Goal: Task Accomplishment & Management: Complete application form

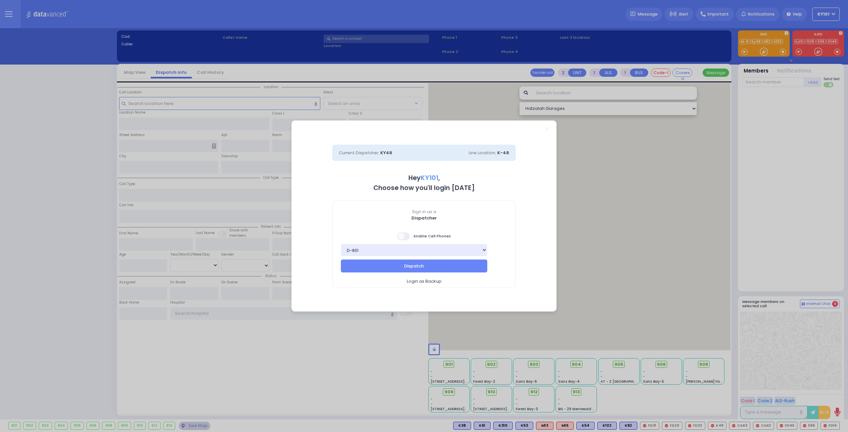
select select "14"
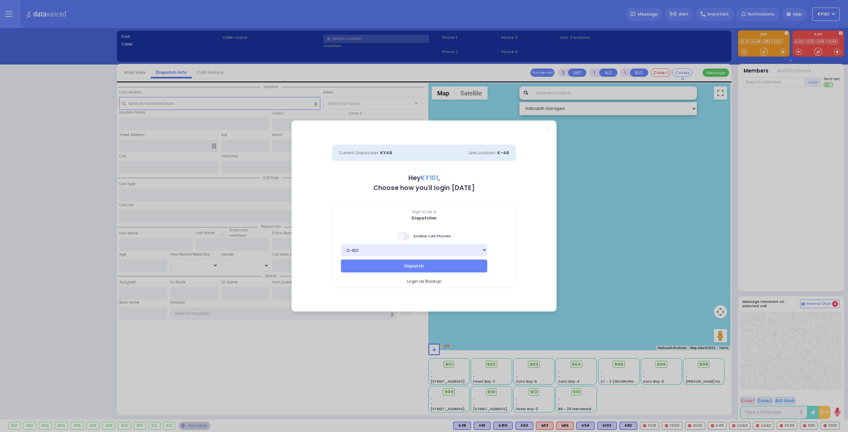
click at [401, 235] on span at bounding box center [403, 237] width 13 height 8
click at [66, 232] on input "checkbox" at bounding box center [66, 232] width 0 height 0
click at [415, 263] on button "Dispatch" at bounding box center [414, 266] width 146 height 13
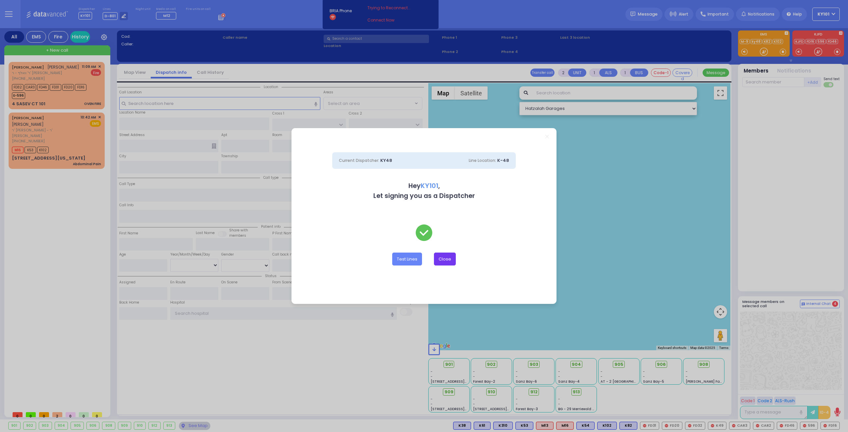
click at [443, 257] on button "Close" at bounding box center [445, 259] width 22 height 13
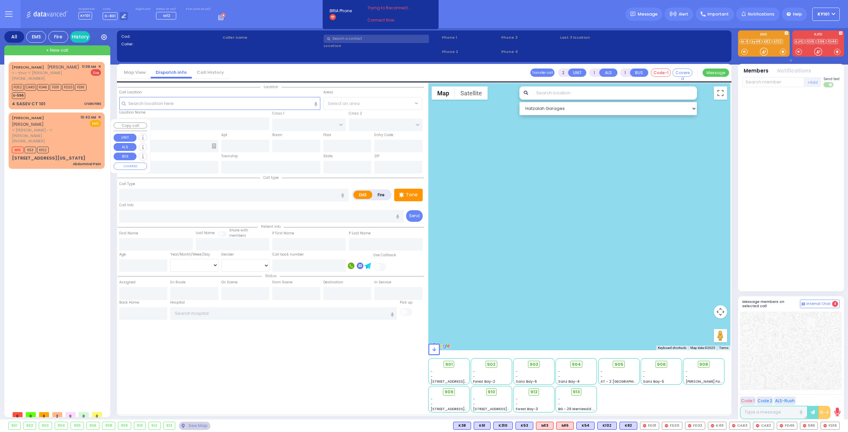
click at [67, 128] on div "[PERSON_NAME] [PERSON_NAME] פאזען" at bounding box center [45, 121] width 66 height 13
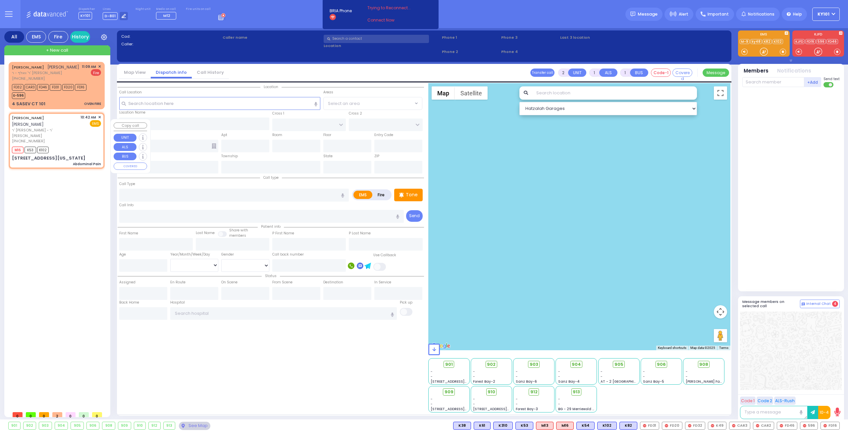
type input "1"
type input "0"
select select
type input "Abdominal Pain"
radio input "true"
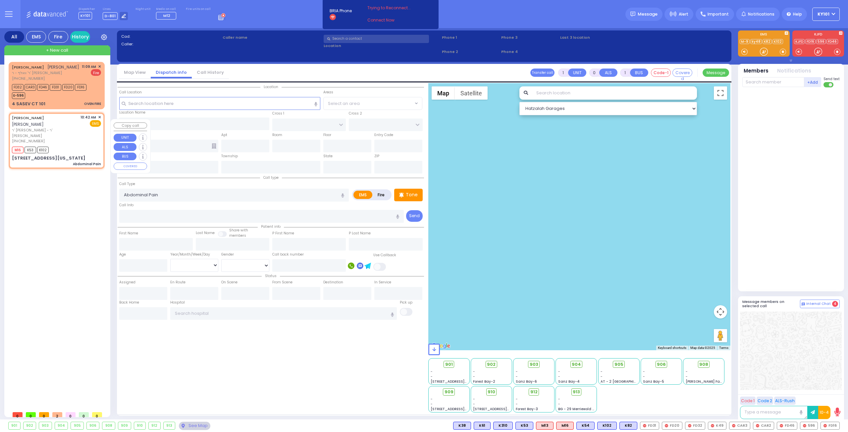
type input "[PERSON_NAME]"
type input "POSEN"
select select
type input "10:42"
type input "10:44"
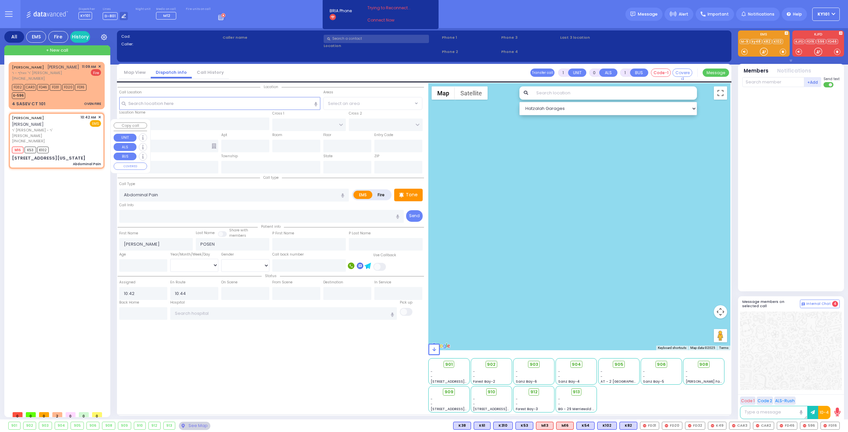
select select "Hatzalah Garages"
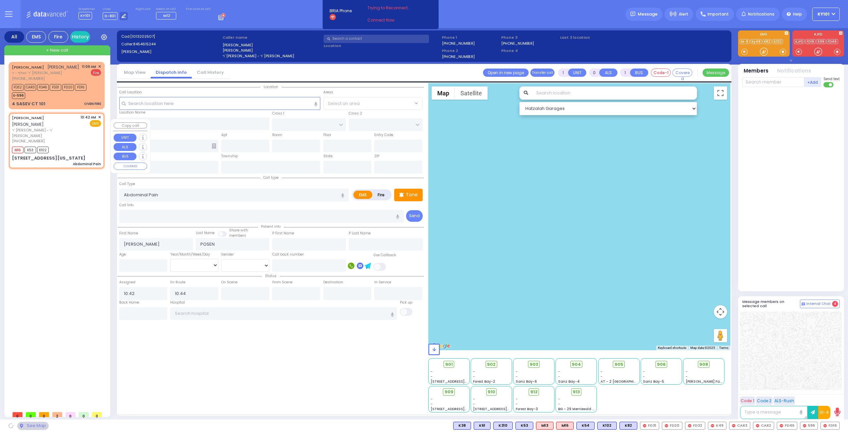
type input "MERRIEWOLD LN SOUTH"
type input "[STREET_ADDRESS][US_STATE]"
type input "Monroe"
type input "[US_STATE]"
type input "10950"
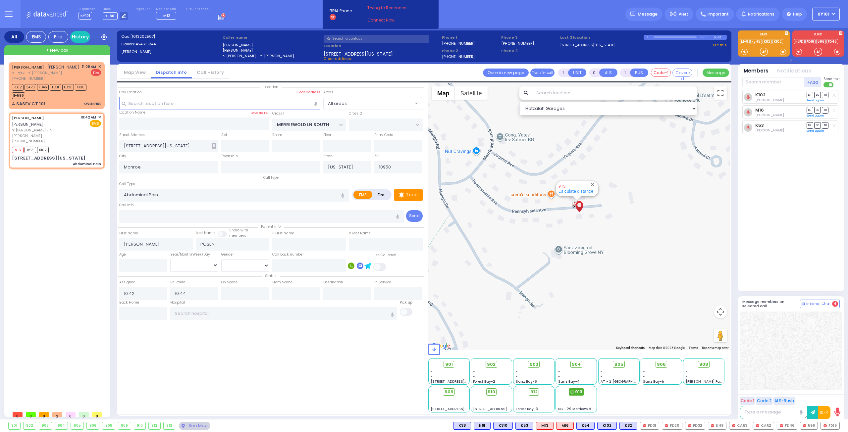
click at [578, 392] on span "913" at bounding box center [578, 392] width 7 height 7
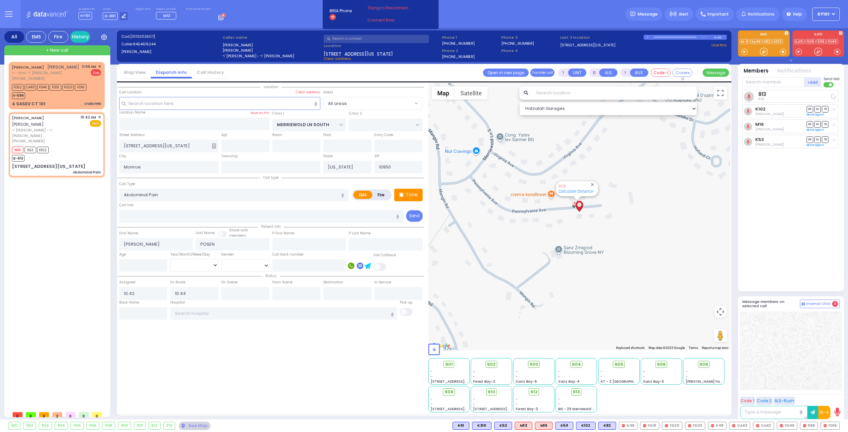
select select
radio input "true"
select select
select select "Hatzalah Garages"
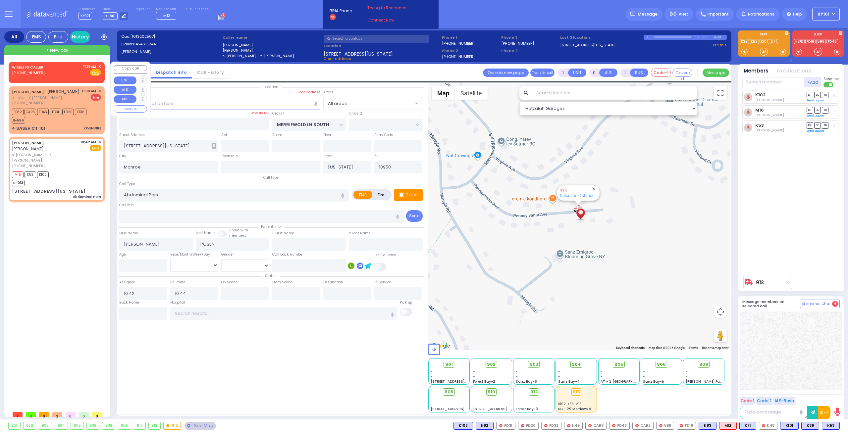
click at [38, 69] on link "WIRELESS CALLER" at bounding box center [27, 67] width 31 height 5
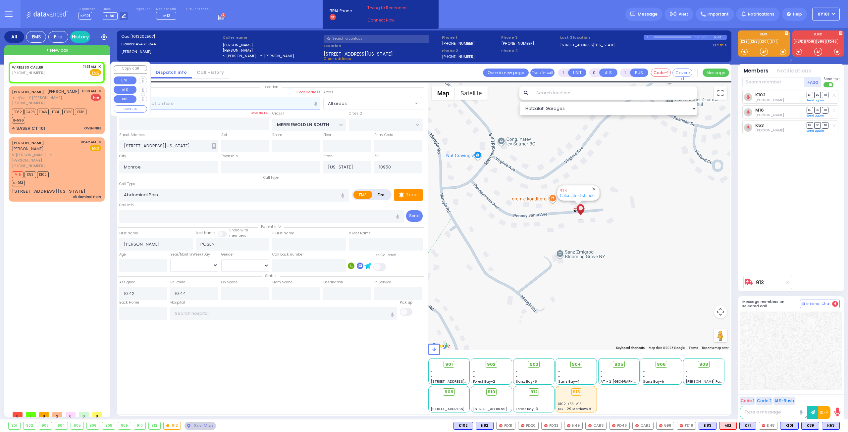
type input "2"
type input "1"
select select
radio input "true"
select select
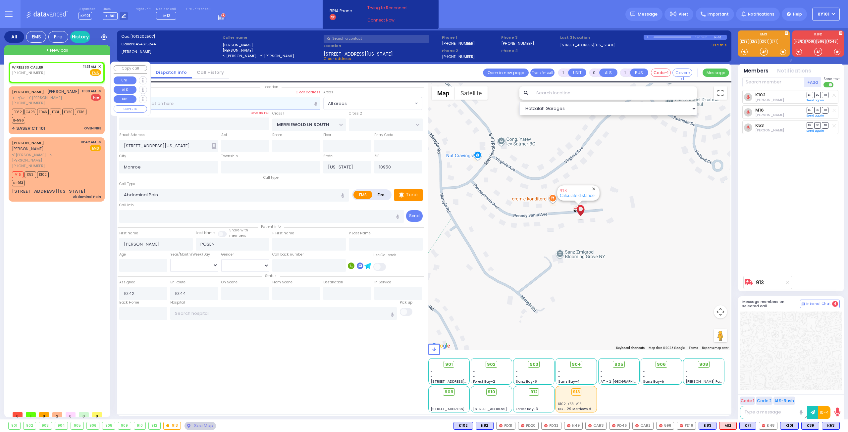
type input "11:31"
select select "Hatzalah Garages"
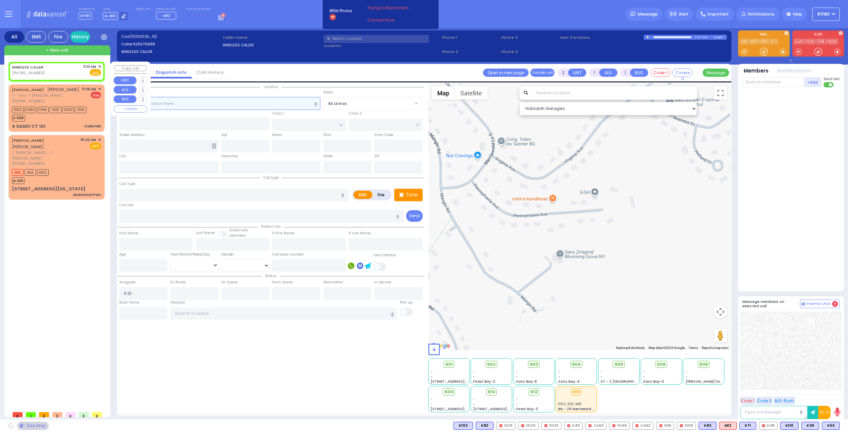
select select
radio input "true"
select select
select select "Hatzalah Garages"
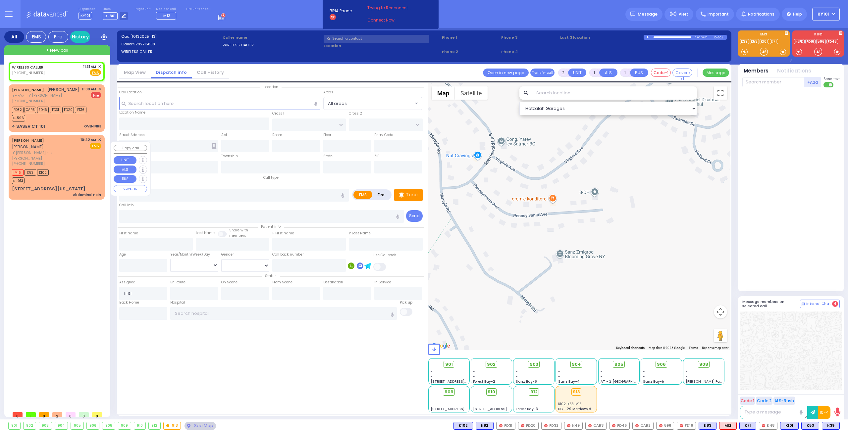
click at [52, 157] on span "ר' [PERSON_NAME] - ר' [PERSON_NAME]" at bounding box center [45, 155] width 66 height 11
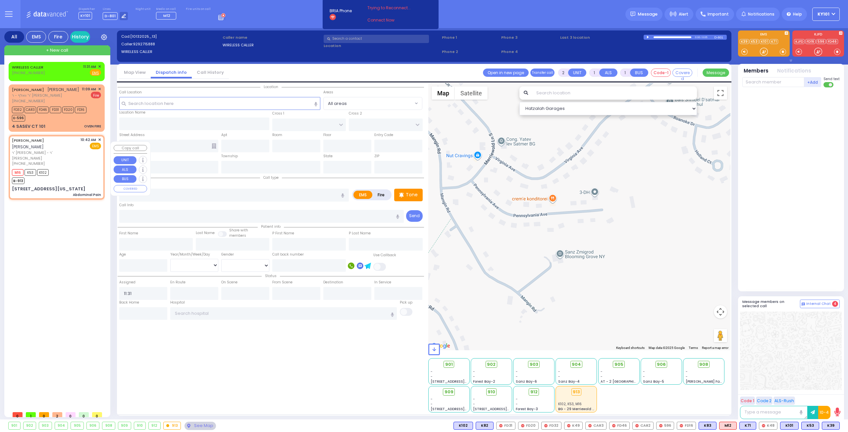
type input "1"
type input "0"
select select
type input "Abdominal Pain"
radio input "true"
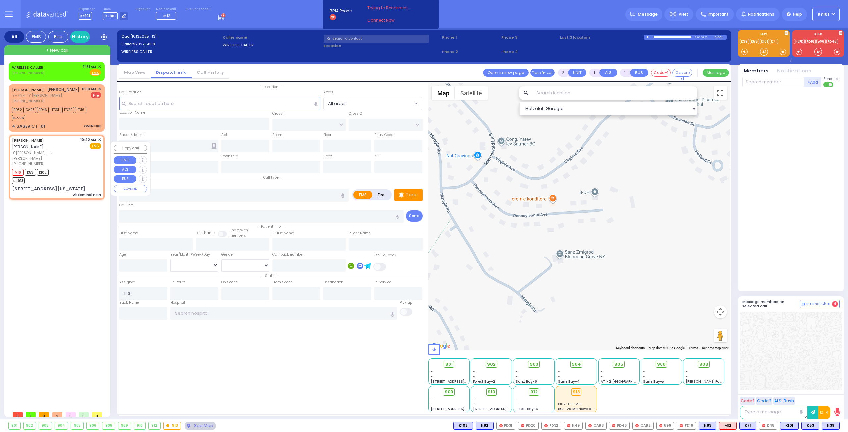
type input "[PERSON_NAME]"
type input "POSEN"
select select
type input "10:42"
type input "10:44"
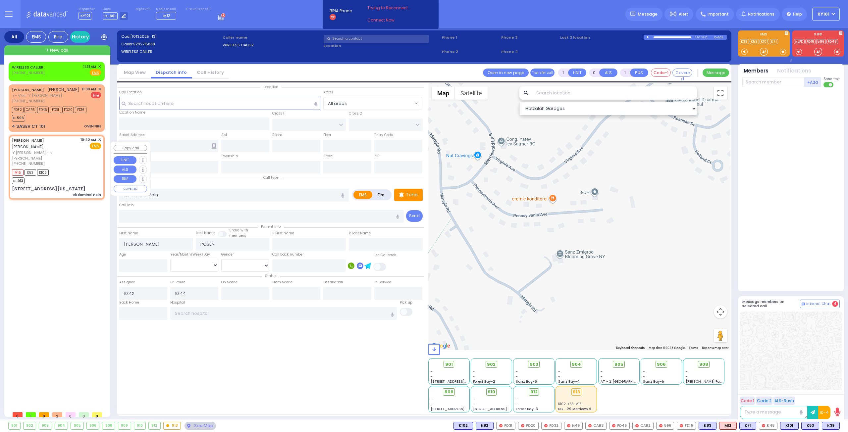
type input "MERRIEWOLD LN SOUTH"
type input "[STREET_ADDRESS][US_STATE]"
type input "Monroe"
type input "[US_STATE]"
type input "10950"
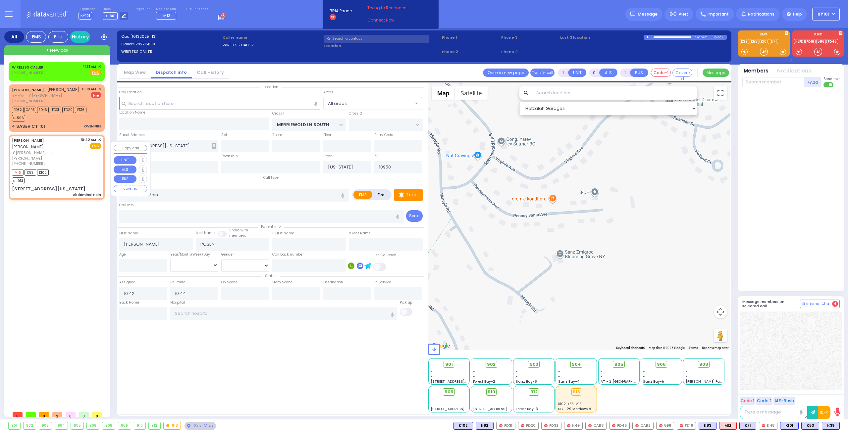
select select "Hatzalah Garages"
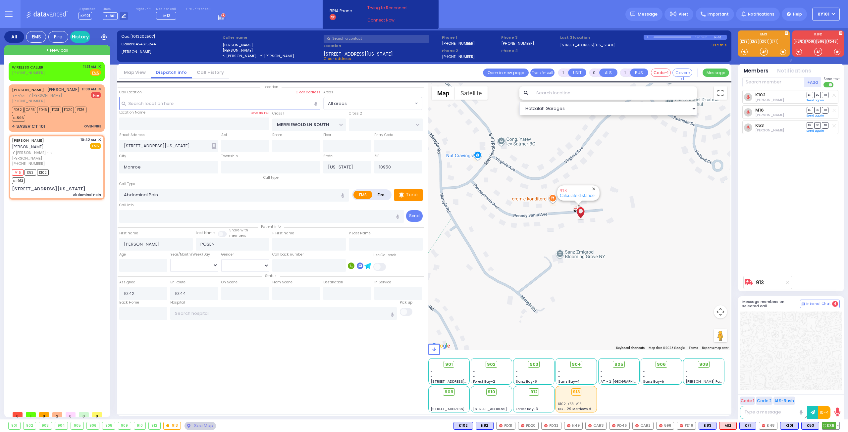
click at [830, 428] on span "K39" at bounding box center [830, 425] width 17 height 7
select select
radio input "true"
select select
select select "Hatzalah Garages"
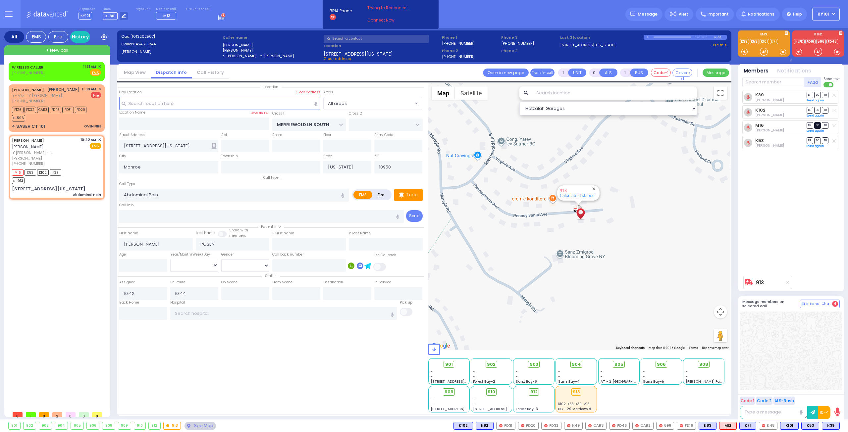
click at [818, 124] on span "SO" at bounding box center [817, 125] width 7 height 6
select select
radio input "true"
select select
select select "Hatzalah Garages"
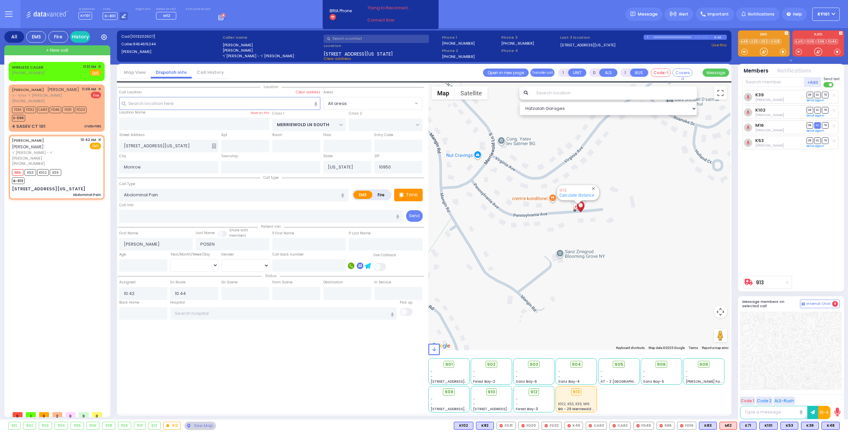
type input "6"
select select
radio input "true"
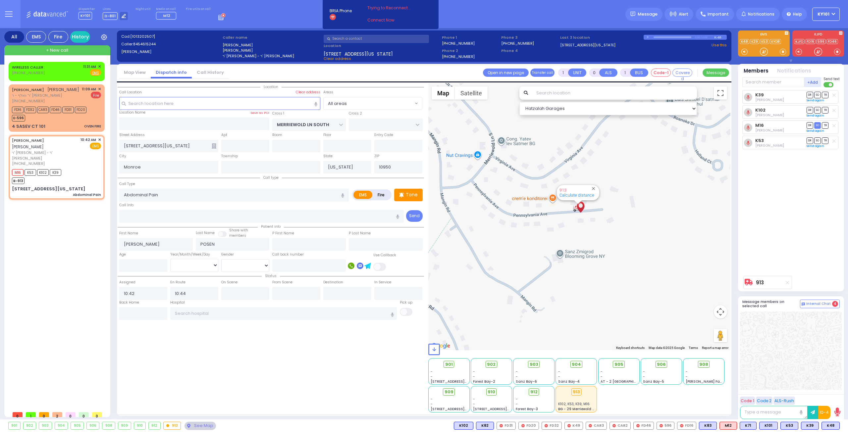
type input "Unknown"
select select "Year"
select select "Hatzalah Garages"
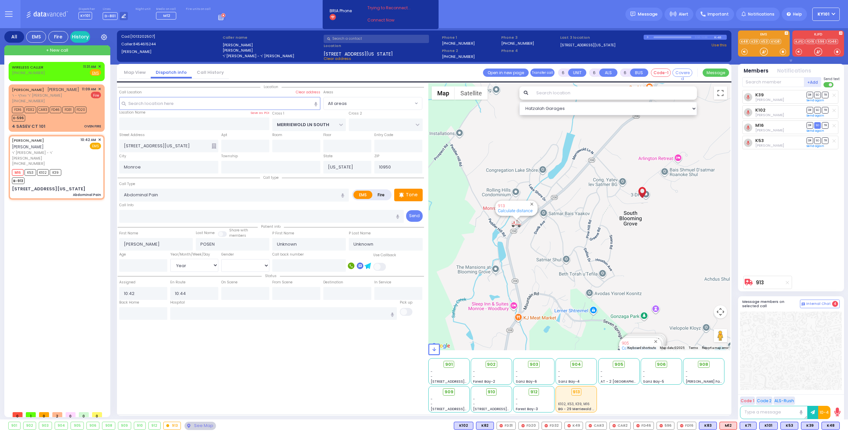
select select
radio input "true"
select select "Year"
select select "Hatzalah Garages"
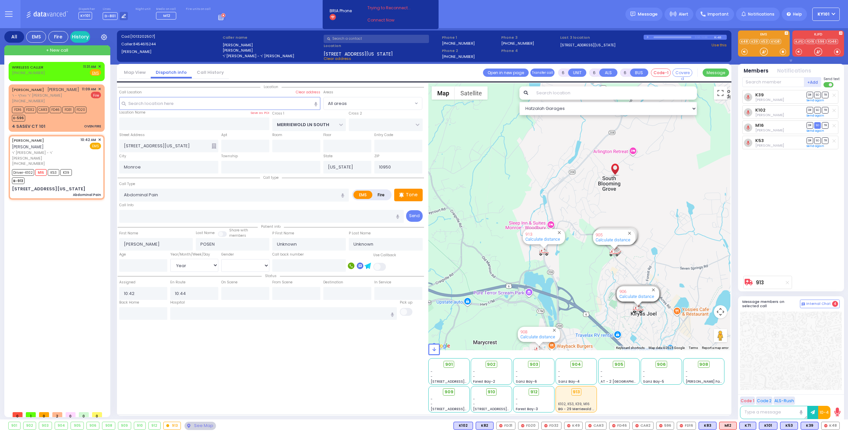
select select
radio input "true"
type input "[PERSON_NAME]"
type input "Posen"
type input "32"
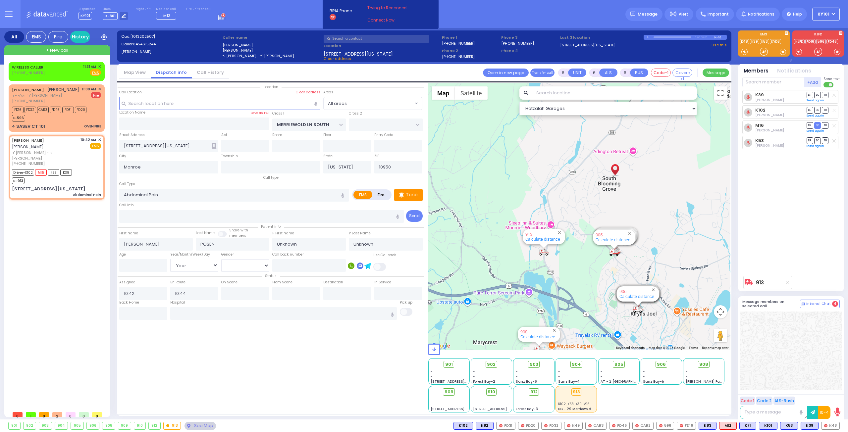
select select "Year"
select select "[DEMOGRAPHIC_DATA]"
type input "10:46"
type input "11:37"
select select "Hatzalah Garages"
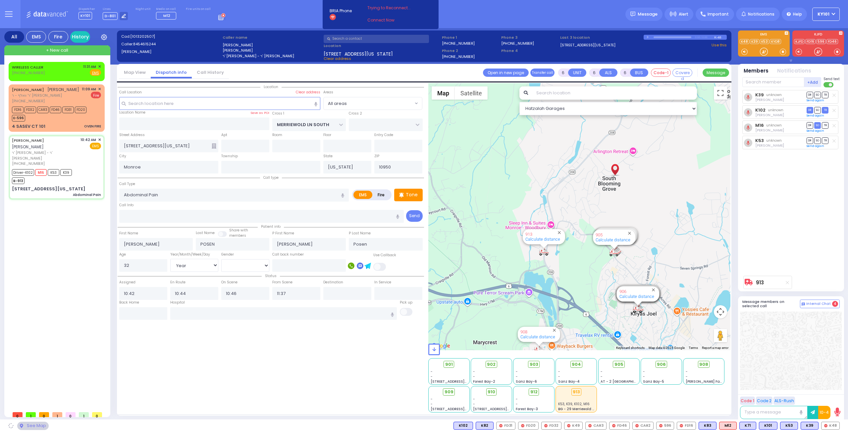
select select
radio input "true"
select select "Year"
select select "[DEMOGRAPHIC_DATA]"
select select "Hatzalah Garages"
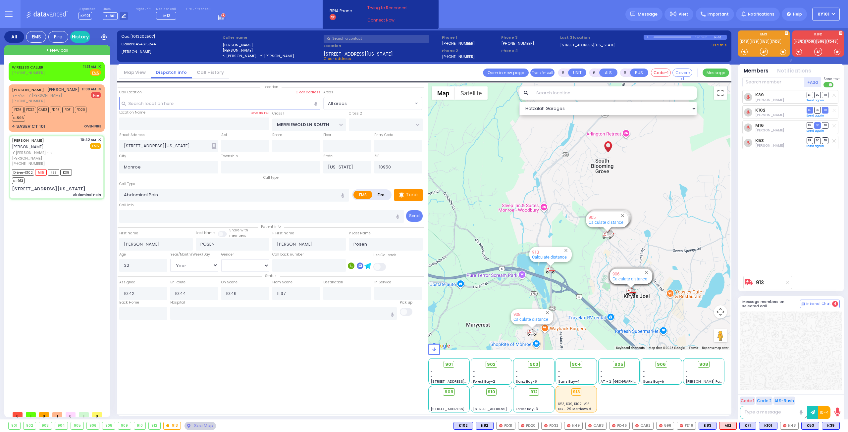
select select
radio input "true"
select select "Year"
select select "[DEMOGRAPHIC_DATA]"
select select "Hatzalah Garages"
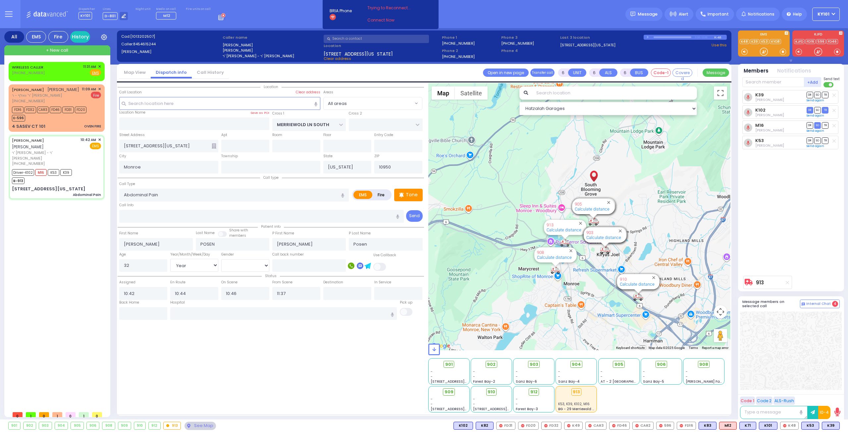
select select
radio input "true"
select select "Year"
select select "[DEMOGRAPHIC_DATA]"
select select "Hatzalah Garages"
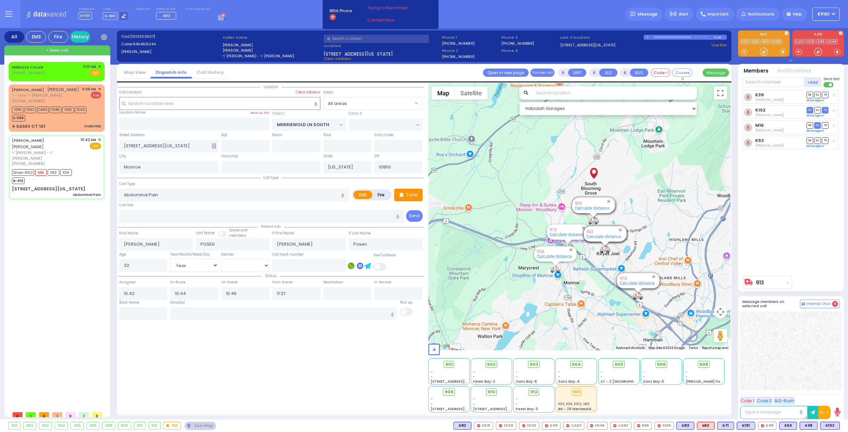
select select
radio input "true"
select select "Year"
select select "[DEMOGRAPHIC_DATA]"
select select "Hatzalah Garages"
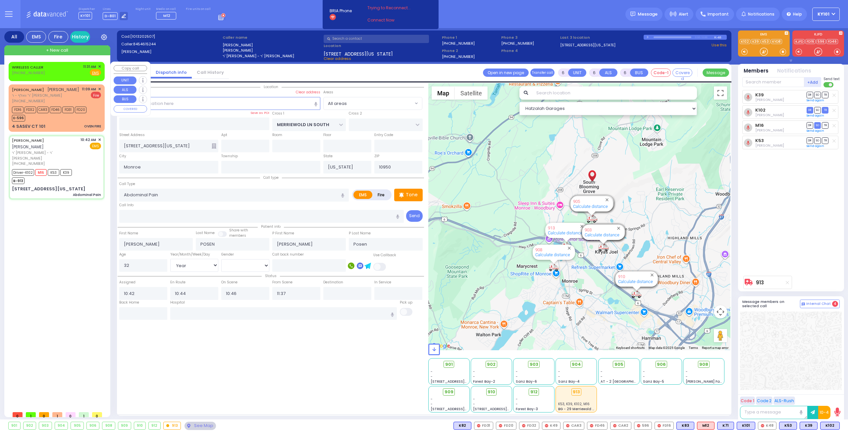
click at [100, 66] on span "✕" at bounding box center [99, 67] width 3 height 6
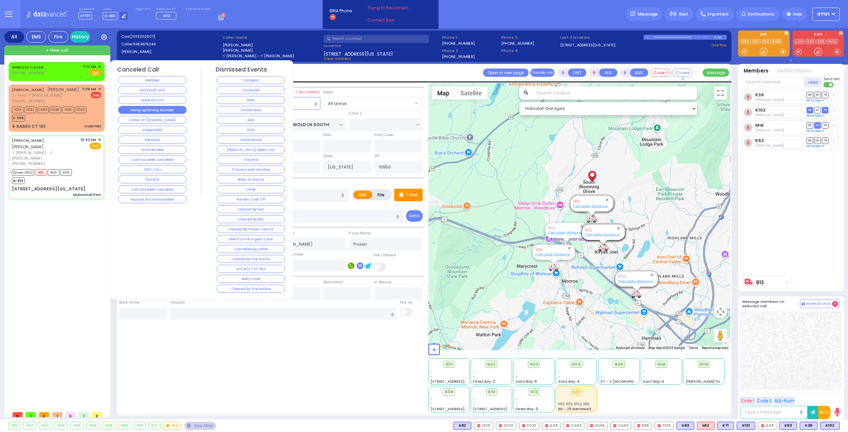
click at [171, 108] on button "Hang up/Wrong Number" at bounding box center [152, 110] width 68 height 8
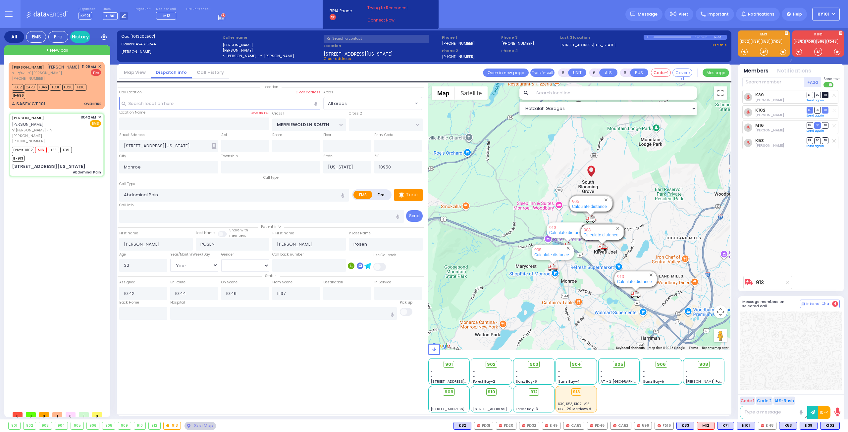
click at [825, 94] on span "TR" at bounding box center [825, 95] width 7 height 6
select select
radio input "true"
select select "Year"
select select "[DEMOGRAPHIC_DATA]"
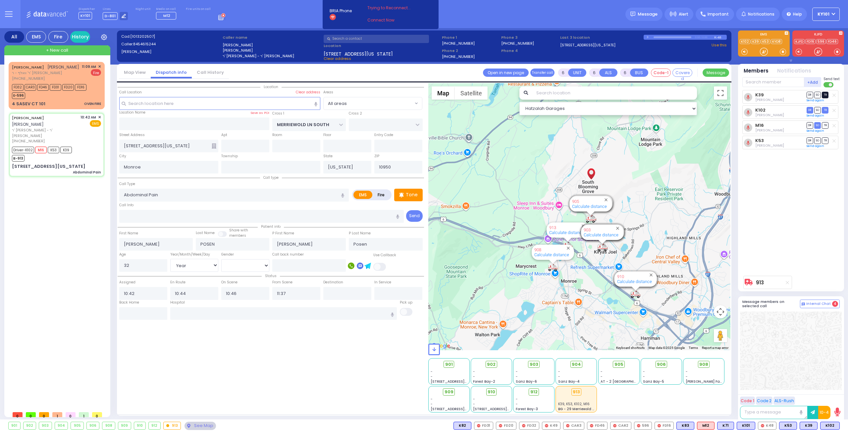
select select "Hatzalah Garages"
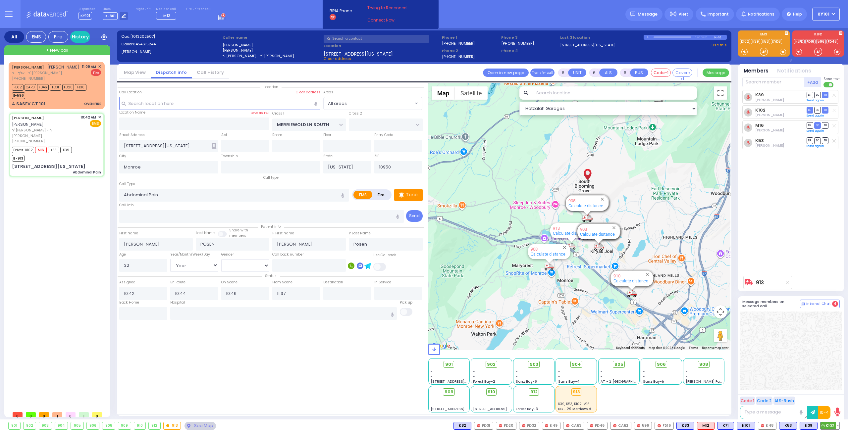
click at [838, 424] on button at bounding box center [837, 425] width 3 height 7
click at [833, 397] on icon at bounding box center [833, 396] width 7 height 7
click at [761, 361] on div at bounding box center [791, 351] width 102 height 79
click at [317, 311] on input "text" at bounding box center [283, 313] width 227 height 13
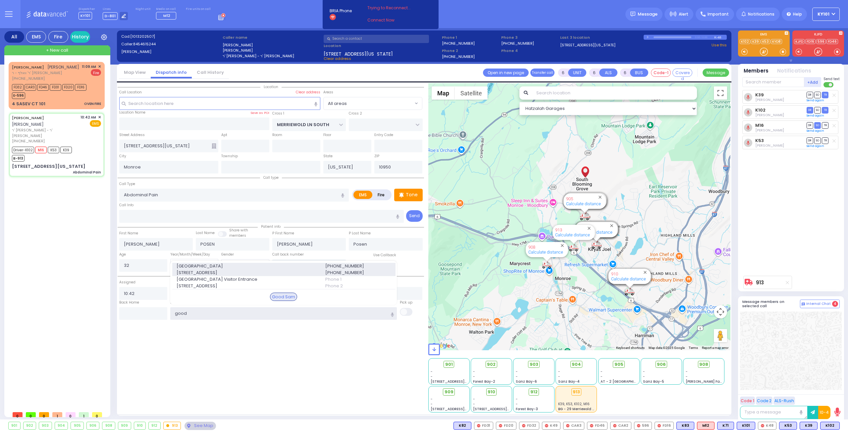
type input "good"
click at [305, 270] on span "255 Lafayette Ave." at bounding box center [247, 273] width 141 height 7
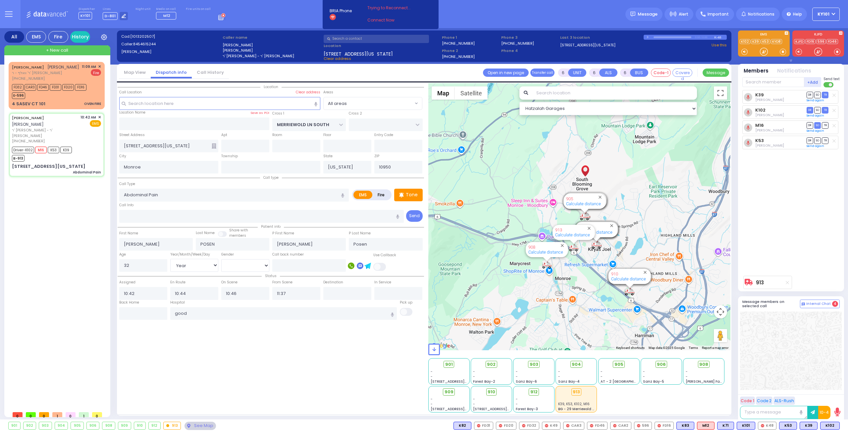
select select
radio input "true"
select select "Year"
select select "[DEMOGRAPHIC_DATA]"
type input "[GEOGRAPHIC_DATA]"
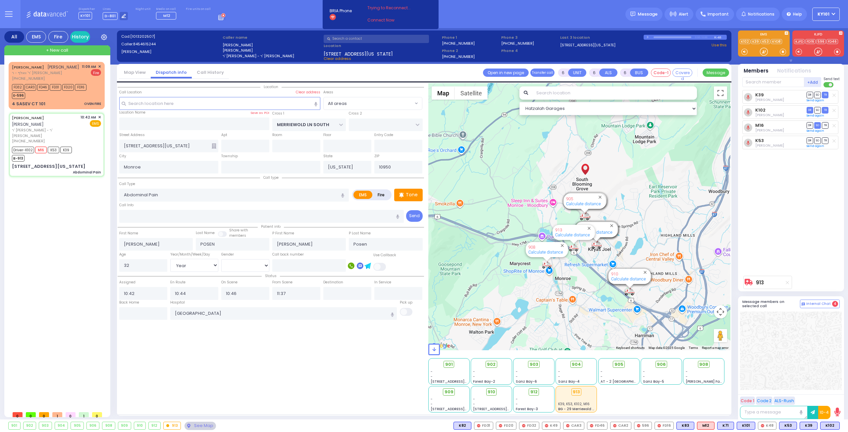
select select "Hatzalah Garages"
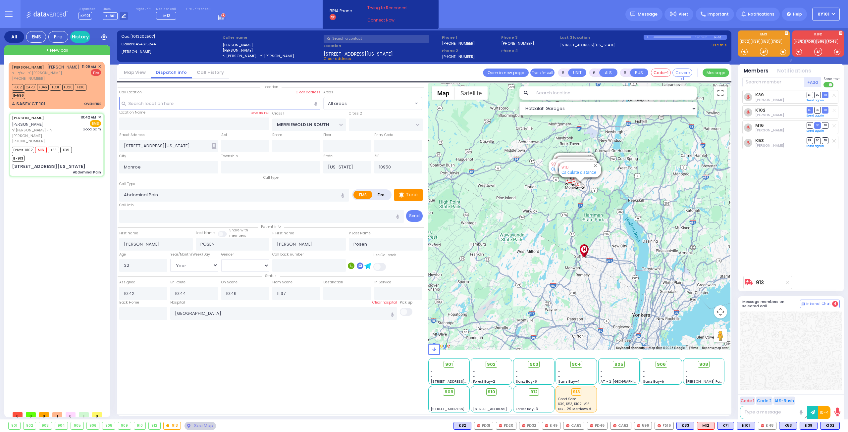
select select
radio input "true"
select select "Year"
select select "[DEMOGRAPHIC_DATA]"
select select "Hatzalah Garages"
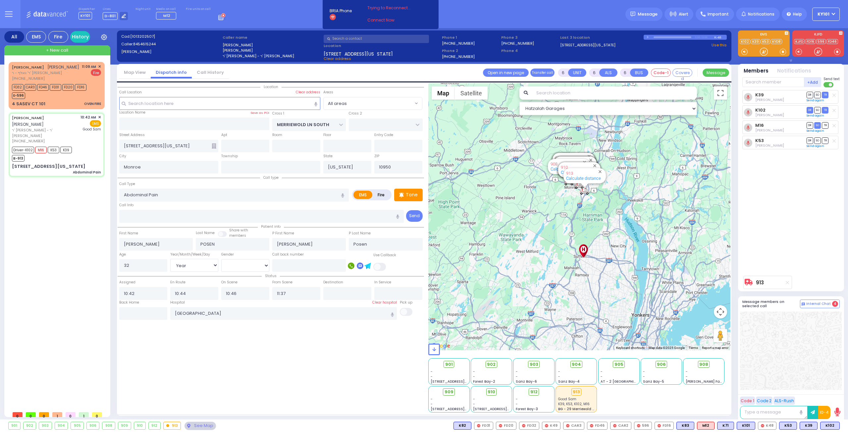
select select
radio input "true"
select select "Year"
select select "[DEMOGRAPHIC_DATA]"
select select "Hatzalah Garages"
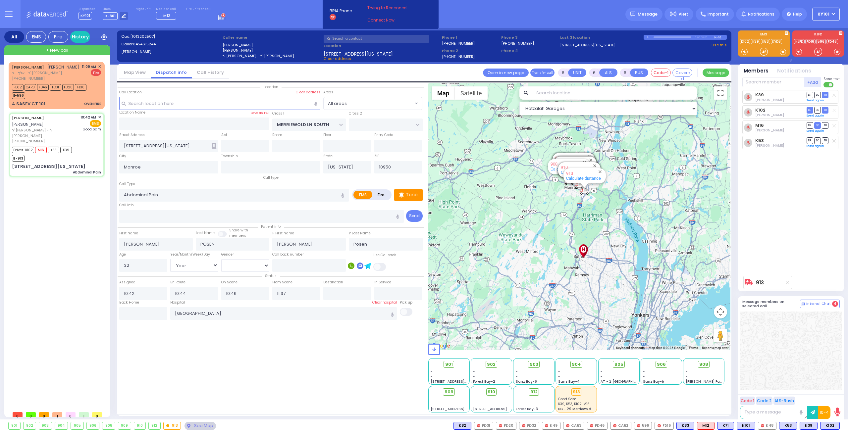
select select
radio input "true"
select select "Year"
select select "[DEMOGRAPHIC_DATA]"
select select "Hatzalah Garages"
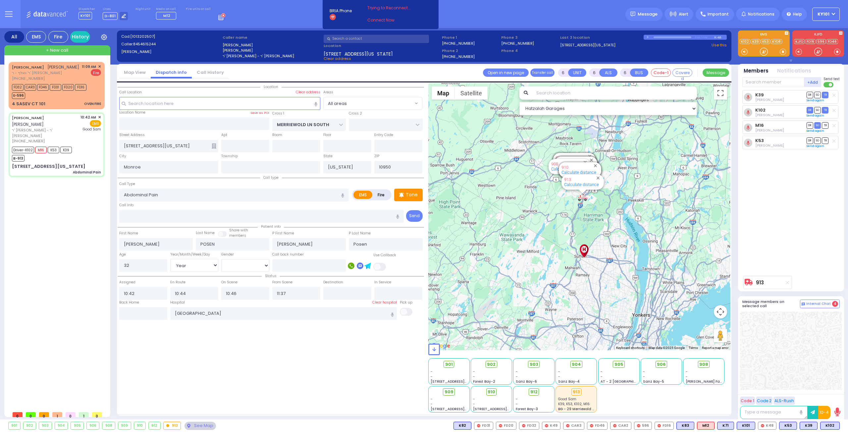
select select
radio input "true"
select select "Year"
select select "[DEMOGRAPHIC_DATA]"
select select "Hatzalah Garages"
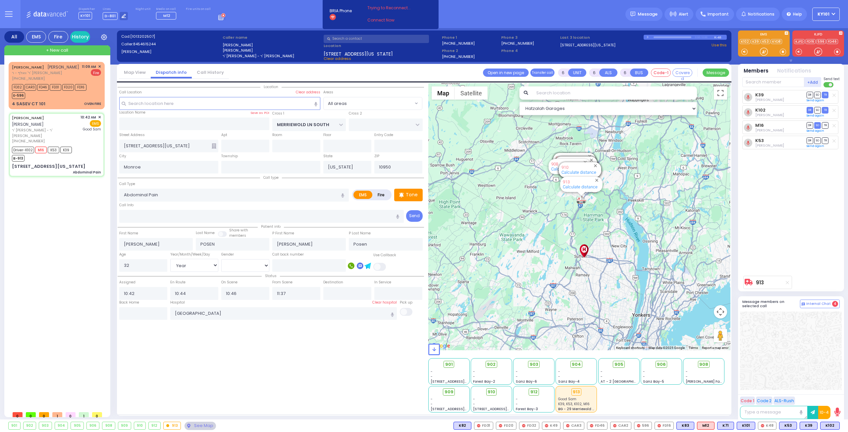
select select
radio input "true"
select select "Year"
select select "[DEMOGRAPHIC_DATA]"
select select "Hatzalah Garages"
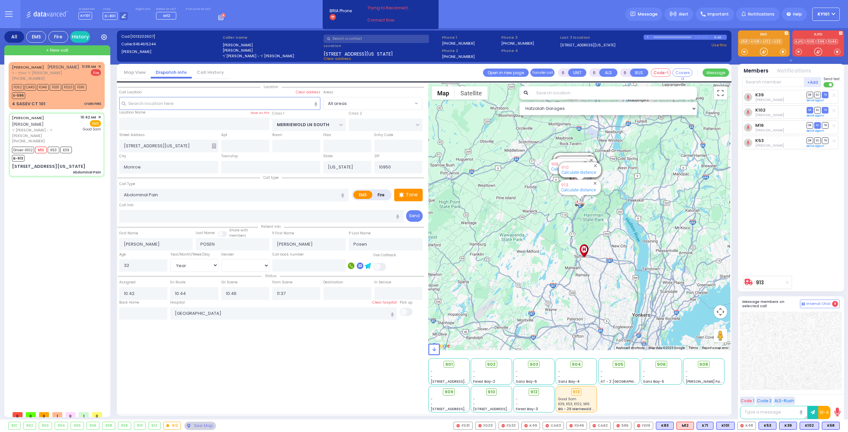
select select
radio input "true"
select select "Year"
select select "[DEMOGRAPHIC_DATA]"
select select "Hatzalah Garages"
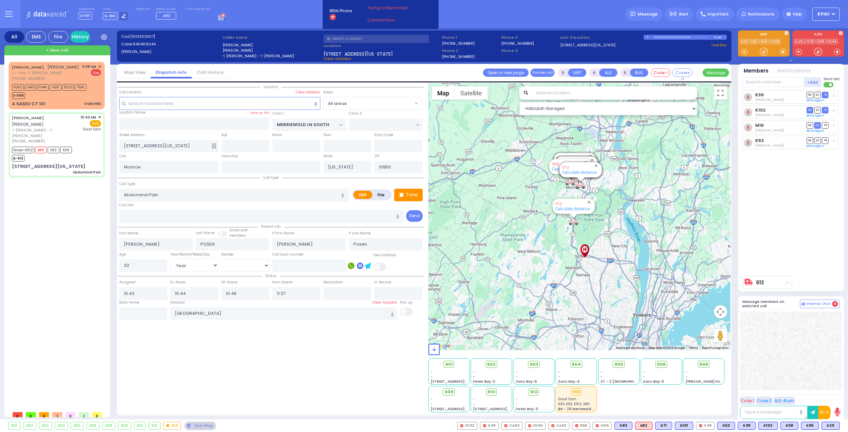
select select
radio input "true"
select select "Year"
select select "[DEMOGRAPHIC_DATA]"
select select "Hatzalah Garages"
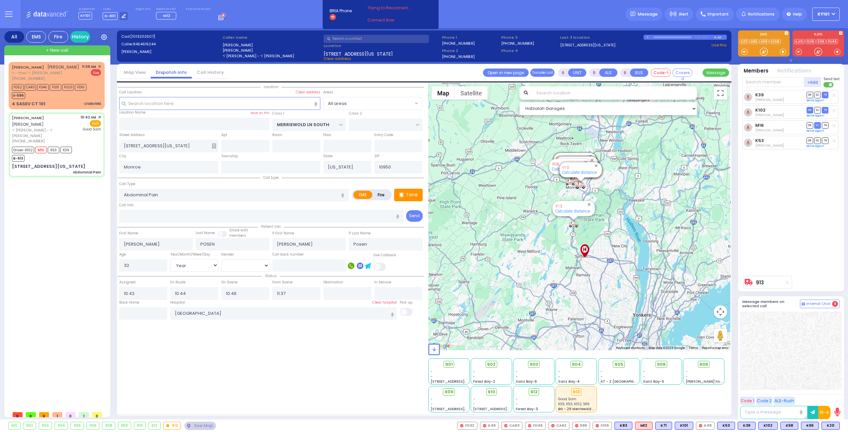
select select
radio input "true"
select select "Year"
select select "[DEMOGRAPHIC_DATA]"
select select "Hatzalah Garages"
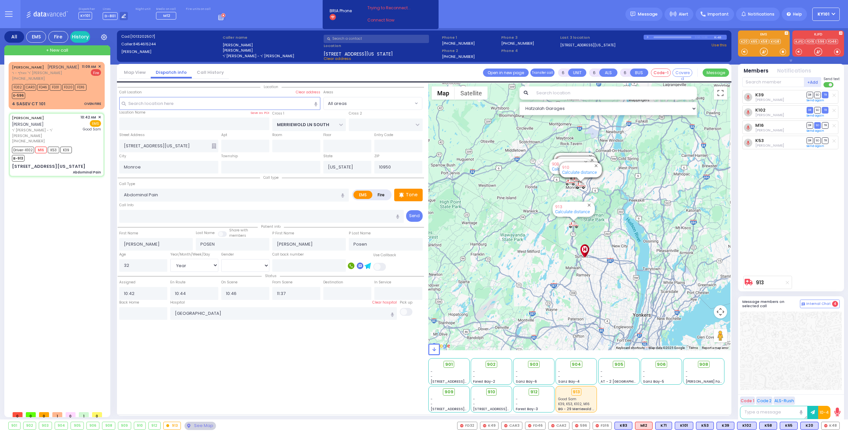
select select
radio input "true"
select select "Year"
select select "[DEMOGRAPHIC_DATA]"
select select "Hatzalah Garages"
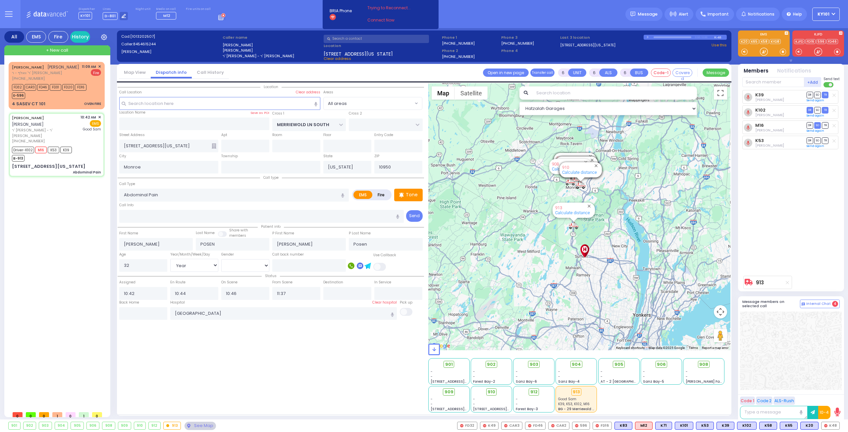
select select
radio input "true"
select select "Year"
select select "[DEMOGRAPHIC_DATA]"
select select "Hatzalah Garages"
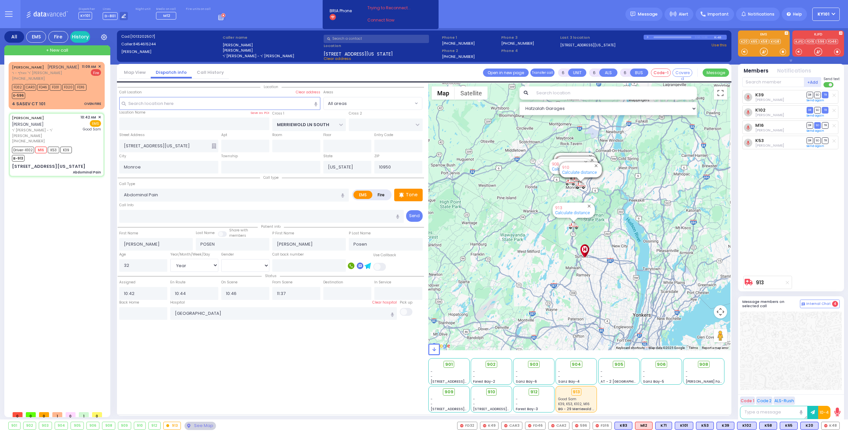
select select
radio input "true"
select select "Year"
select select "[DEMOGRAPHIC_DATA]"
select select "Hatzalah Garages"
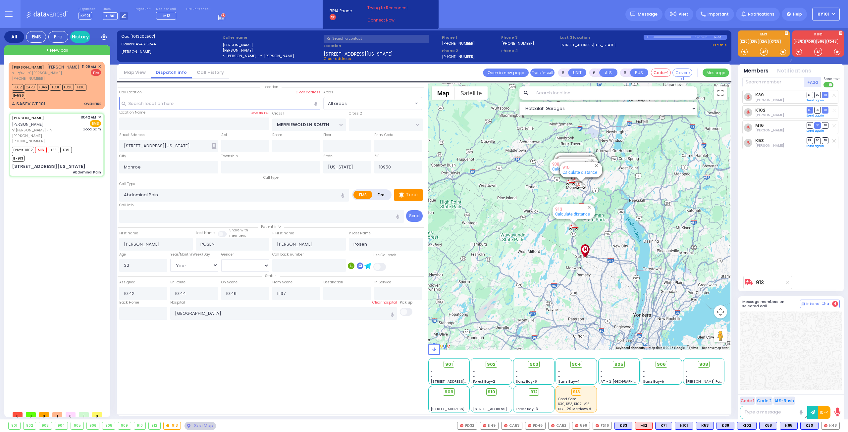
select select
radio input "true"
select select "Year"
select select "[DEMOGRAPHIC_DATA]"
select select "Hatzalah Garages"
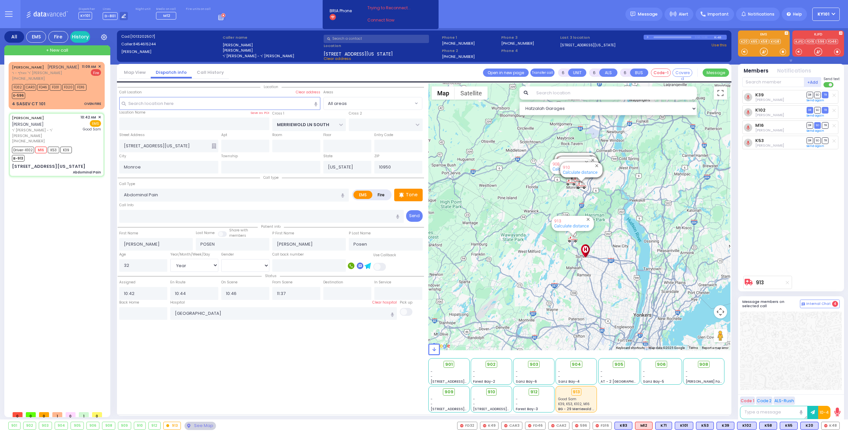
select select
radio input "true"
select select "Year"
select select "[DEMOGRAPHIC_DATA]"
select select "Hatzalah Garages"
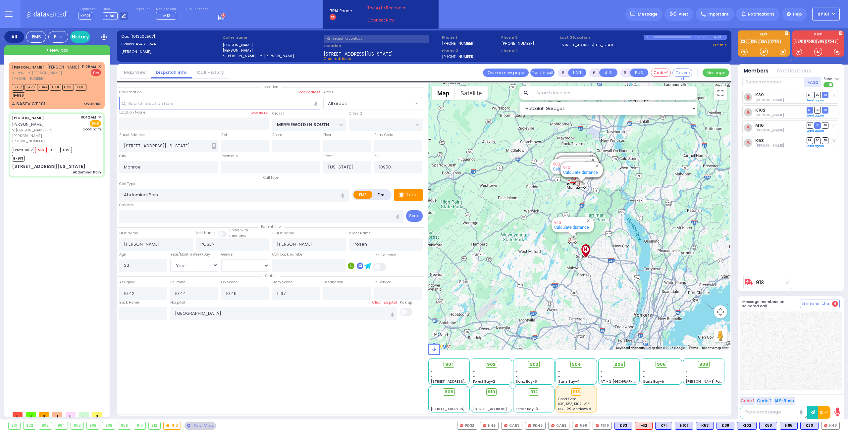
select select
radio input "true"
select select "Year"
select select "[DEMOGRAPHIC_DATA]"
select select "Hatzalah Garages"
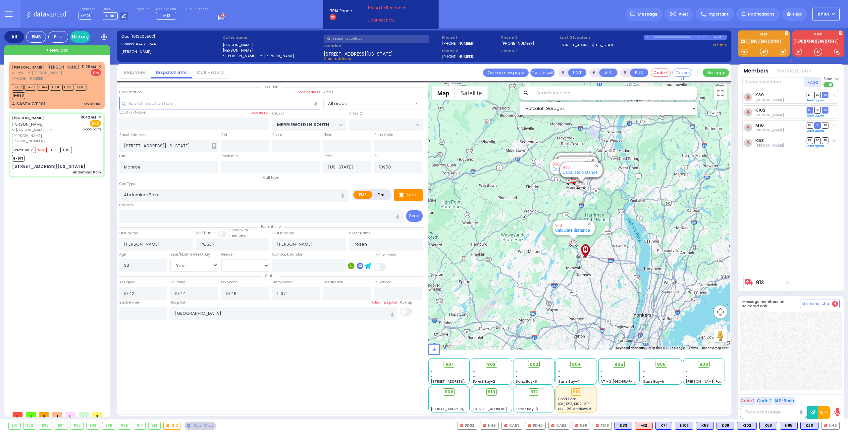
select select
radio input "true"
select select "Year"
select select "[DEMOGRAPHIC_DATA]"
select select "Hatzalah Garages"
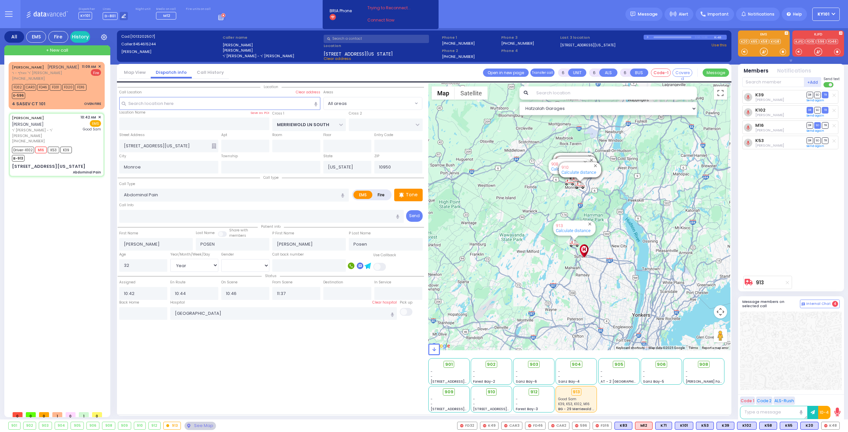
select select
radio input "true"
select select "Year"
select select "[DEMOGRAPHIC_DATA]"
select select "Year"
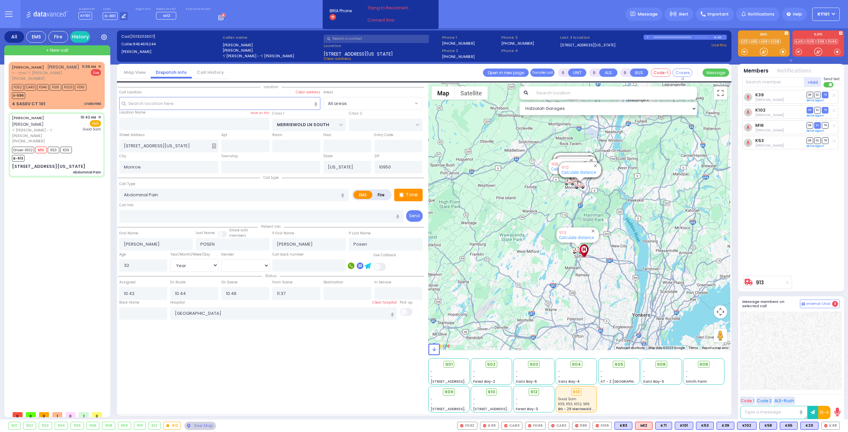
select select "[DEMOGRAPHIC_DATA]"
select select
radio input "true"
select select "Year"
select select "[DEMOGRAPHIC_DATA]"
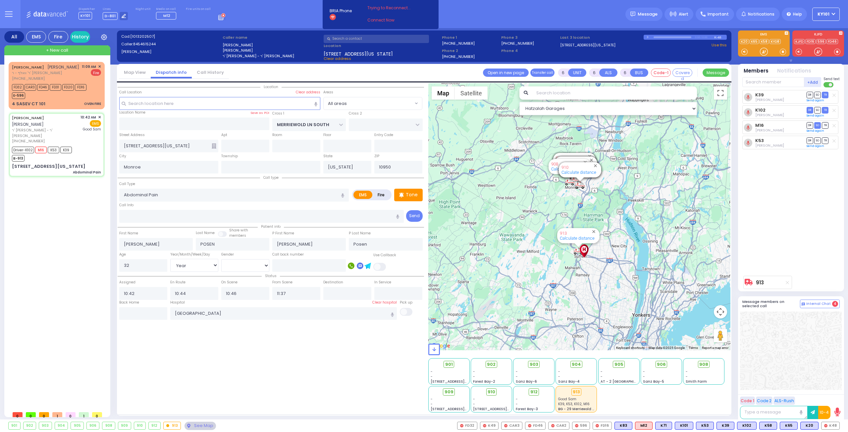
select select "Hatzalah Garages"
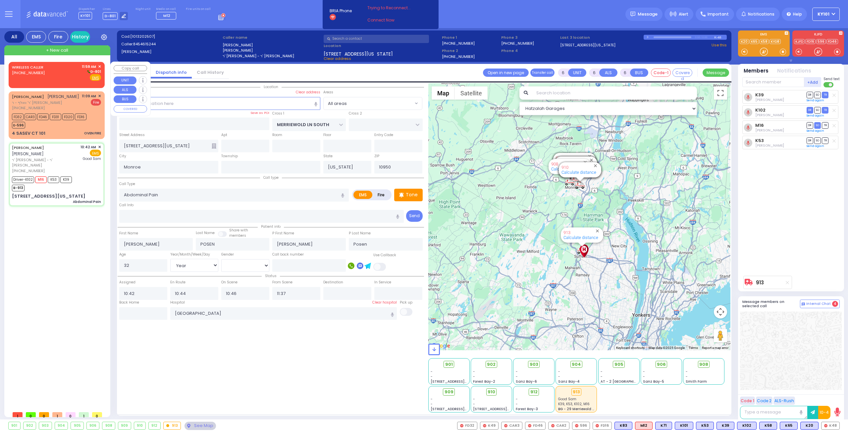
click at [66, 72] on div "WIRELESS CALLER (845) 637-4783 11:59 AM ✕ D-801" at bounding box center [56, 72] width 89 height 17
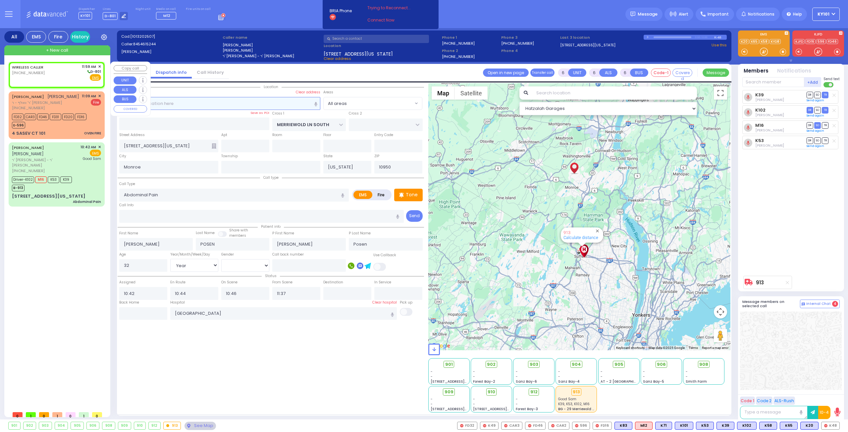
type input "2"
type input "1"
select select
radio input "true"
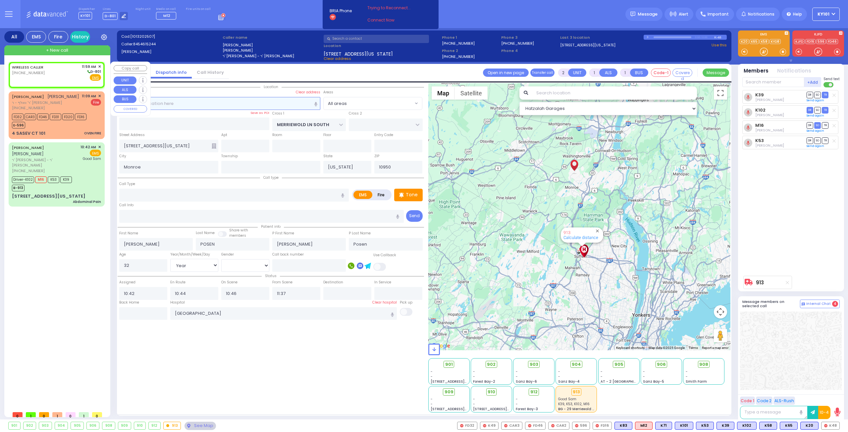
select select
type input "11:59"
select select "Hatzalah Garages"
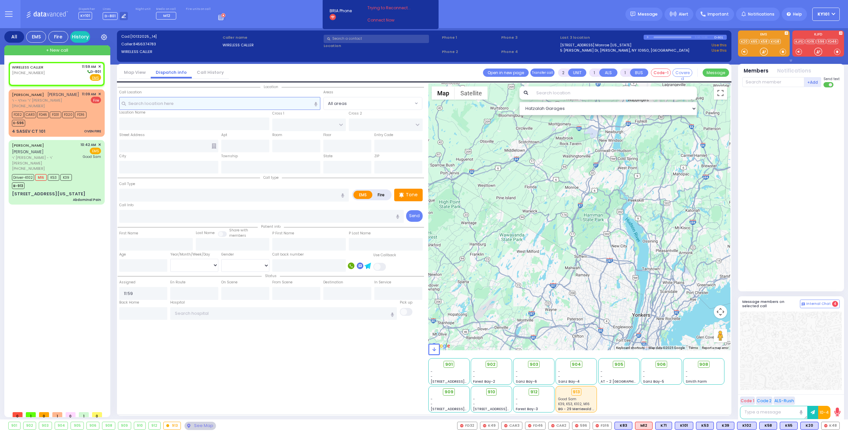
select select
radio input "true"
select select
select select "Hatzalah Garages"
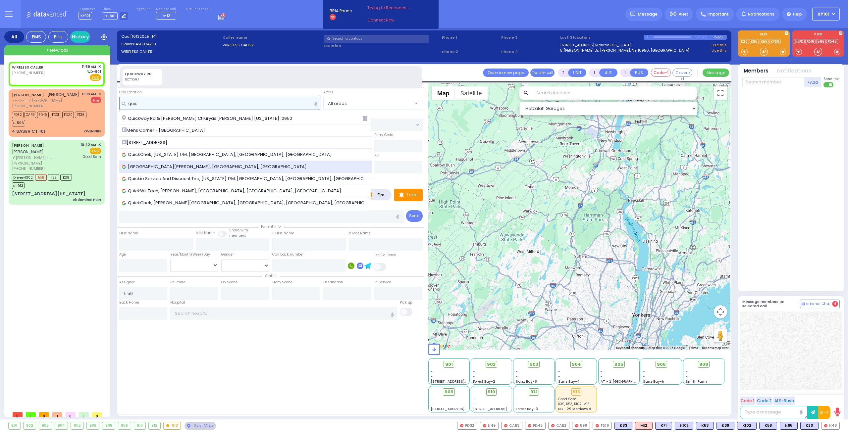
type input "quic"
click at [172, 161] on div "Quickway Road, Kiryas Joel, NY, USA" at bounding box center [245, 167] width 253 height 12
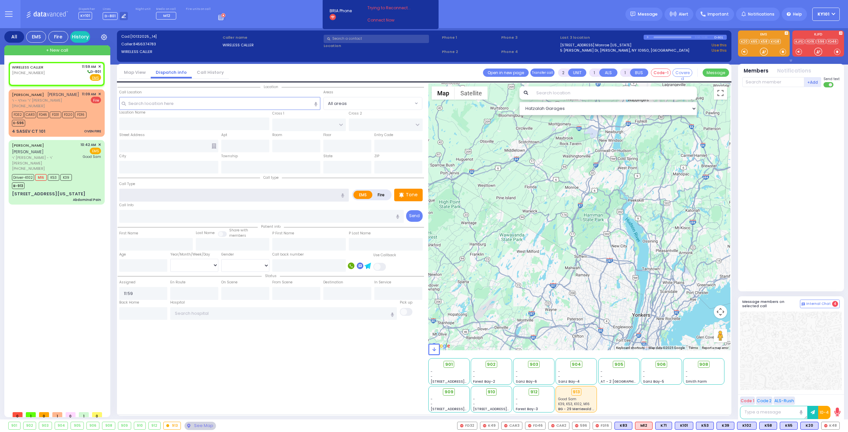
click at [172, 193] on input "text" at bounding box center [234, 195] width 230 height 13
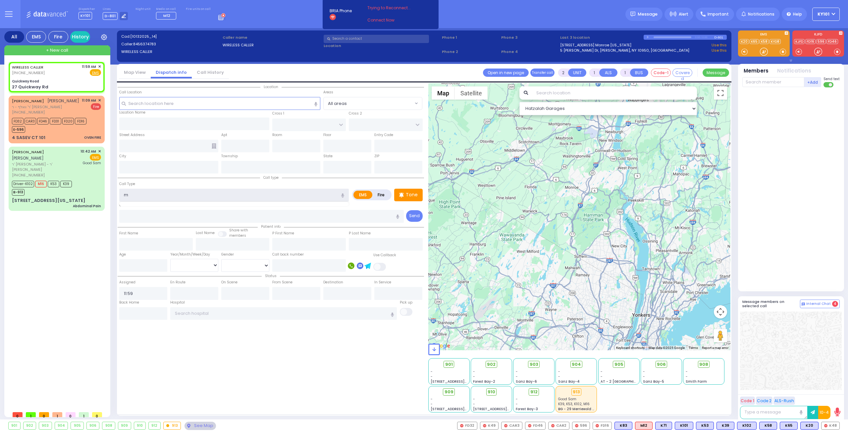
type input "mv"
select select
type input "mva"
radio input "true"
select select
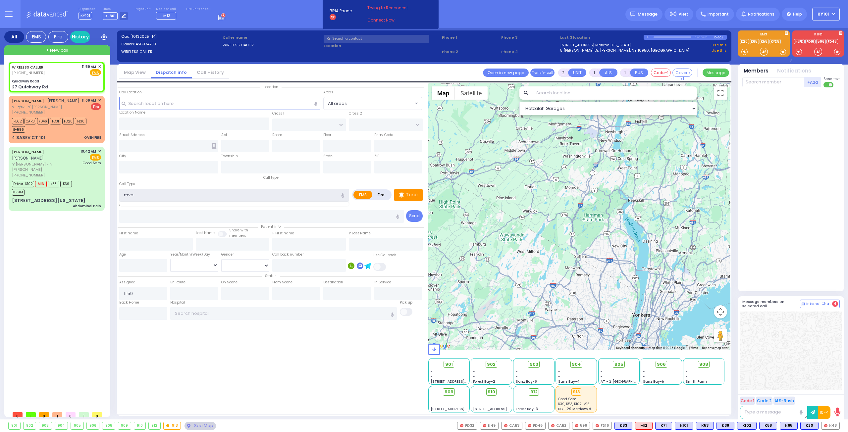
select select "Hatzalah Garages"
select select
radio input "true"
select select
select select "Hatzalah Garages"
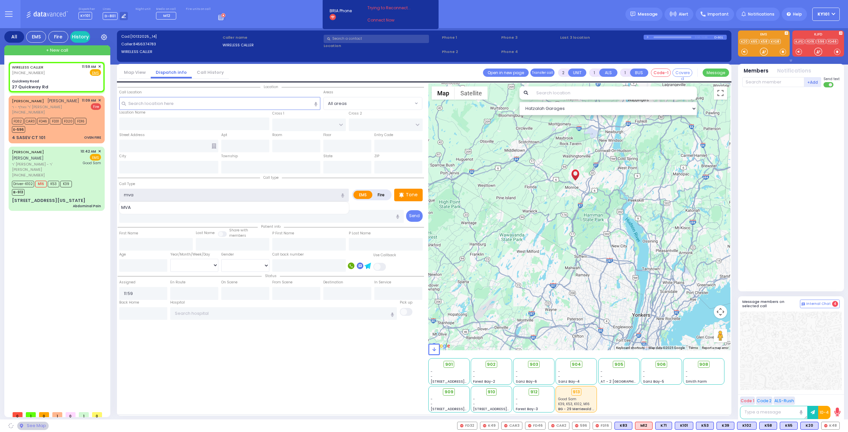
type input "mva"
select select
type input "Quickway Road"
type input "LUBLIN WAY"
type input "RIMENEV COURT"
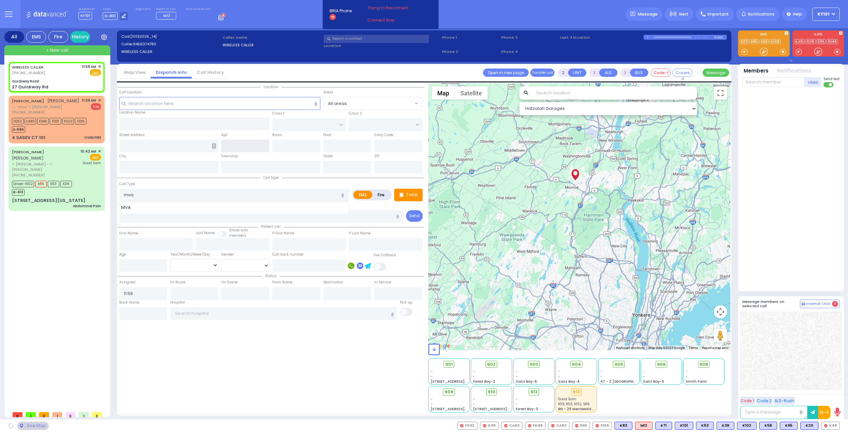
type input "27 Quickway Rd"
type input "Kiryas Joel"
type input "[US_STATE]"
type input "10950"
radio input "true"
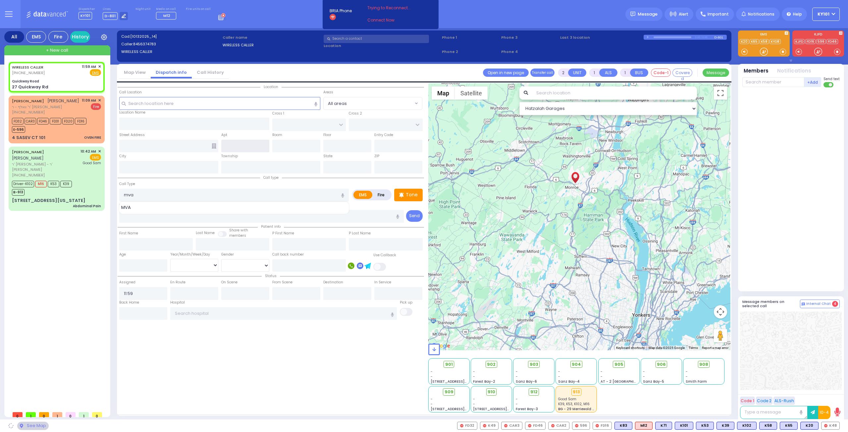
select select
select select "Hatzalah Garages"
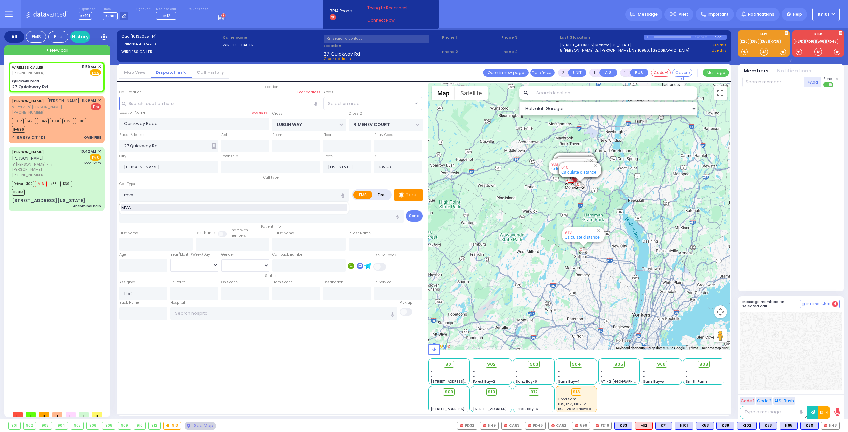
select select "SECTION 1"
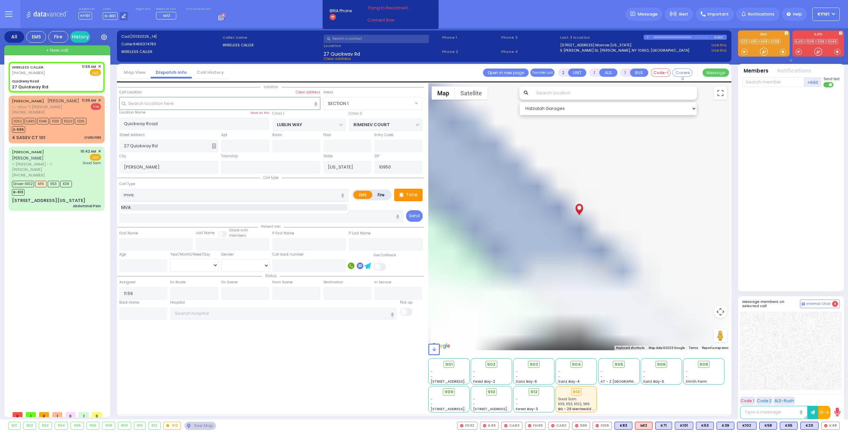
click at [164, 209] on div "MVA" at bounding box center [234, 207] width 226 height 7
type input "MVA"
type input "4"
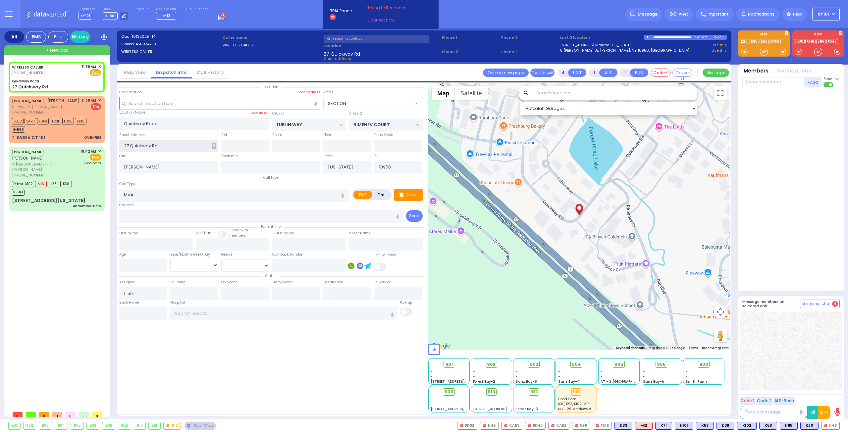
drag, startPoint x: 128, startPoint y: 145, endPoint x: 118, endPoint y: 148, distance: 10.1
click at [118, 148] on div "Street Address 27 Quickway Rd" at bounding box center [169, 142] width 102 height 21
type input "Quickway Rd"
select select
radio input "true"
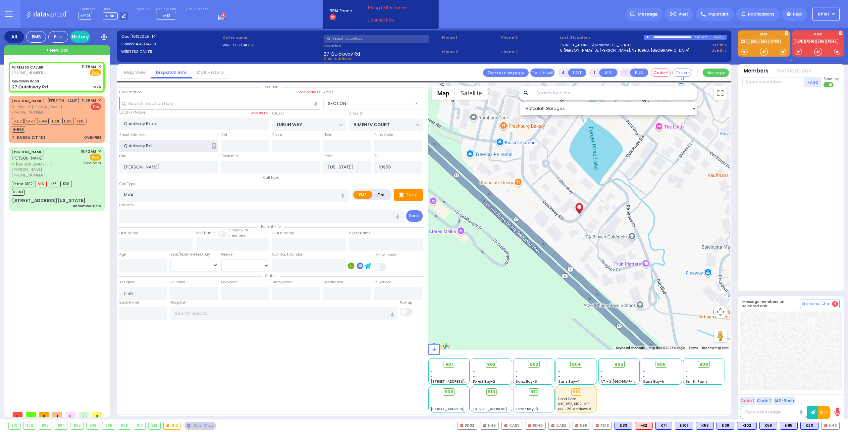
select select
select select "Hatzalah Garages"
select select "SECTION 1"
type input "Quickway Rd"
click at [147, 133] on div "Street Address Quickway Rd" at bounding box center [169, 142] width 102 height 21
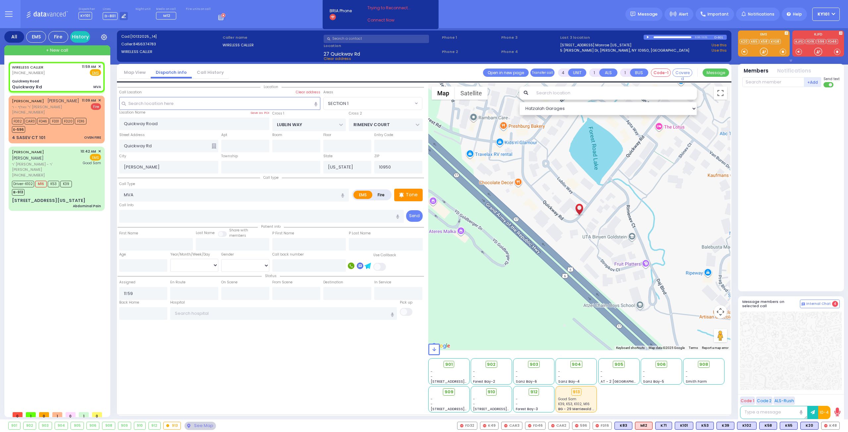
select select
radio input "true"
select select
select select "Hatzalah Garages"
select select "SECTION 1"
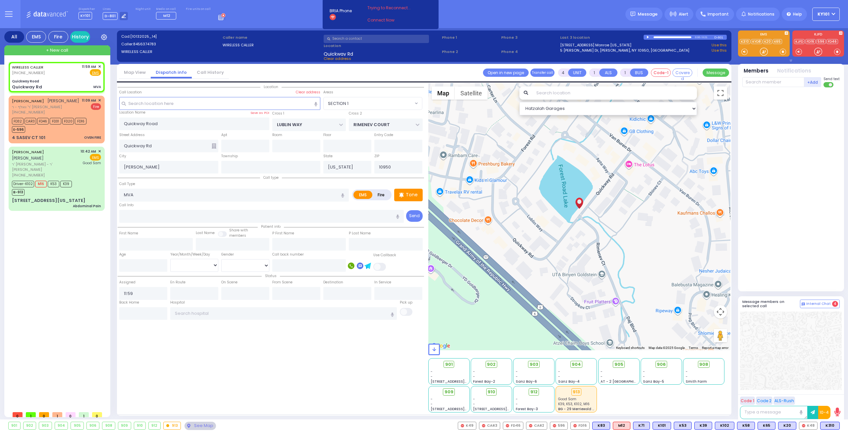
click at [0, 0] on span "K310" at bounding box center [0, 0] width 0 height 0
select select
radio input "true"
select select
type input "11:59"
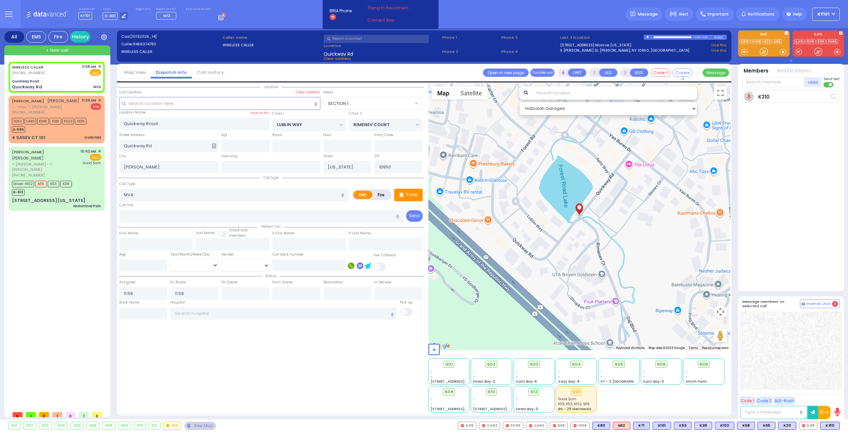
select select "Hatzalah Garages"
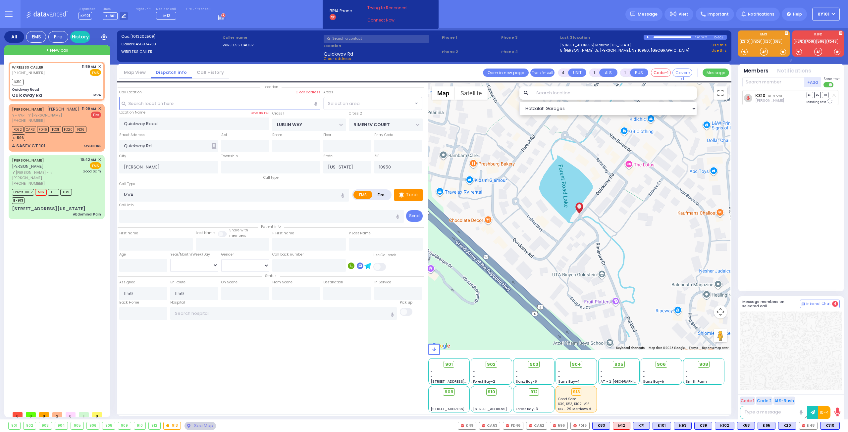
select select "SECTION 1"
click at [829, 424] on span "K65" at bounding box center [830, 425] width 17 height 7
select select
radio input "true"
select select
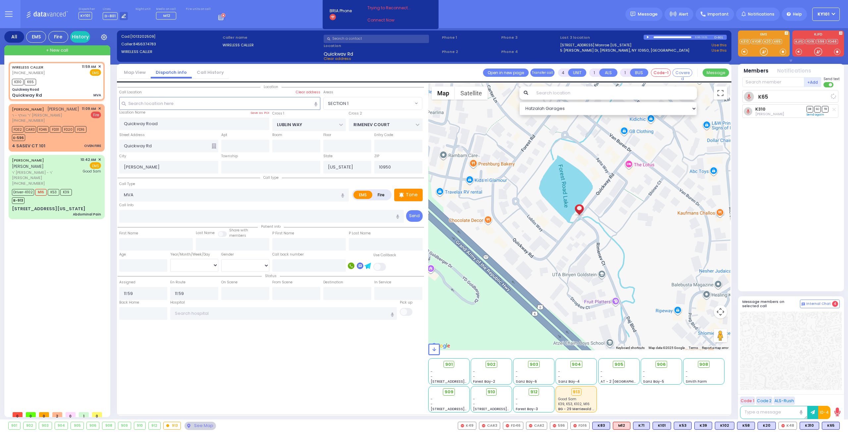
select select "Hatzalah Garages"
select select "SECTION 1"
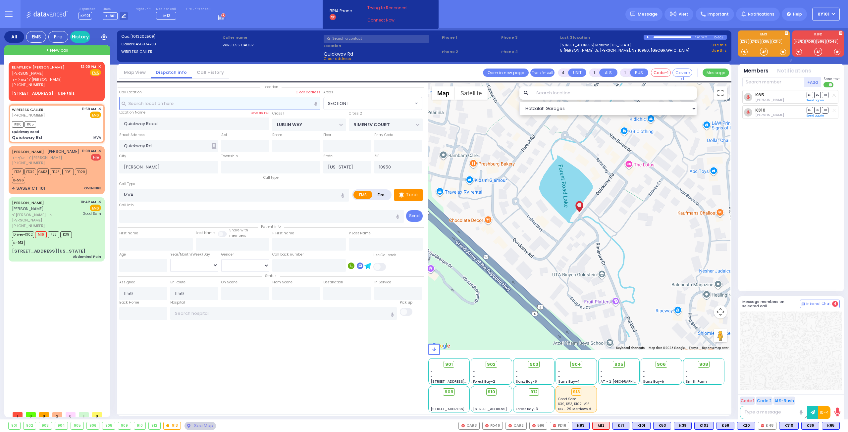
click at [150, 106] on input "text" at bounding box center [219, 103] width 201 height 13
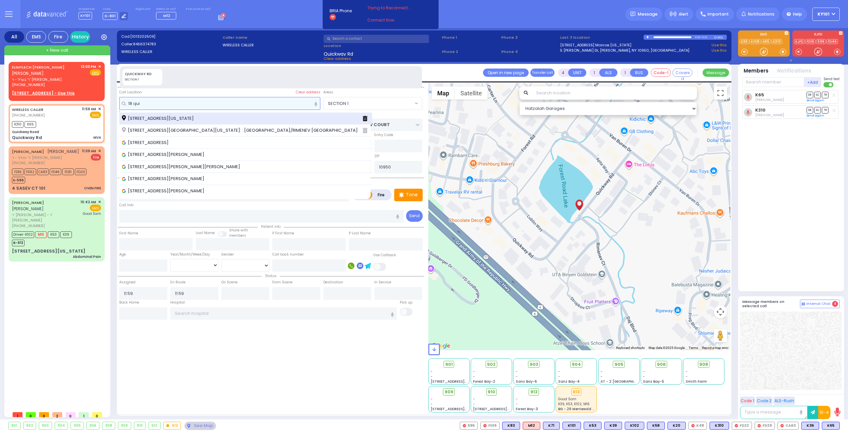
type input "18 qui"
click at [168, 115] on span "18 Quickway Road Monroe New York 10950" at bounding box center [159, 118] width 74 height 7
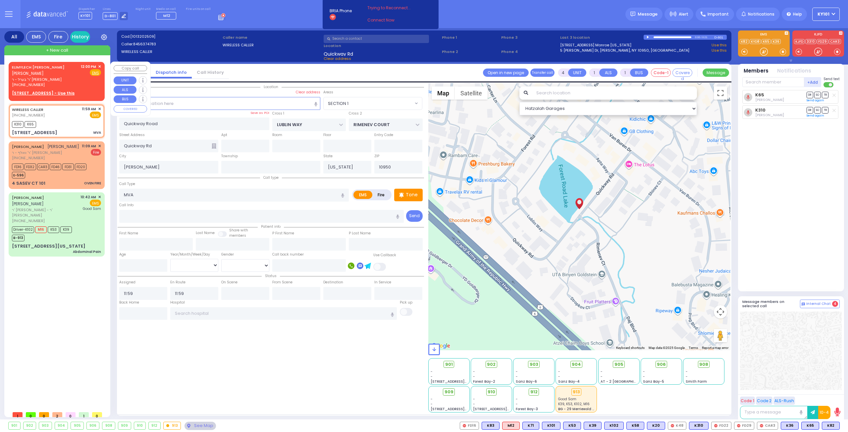
select select
radio input "true"
select select
select select "Hatzalah Garages"
type input "[STREET_ADDRESS]"
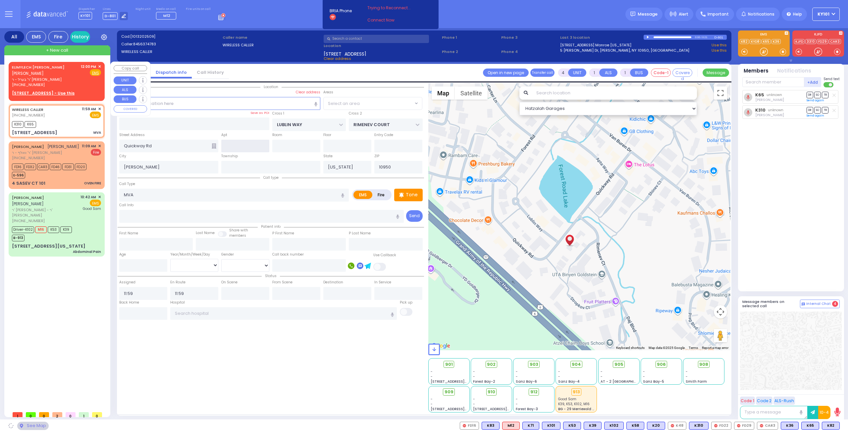
type input "Monroe"
select select "SECTION 1"
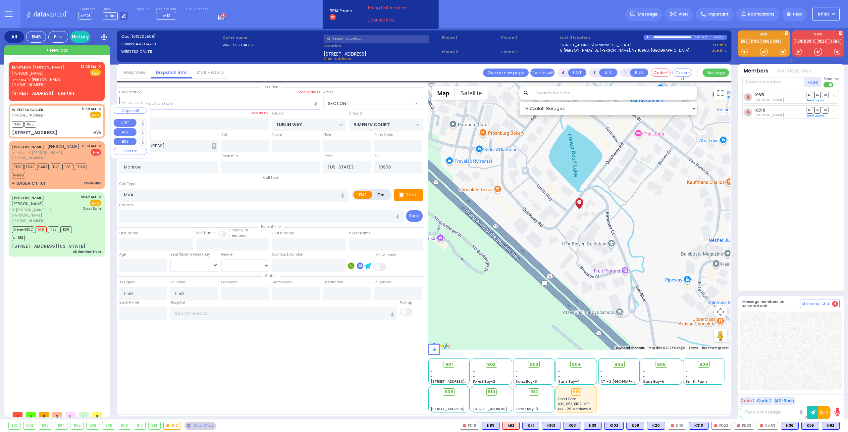
click at [135, 110] on button "Copy call" at bounding box center [130, 111] width 33 height 6
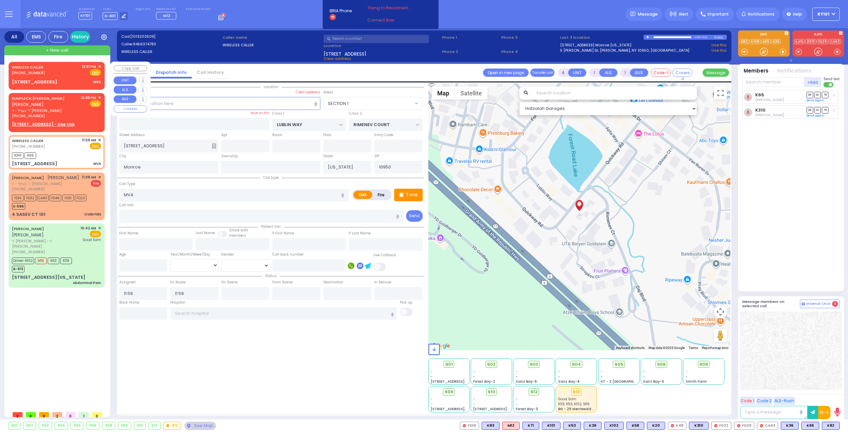
click at [55, 77] on div "WIRELESS CALLER (845) 637-4783 12:01 PM ✕ Fire EMS MVA" at bounding box center [56, 75] width 93 height 24
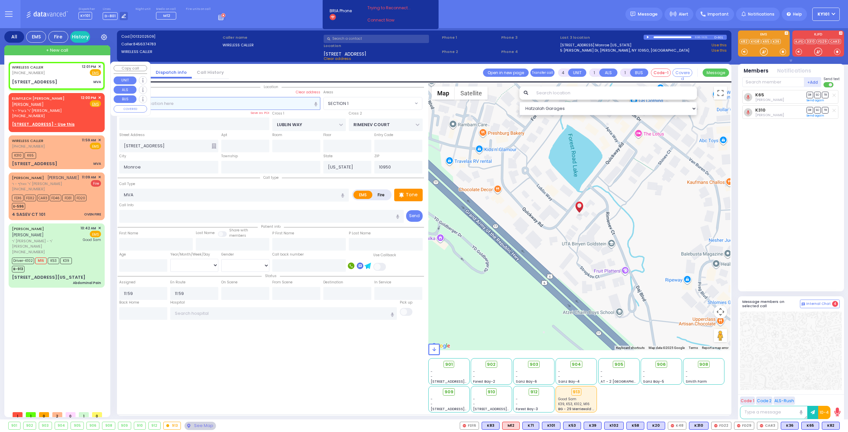
select select
radio input "true"
select select
type input "12:01"
select select "Hatzalah Garages"
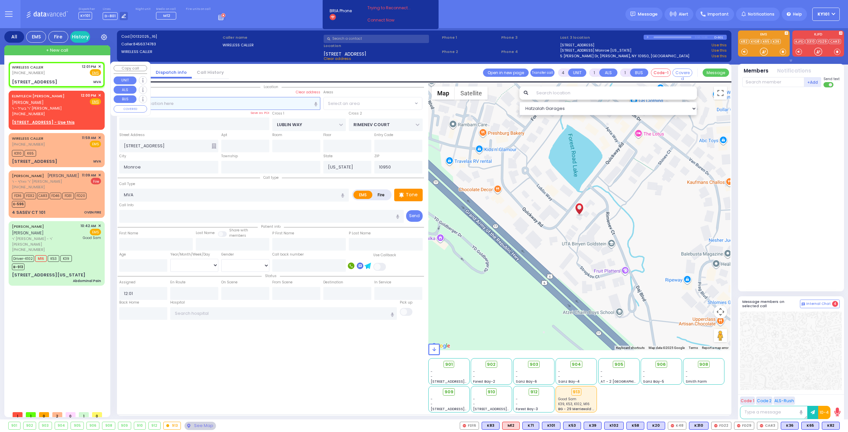
select select
radio input "true"
select select
select select "Hatzalah Garages"
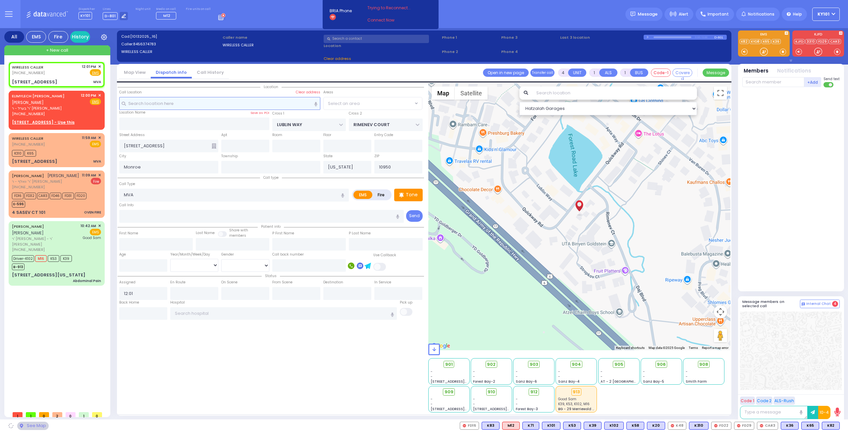
select select "SECTION 1"
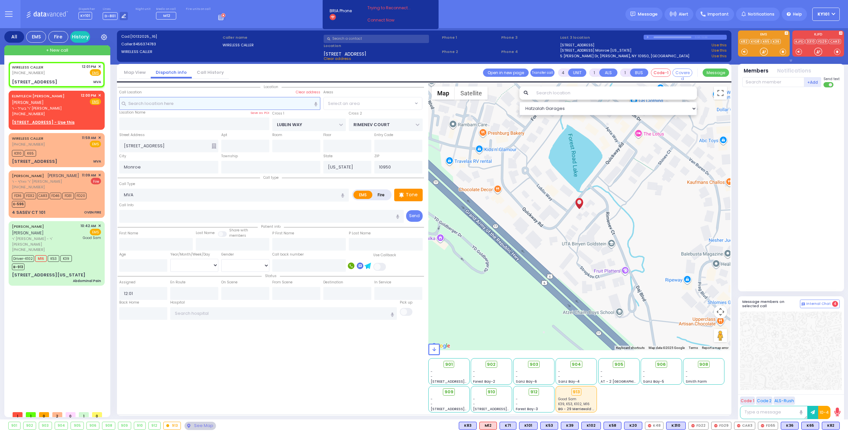
select select "SECTION 1"
click at [386, 195] on label "Fire" at bounding box center [381, 195] width 19 height 8
radio input "true"
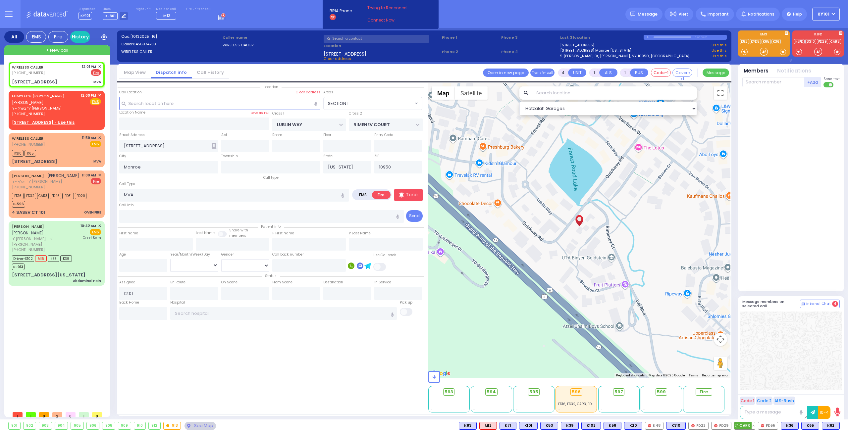
click at [747, 424] on span "CAR3" at bounding box center [745, 425] width 21 height 7
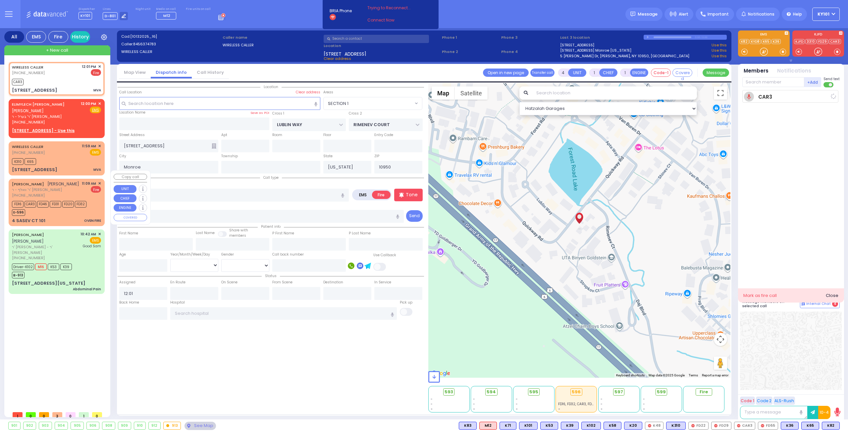
select select
radio input "true"
select select
type input "12:02"
select select "Hatzalah Garages"
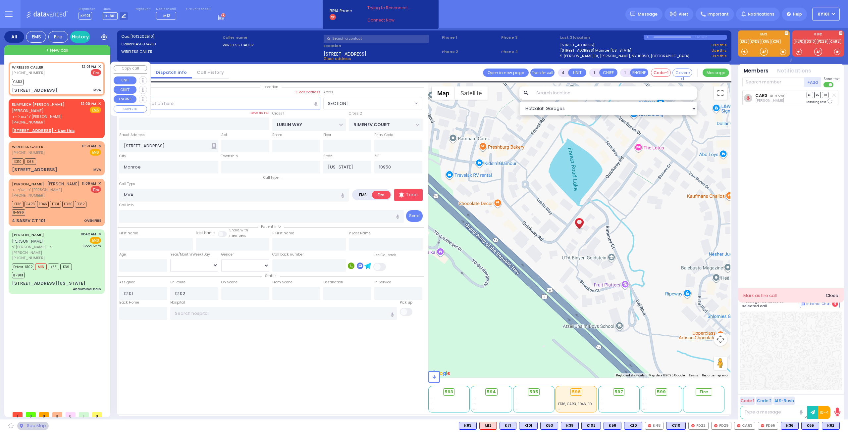
select select "SECTION 1"
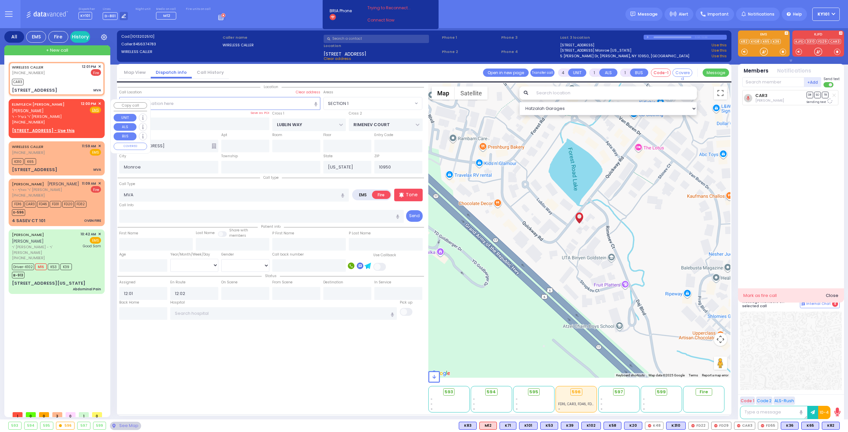
click at [100, 103] on span "✕" at bounding box center [99, 104] width 3 height 6
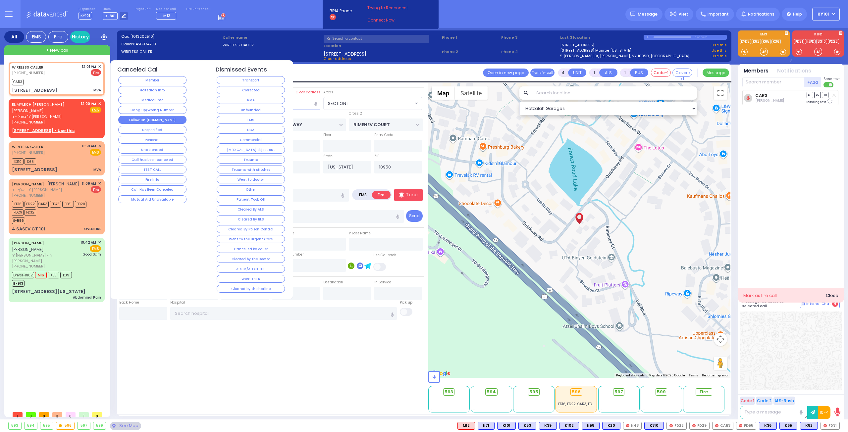
click at [143, 116] on button "Follow On [DOMAIN_NAME]" at bounding box center [152, 120] width 68 height 8
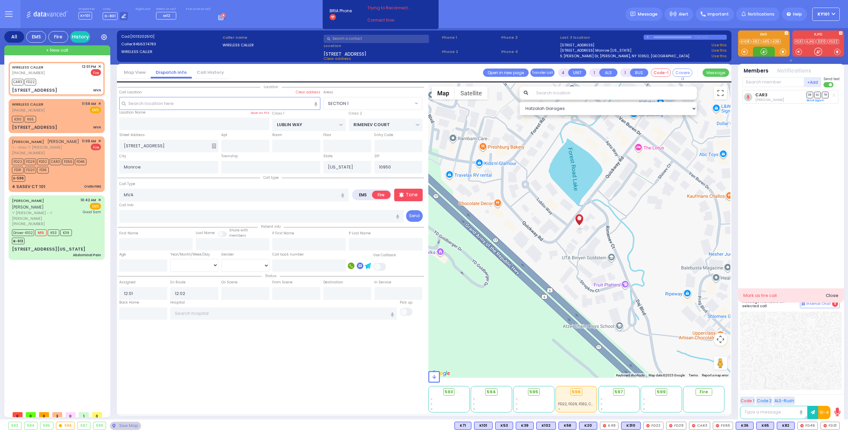
select select
radio input "true"
select select
select select "Hatzalah Garages"
select select "SECTION 1"
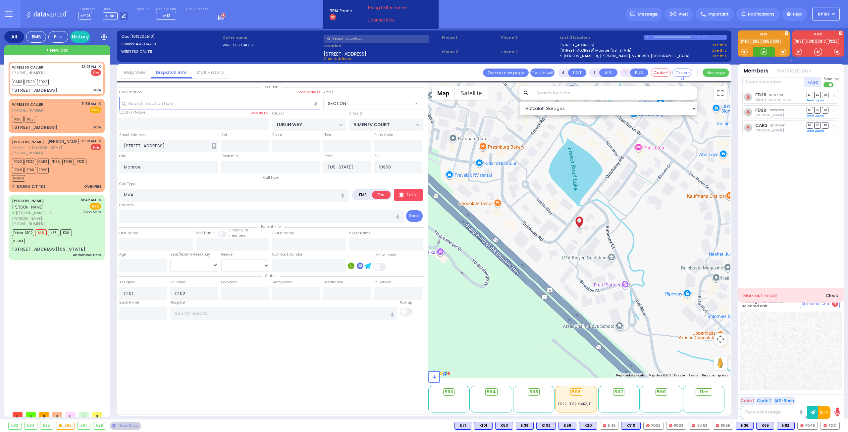
select select
radio input "true"
select select
select select "Hatzalah Garages"
select select "SECTION 1"
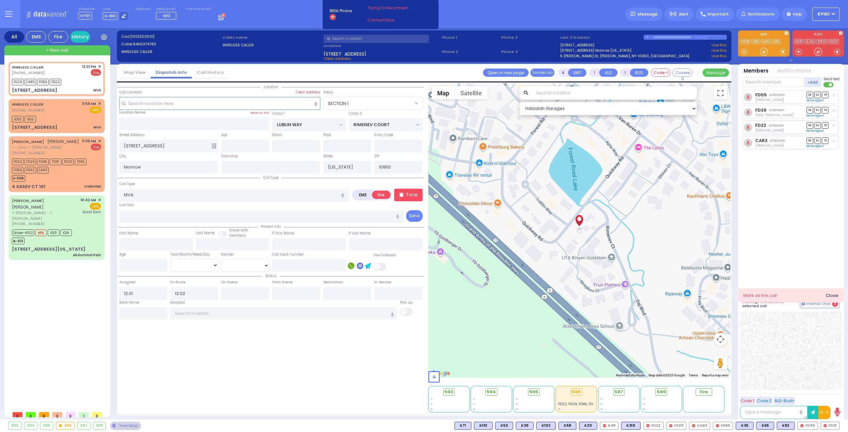
select select
radio input "true"
select select
select select "Hatzalah Garages"
select select
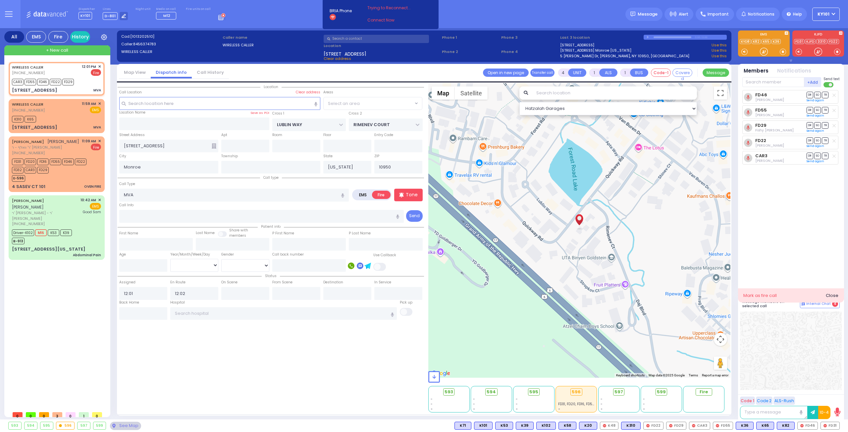
radio input "true"
select select
select select "Hatzalah Garages"
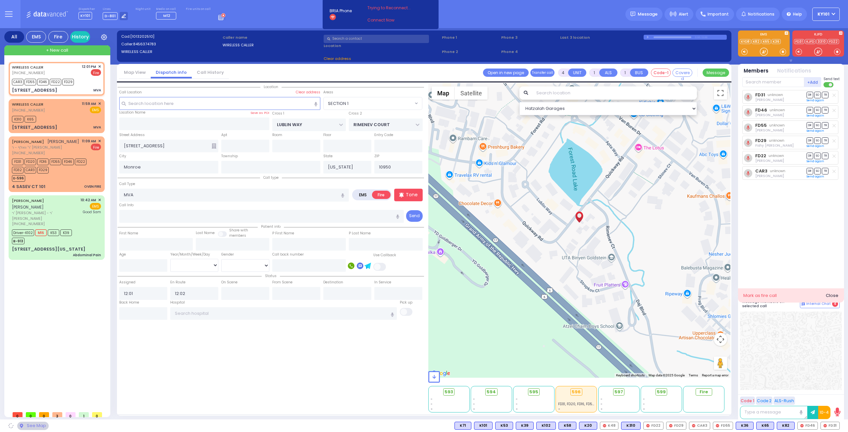
select select "SECTION 1"
select select
radio input "true"
select select
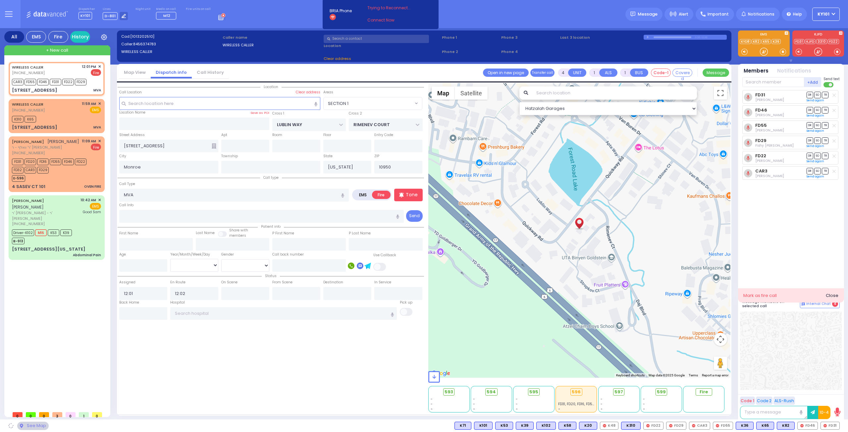
select select "Hatzalah Garages"
select select "SECTION 1"
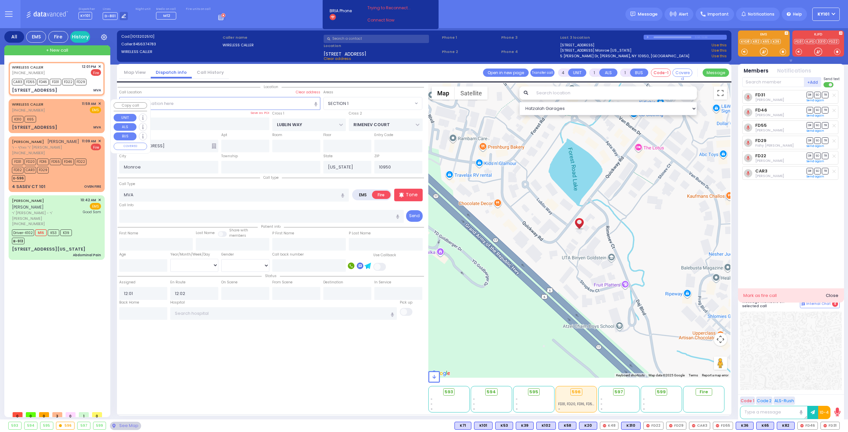
click at [52, 113] on div "WIRELESS CALLER (845) 637-4783 11:59 AM ✕ EMS" at bounding box center [56, 107] width 89 height 12
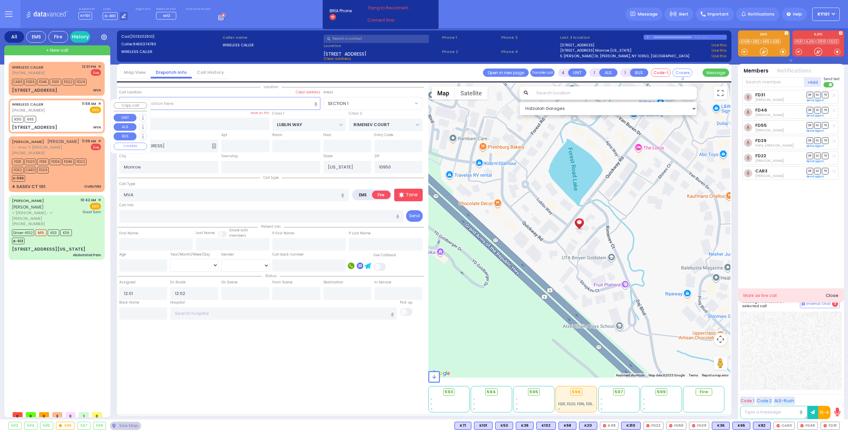
select select
radio input "true"
select select
type input "11:59"
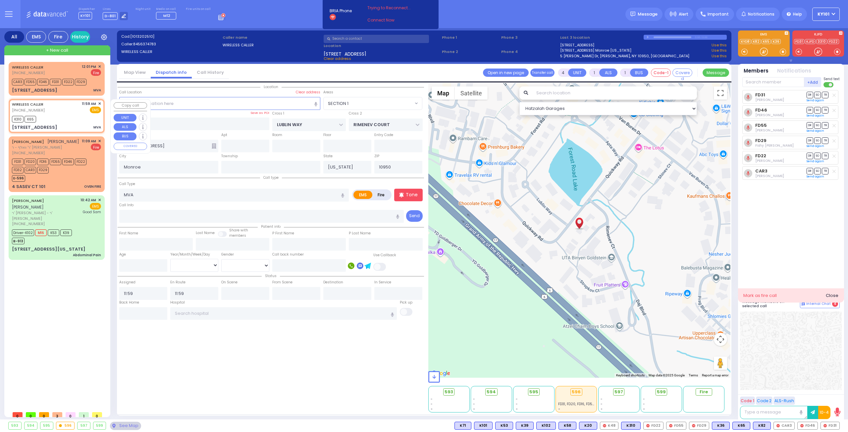
select select "Hatzalah Garages"
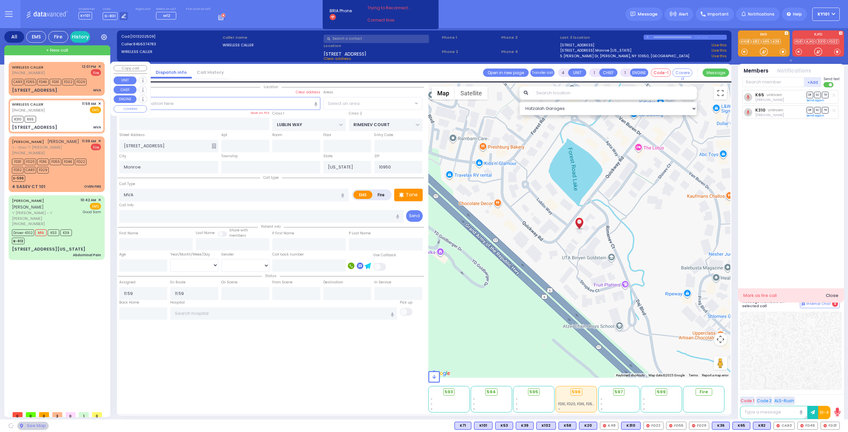
select select "SECTION 1"
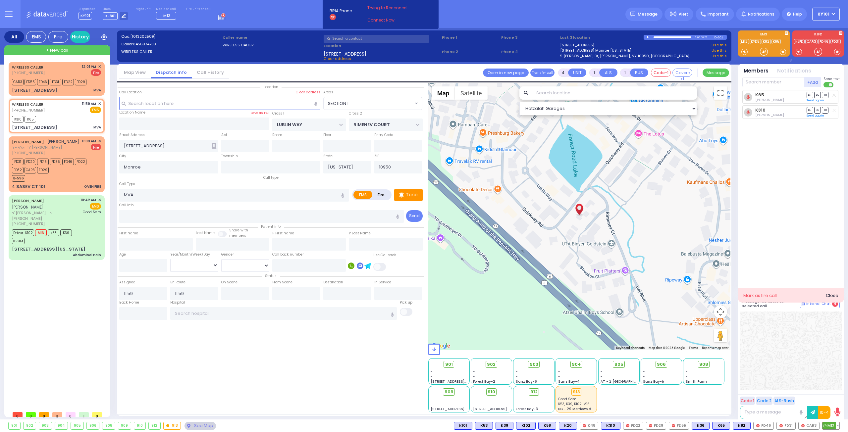
click at [828, 425] on span "M12" at bounding box center [831, 425] width 17 height 7
select select
radio input "true"
select select
select select "Hatzalah Garages"
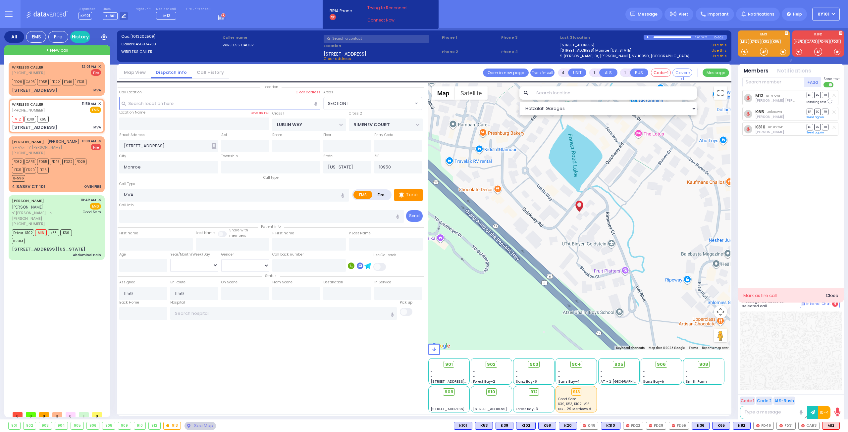
select select "SECTION 1"
click at [745, 426] on span "K82" at bounding box center [741, 425] width 17 height 7
select select
radio input "true"
select select
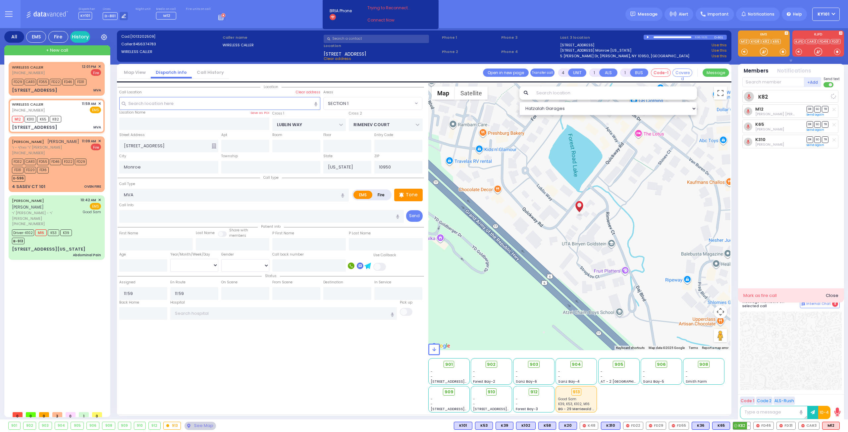
select select "Hatzalah Garages"
select select "SECTION 1"
click at [532, 394] on div "912" at bounding box center [533, 392] width 15 height 7
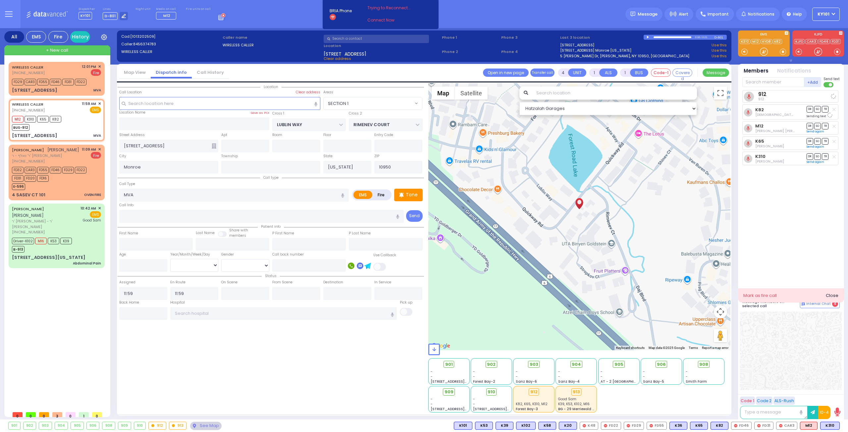
select select
radio input "true"
select select
select select "Hatzalah Garages"
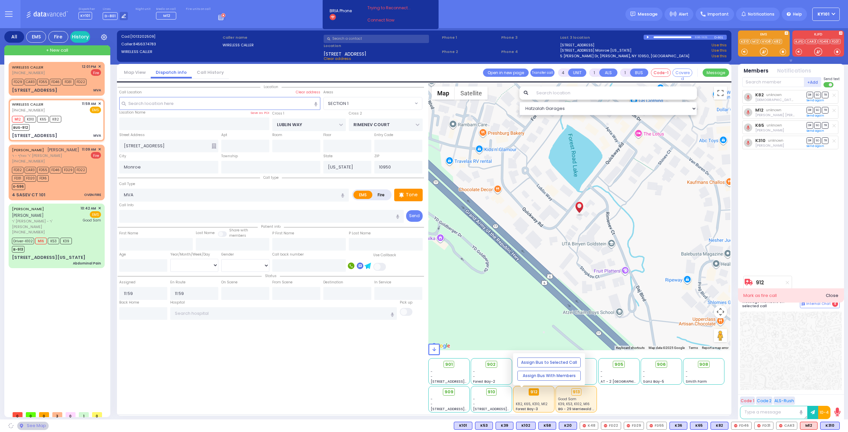
select select "SECTION 1"
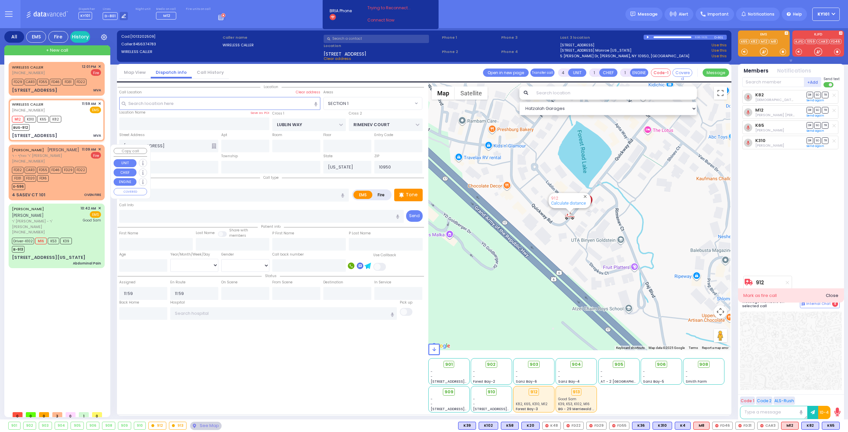
click at [100, 149] on span "✕" at bounding box center [99, 150] width 3 height 6
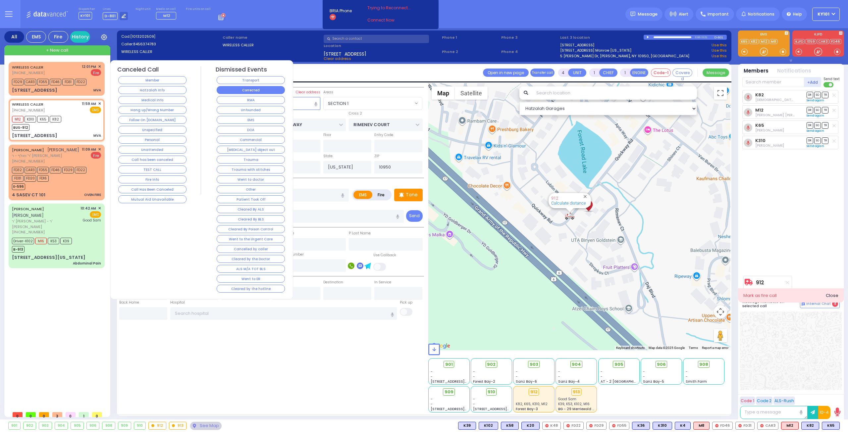
click at [257, 89] on button "Corrected" at bounding box center [251, 90] width 68 height 8
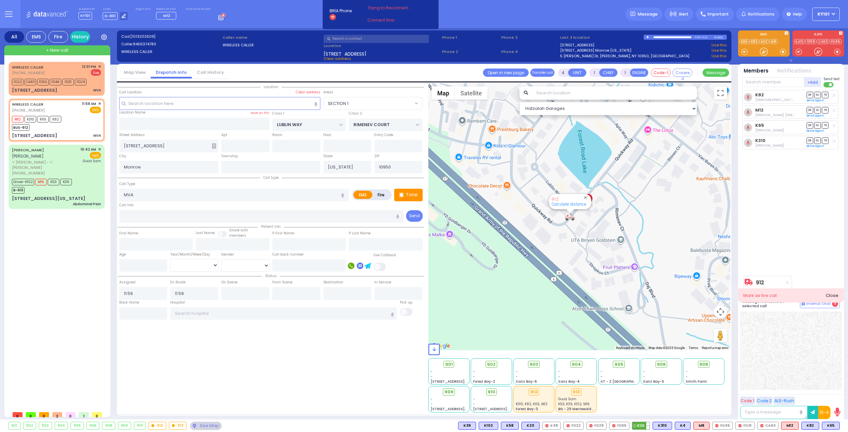
click at [642, 426] on span "K36" at bounding box center [640, 425] width 17 height 7
select select
radio input "true"
select select
select select "Hatzalah Garages"
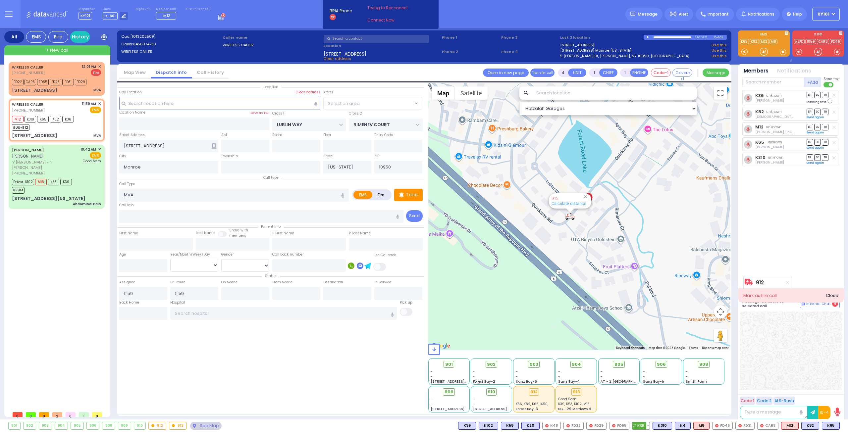
select select "SECTION 1"
click at [830, 295] on div "Close" at bounding box center [832, 296] width 13 height 7
type input "6"
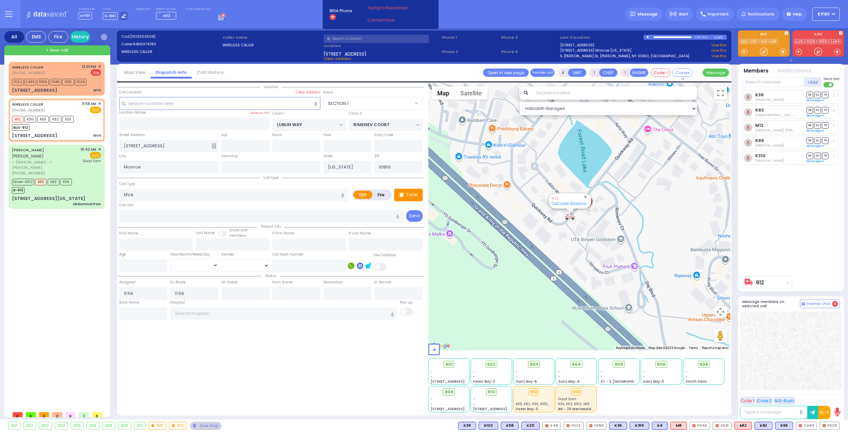
select select
radio input "true"
type input "Unknown"
select select "Year"
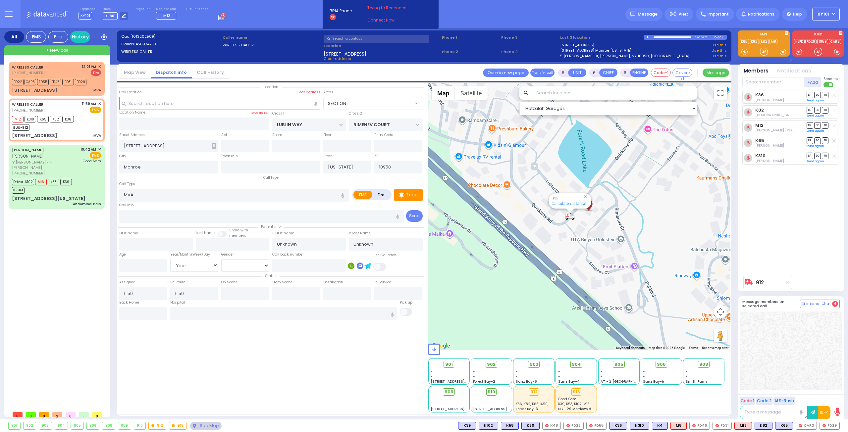
select select "Hatzalah Garages"
select select "SECTION 1"
select select
radio input "true"
select select "Year"
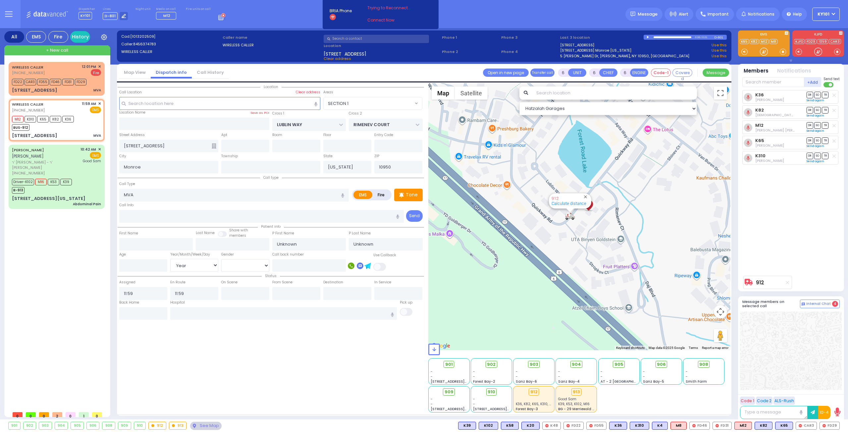
select select "Hatzalah Garages"
select select "SECTION 1"
select select
radio input "true"
select select "Year"
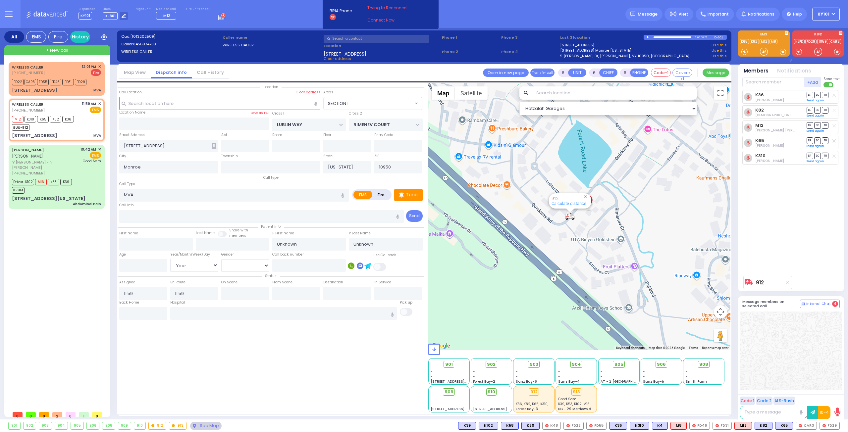
select select "Hatzalah Garages"
select select "SECTION 1"
select select
radio input "true"
select select "Year"
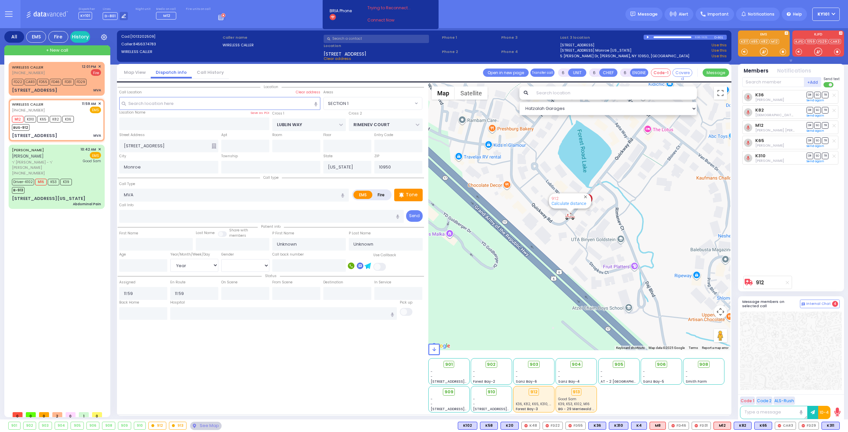
select select "Hatzalah Garages"
select select "SECTION 1"
select select
radio input "true"
select select "Year"
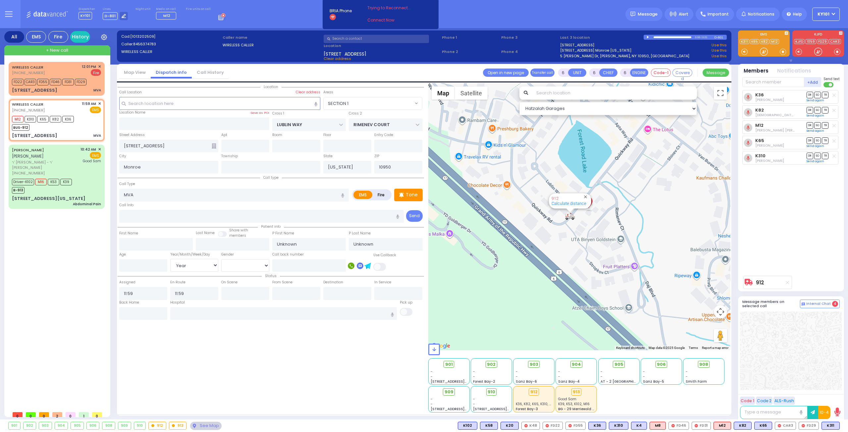
select select "Hatzalah Garages"
select select "SECTION 1"
select select
radio input "true"
select select "Year"
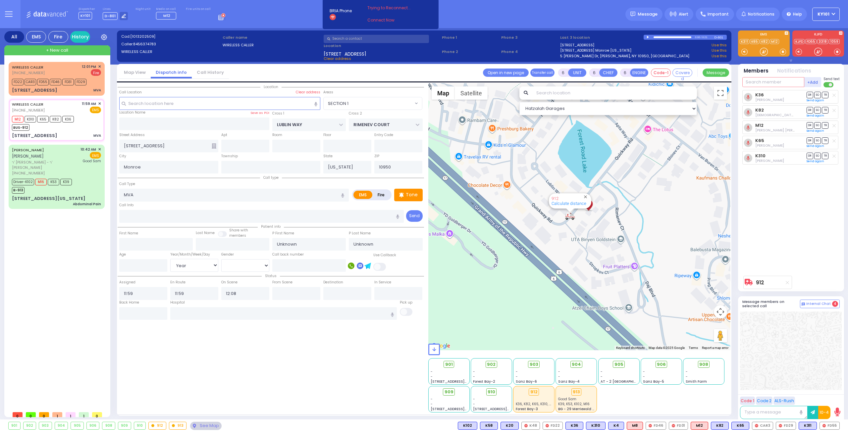
click at [768, 82] on input "text" at bounding box center [773, 82] width 62 height 10
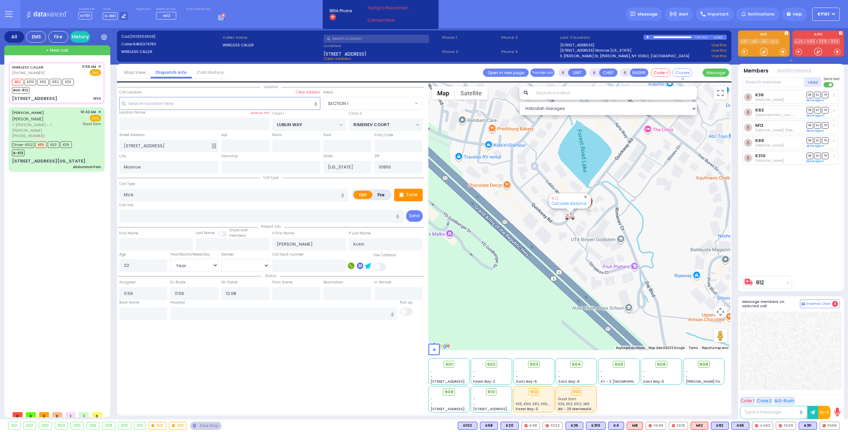
select select "SECTION 1"
select select "Year"
select select "[DEMOGRAPHIC_DATA]"
select select
radio input "true"
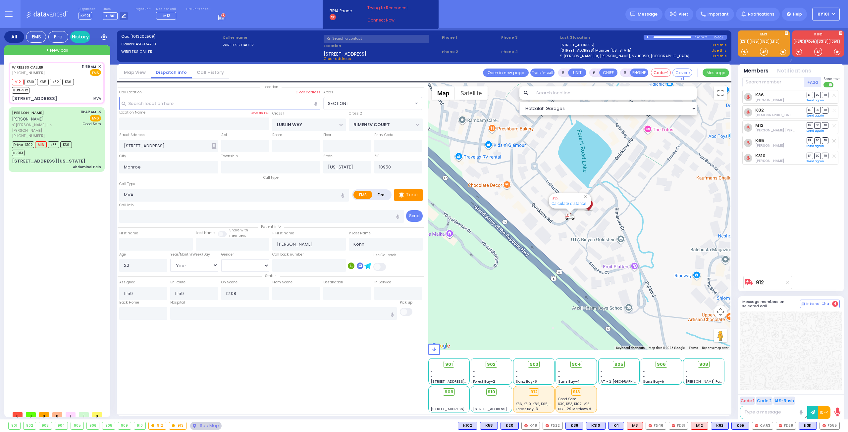
select select "Year"
select select "[DEMOGRAPHIC_DATA]"
select select "Hatzalah Garages"
select select "SECTION 1"
select select
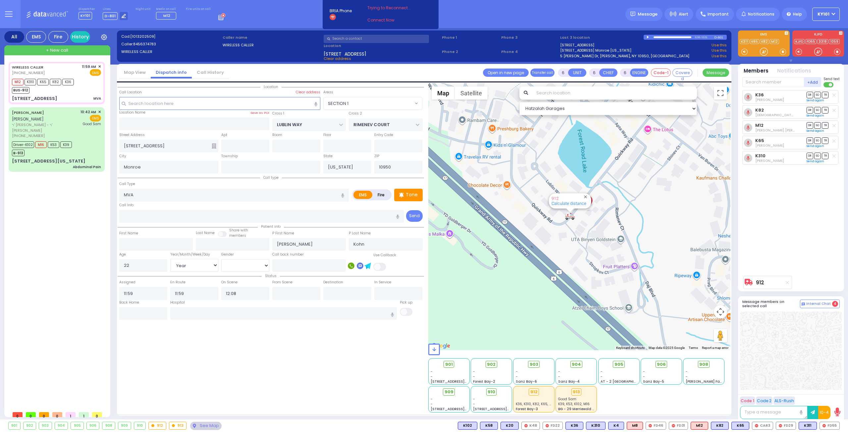
radio input "true"
select select "Year"
select select "[DEMOGRAPHIC_DATA]"
select select "Hatzalah Garages"
select select "SECTION 1"
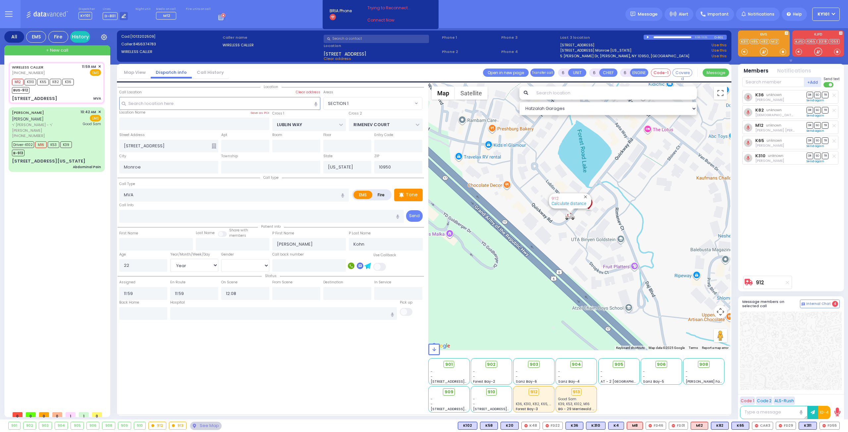
select select
radio input "true"
select select "Year"
select select "[DEMOGRAPHIC_DATA]"
select select "Hatzalah Garages"
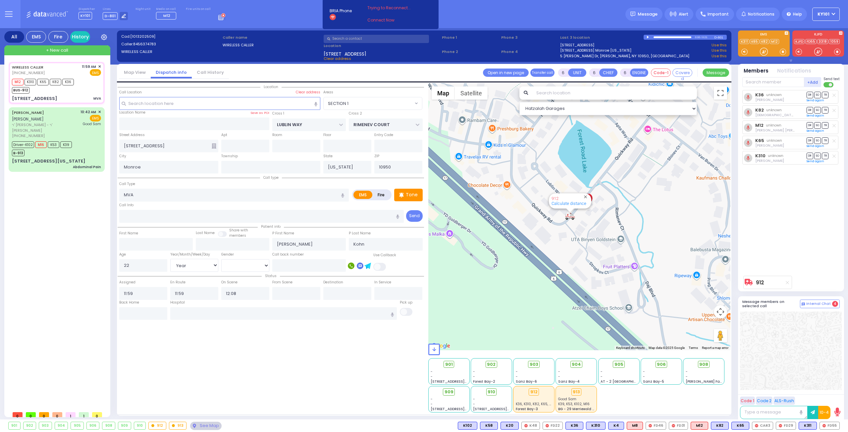
select select "SECTION 1"
select select
radio input "true"
select select "Year"
select select "[DEMOGRAPHIC_DATA]"
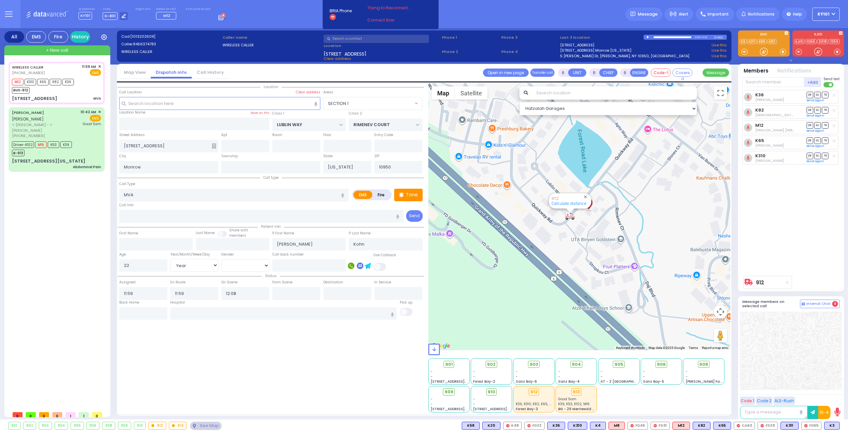
select select "Hatzalah Garages"
select select "SECTION 1"
select select
radio input "true"
select select "Year"
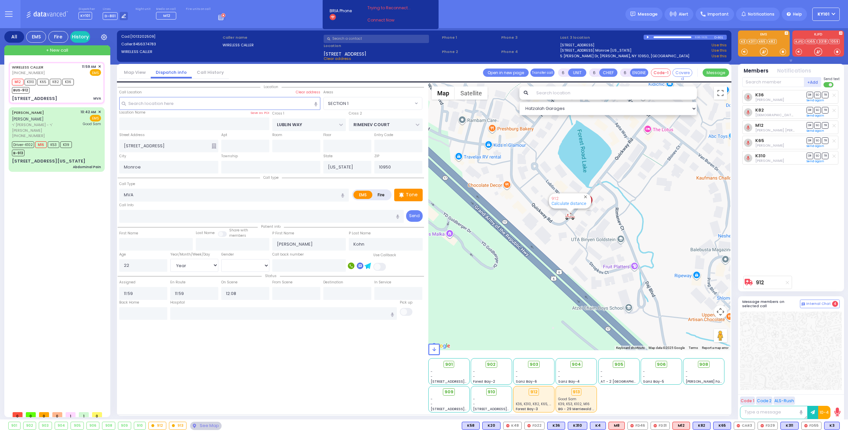
select select "[DEMOGRAPHIC_DATA]"
select select "Hatzalah Garages"
select select "SECTION 1"
select select
radio input "true"
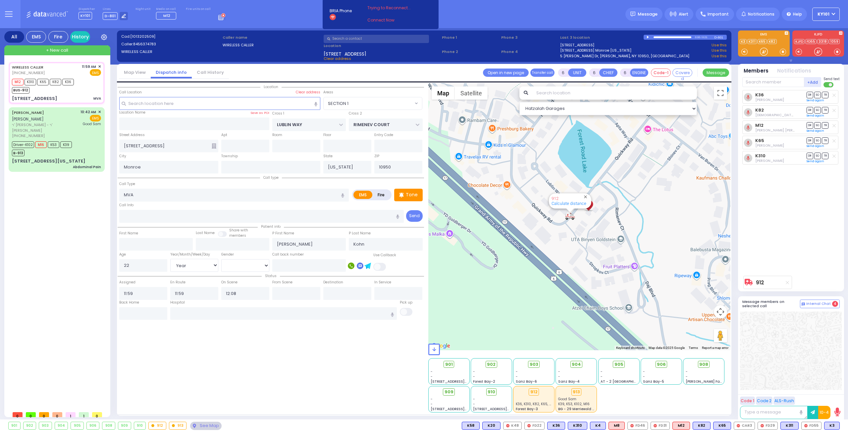
select select "Year"
select select "[DEMOGRAPHIC_DATA]"
select select "Hatzalah Garages"
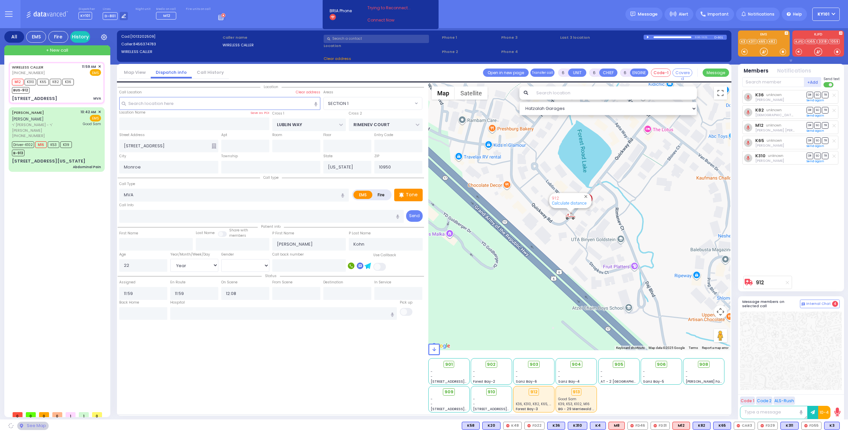
select select
radio input "true"
select select "Year"
select select "[DEMOGRAPHIC_DATA]"
select select "Hatzalah Garages"
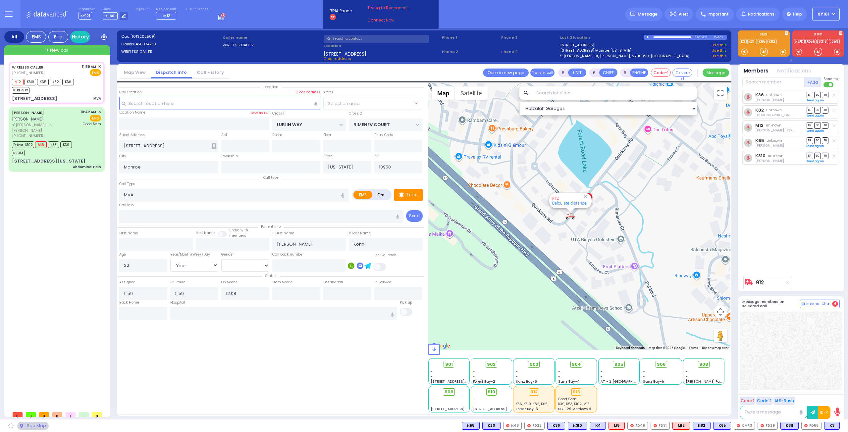
select select "SECTION 1"
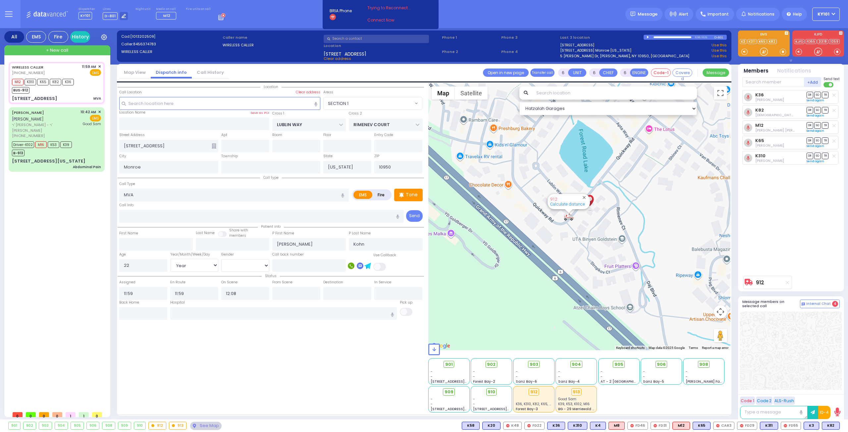
select select
radio input "true"
select select "Year"
select select "[DEMOGRAPHIC_DATA]"
select select "Hatzalah Garages"
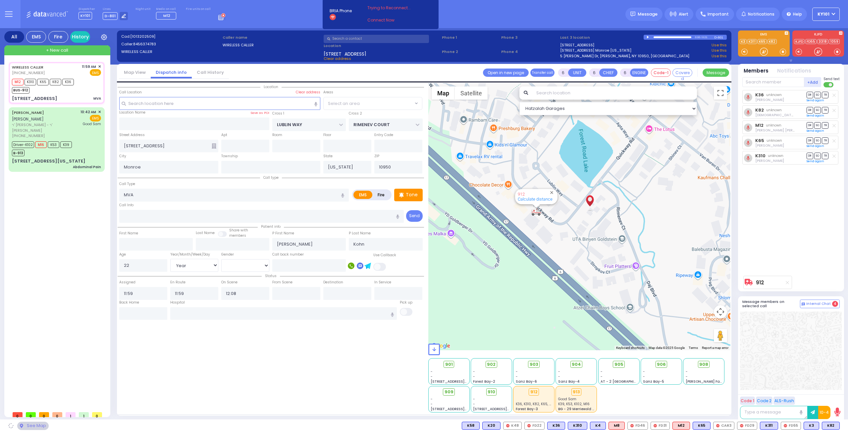
select select "SECTION 1"
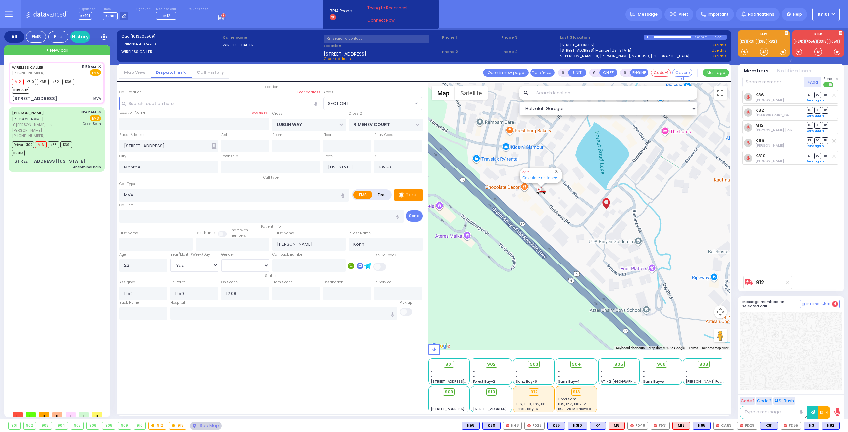
click at [236, 314] on input "text" at bounding box center [283, 313] width 227 height 13
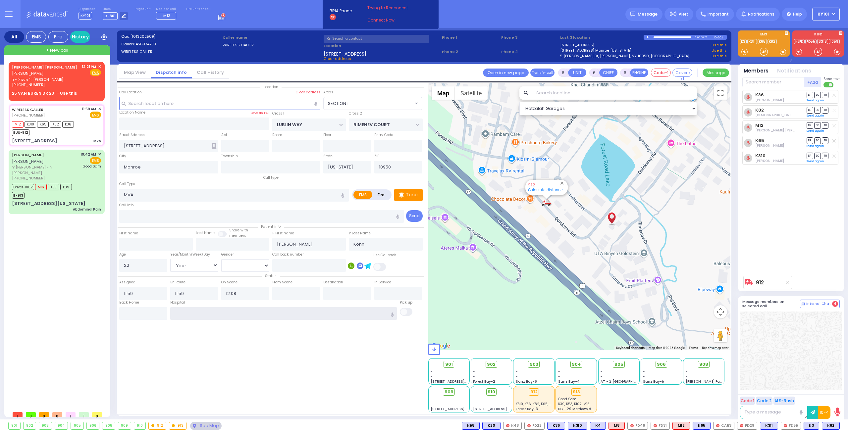
click at [236, 313] on input "text" at bounding box center [283, 313] width 227 height 13
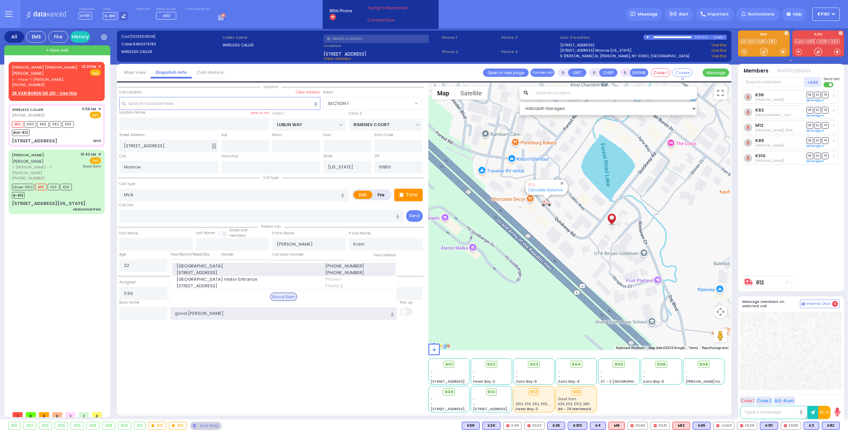
type input "good sam"
click at [210, 265] on span "[GEOGRAPHIC_DATA]" at bounding box center [247, 266] width 141 height 7
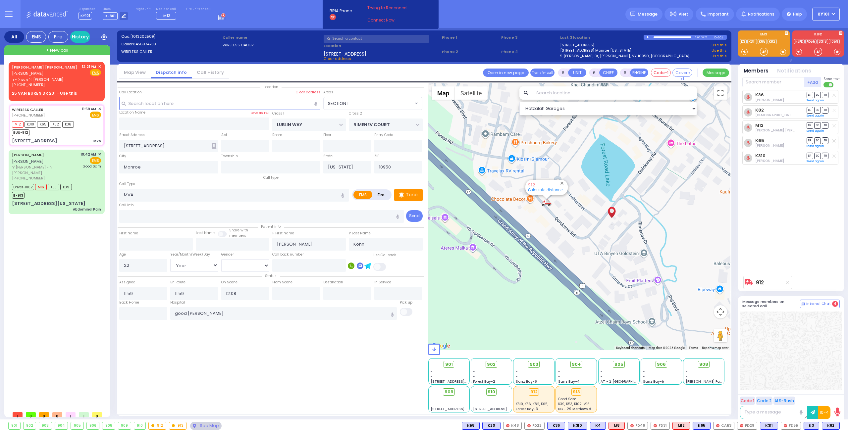
select select
radio input "true"
select select "Year"
select select "[DEMOGRAPHIC_DATA]"
type input "[GEOGRAPHIC_DATA]"
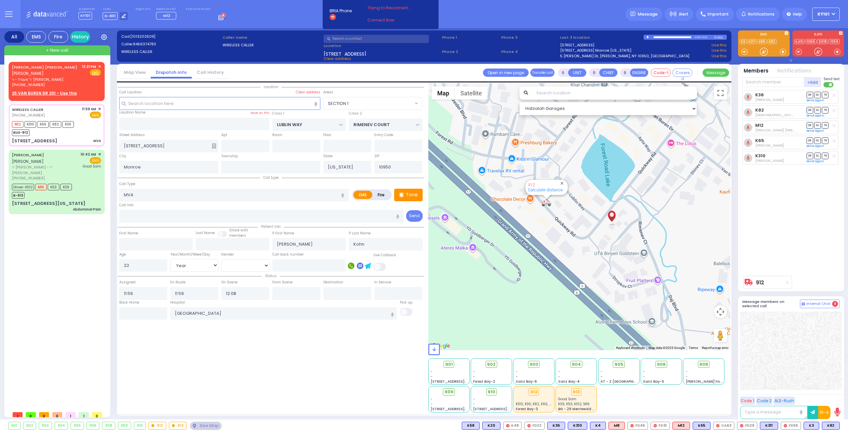
select select "Hatzalah Garages"
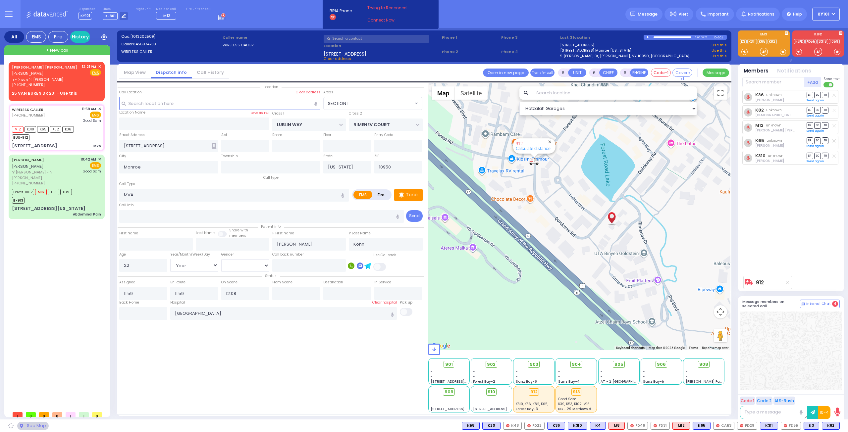
select select "SECTION 1"
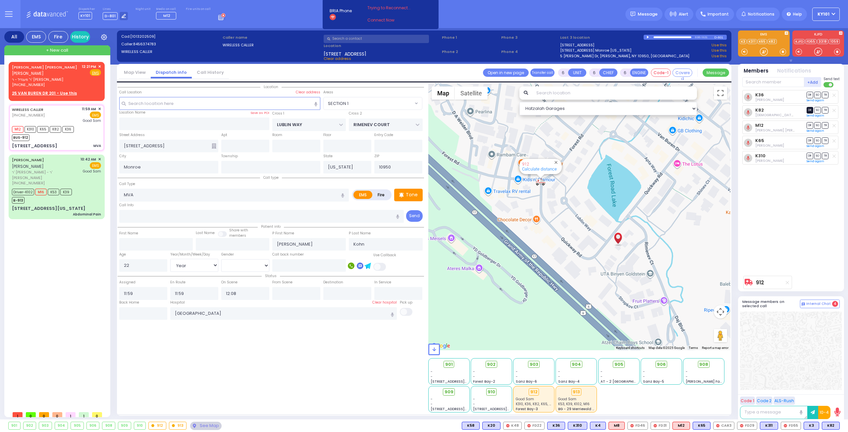
click at [809, 109] on span "DR" at bounding box center [810, 110] width 7 height 6
click at [827, 154] on span "TR" at bounding box center [825, 156] width 7 height 6
select select
radio input "true"
select select "Year"
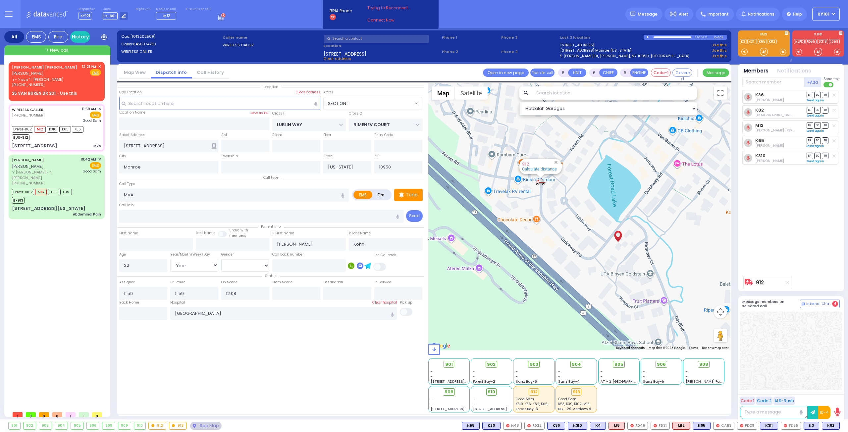
select select "[DEMOGRAPHIC_DATA]"
select select "Hatzalah Garages"
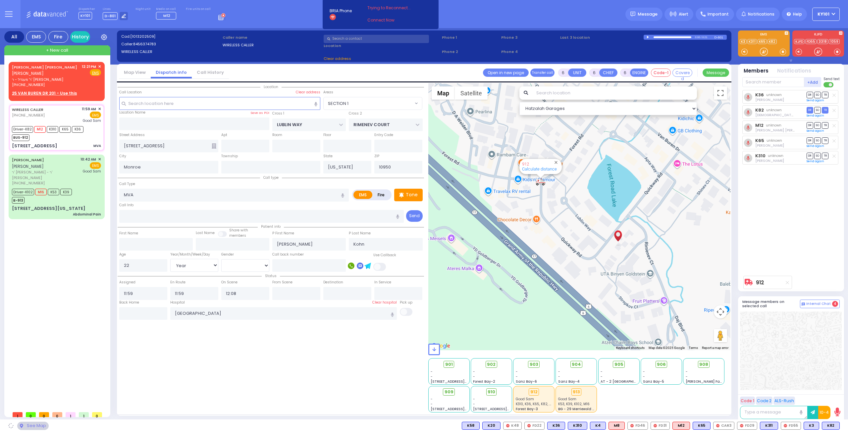
select select "SECTION 1"
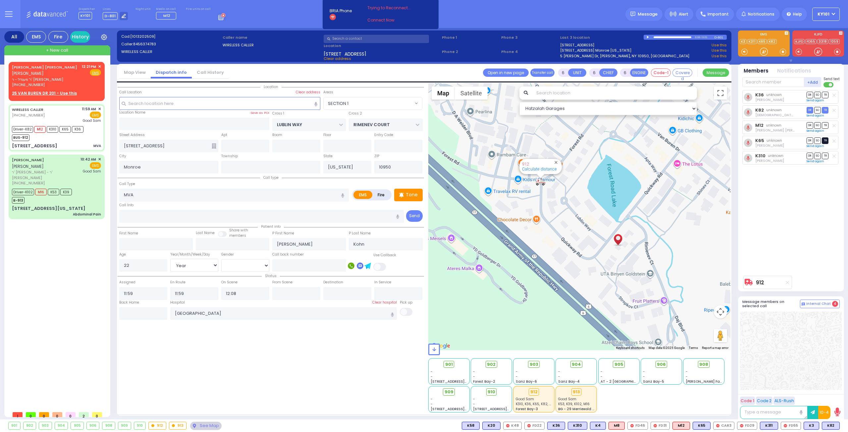
select select
radio input "true"
select select "Year"
select select "[DEMOGRAPHIC_DATA]"
type input "12:22"
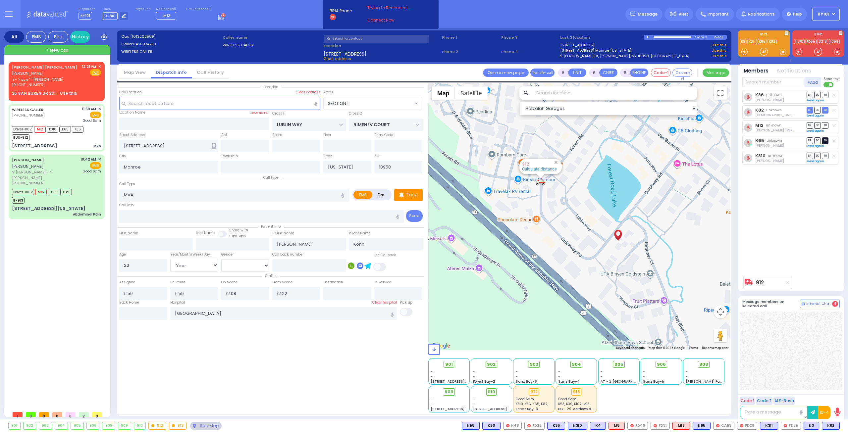
select select "Hatzalah Garages"
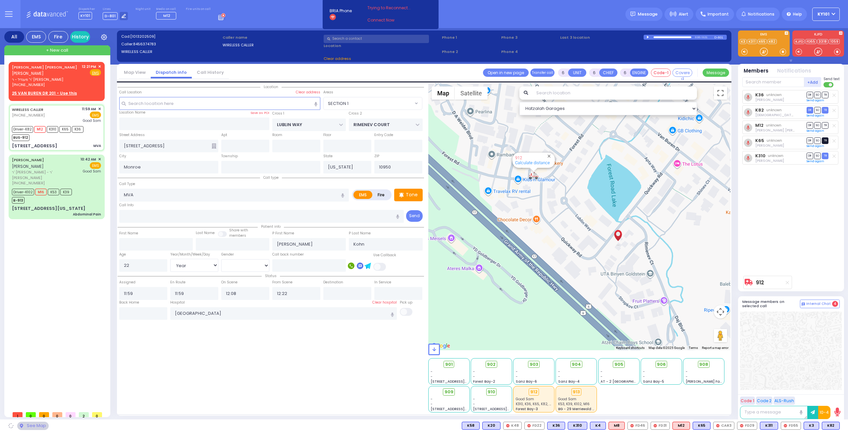
click at [826, 139] on span "TR" at bounding box center [825, 140] width 7 height 6
select select "SECTION 1"
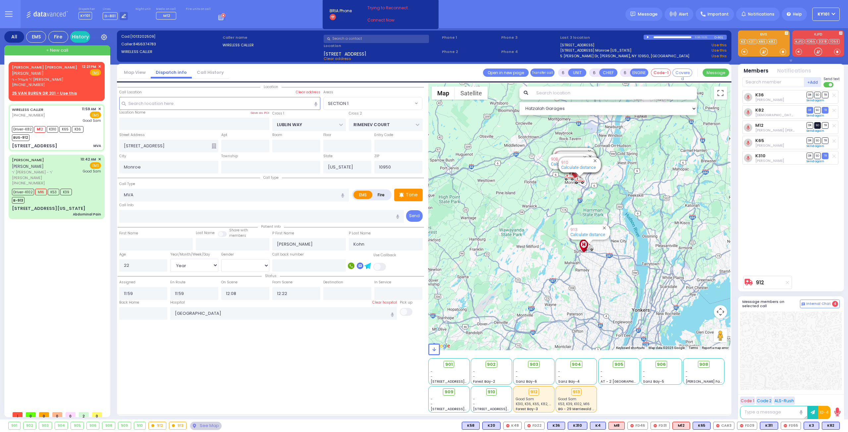
click at [818, 125] on span "SO" at bounding box center [817, 125] width 7 height 6
select select
radio input "true"
select select "Year"
select select "[DEMOGRAPHIC_DATA]"
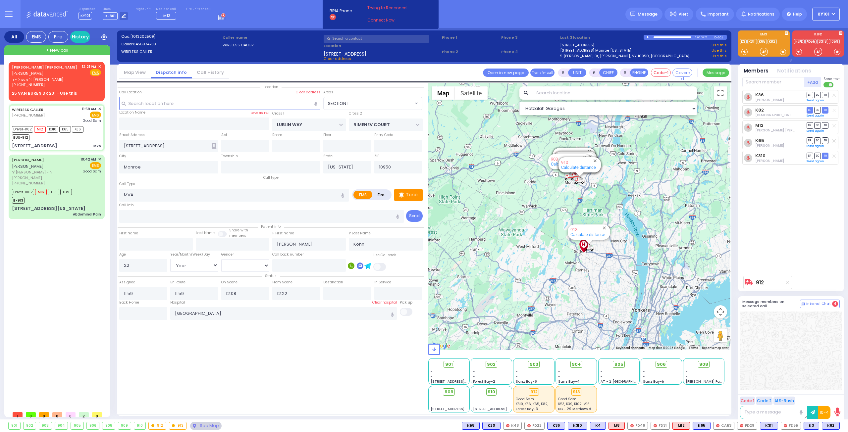
select select "Hatzalah Garages"
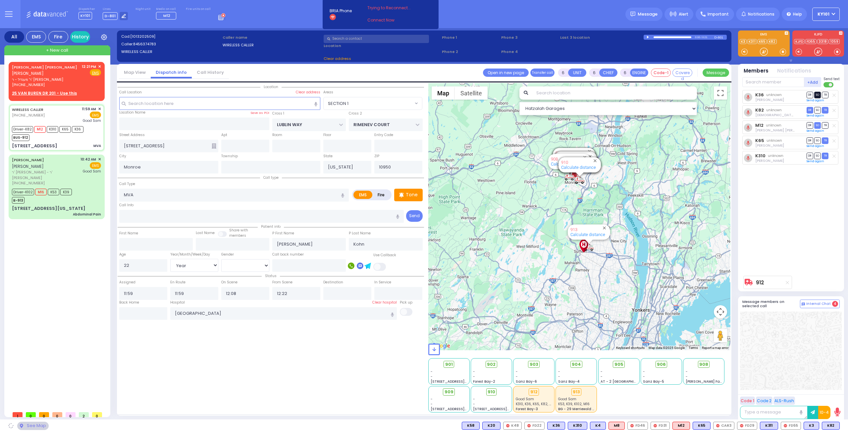
select select
radio input "true"
select select "Year"
select select "[DEMOGRAPHIC_DATA]"
select select "Hatzalah Garages"
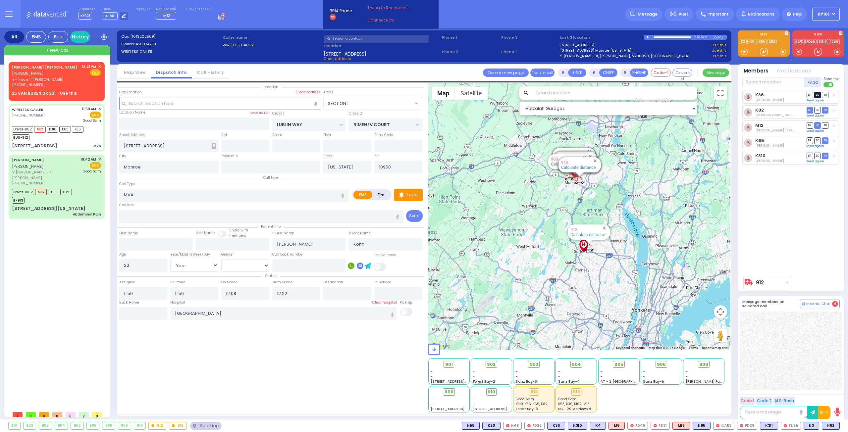
select select "SECTION 1"
click at [816, 93] on span "SO" at bounding box center [817, 95] width 7 height 6
select select
radio input "true"
select select "Year"
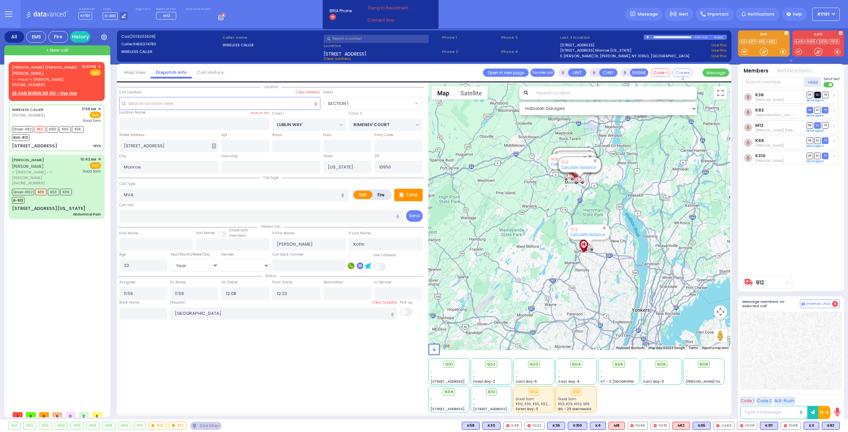
select select "[DEMOGRAPHIC_DATA]"
select select "Hatzalah Garages"
select select "SECTION 1"
select select
radio input "true"
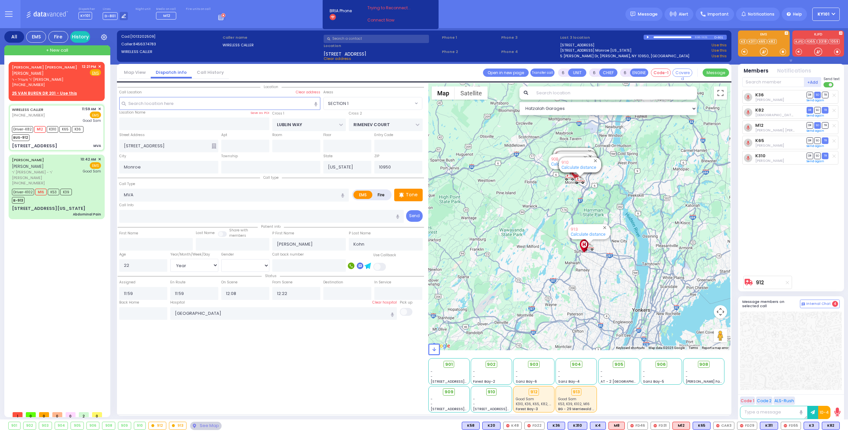
select select "Year"
select select "[DEMOGRAPHIC_DATA]"
select select "Hatzalah Garages"
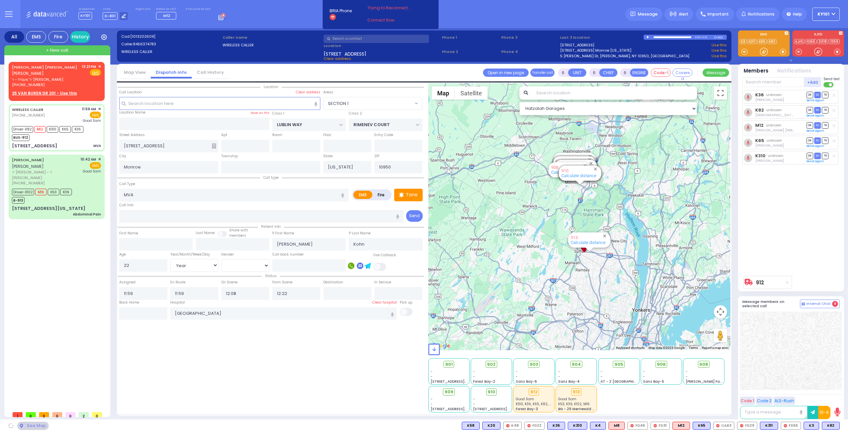
select select "SECTION 1"
drag, startPoint x: 244, startPoint y: 290, endPoint x: 202, endPoint y: 290, distance: 42.1
click at [202, 290] on div "Status Assigned 11:59 En Route 11:59 12:08 12:22" at bounding box center [271, 286] width 306 height 28
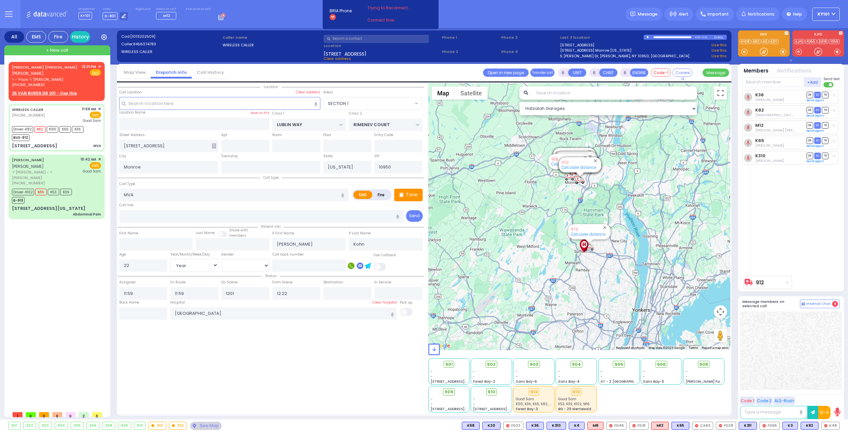
type input "12:01"
select select
radio input "true"
select select "Year"
select select "[DEMOGRAPHIC_DATA]"
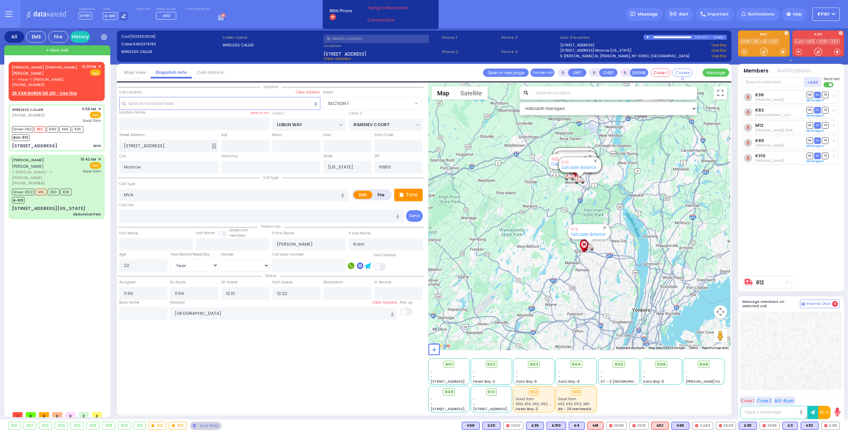
select select "Hatzalah Garages"
select select "SECTION 1"
click at [44, 71] on span "משה יודא הירש" at bounding box center [28, 74] width 32 height 6
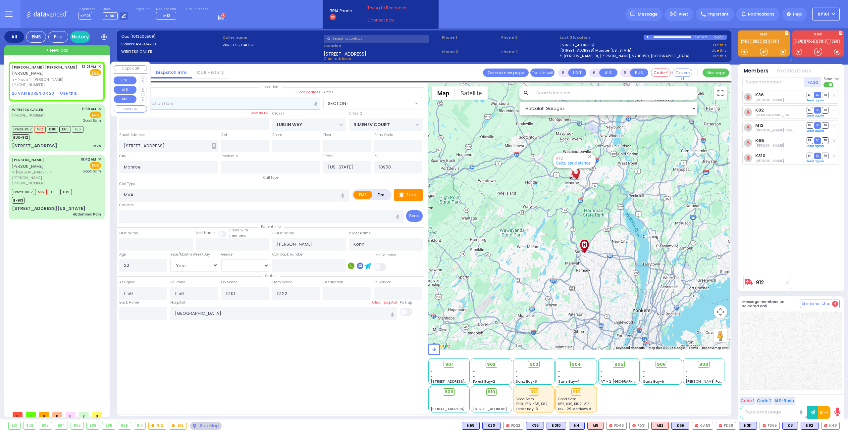
type input "2"
type input "1"
select select
radio input "true"
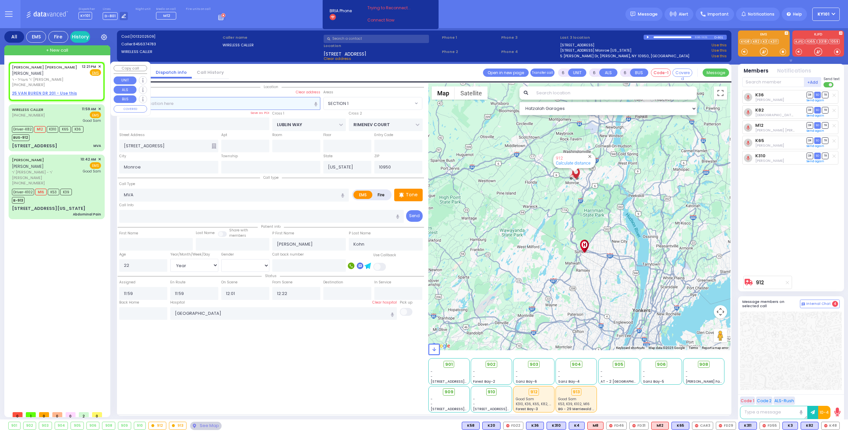
type input "MOSHE YIDA"
type input "HIRSCH"
select select
type input "12:21"
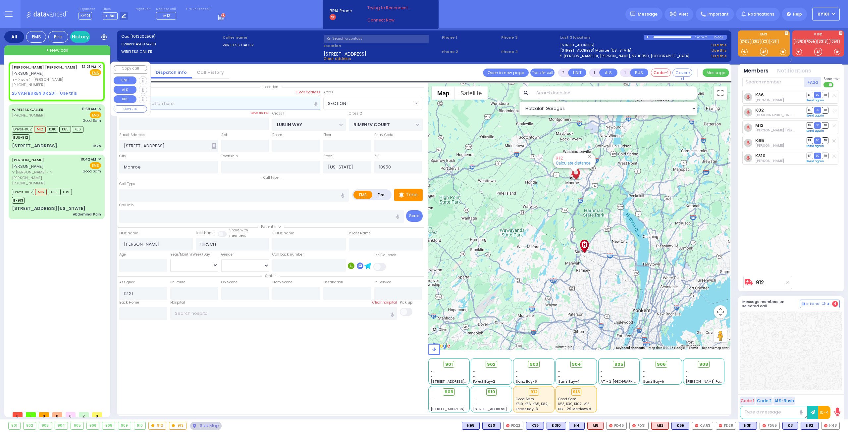
select select "Hatzalah Garages"
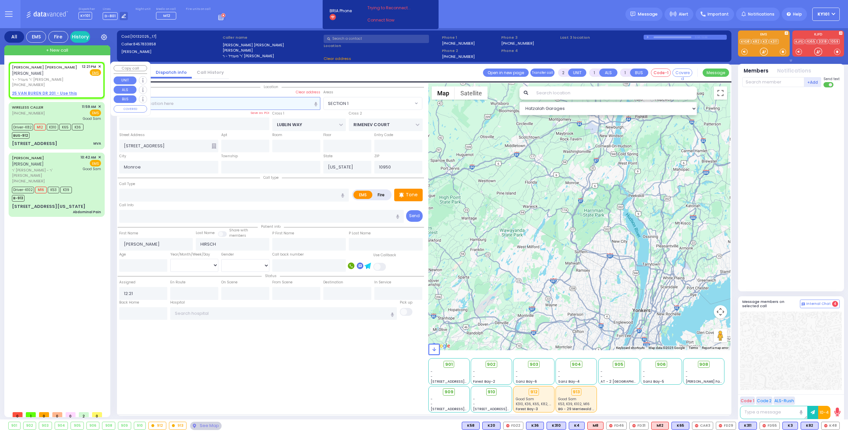
select select
radio input "true"
select select
select select "Hatzalah Garages"
click at [99, 66] on span "✕" at bounding box center [99, 67] width 3 height 6
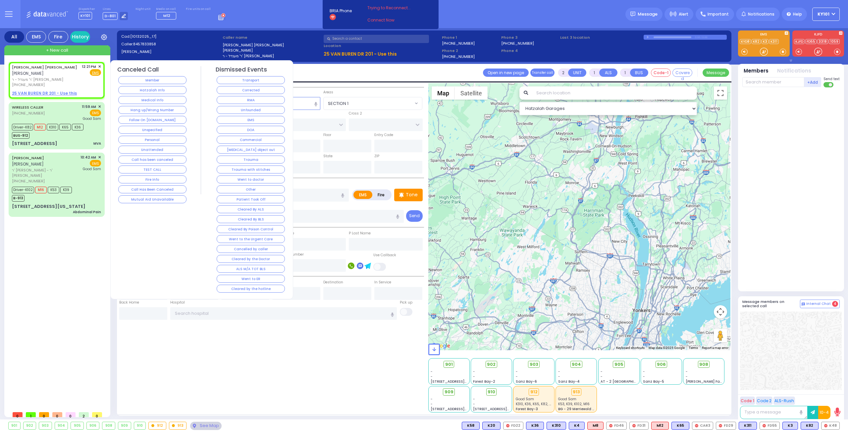
click at [156, 110] on button "Hang up/Wrong Number" at bounding box center [152, 110] width 68 height 8
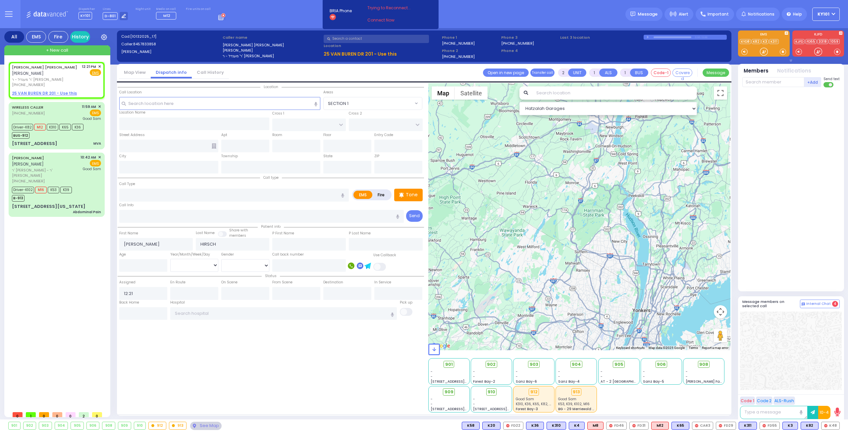
select select
radio input "true"
select select
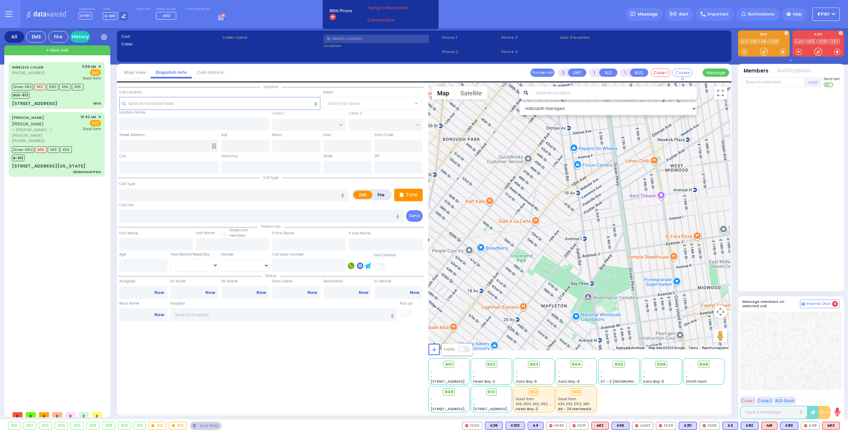
click at [463, 350] on span at bounding box center [464, 349] width 13 height 7
click at [127, 350] on input "checkbox" at bounding box center [127, 350] width 0 height 0
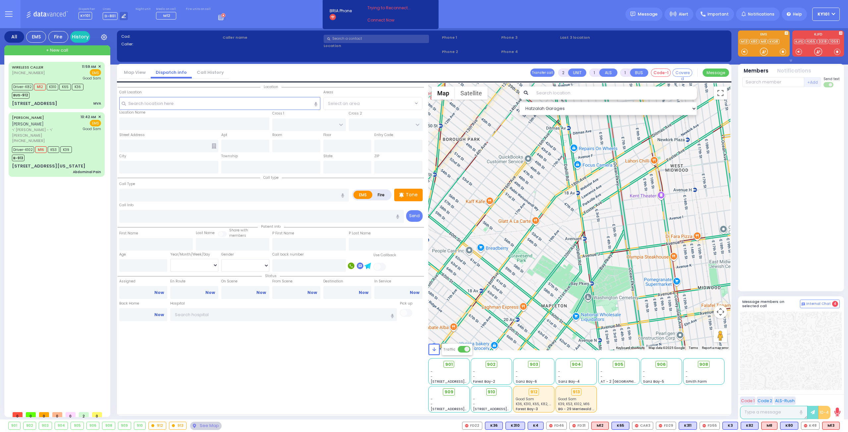
click at [463, 350] on span at bounding box center [464, 349] width 13 height 7
click at [127, 350] on input "checkbox" at bounding box center [127, 350] width 0 height 0
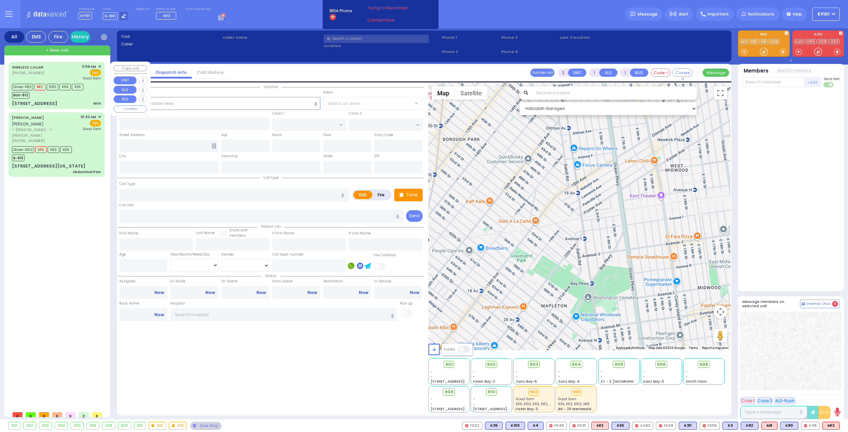
click at [53, 96] on div "BUS-912" at bounding box center [48, 94] width 72 height 8
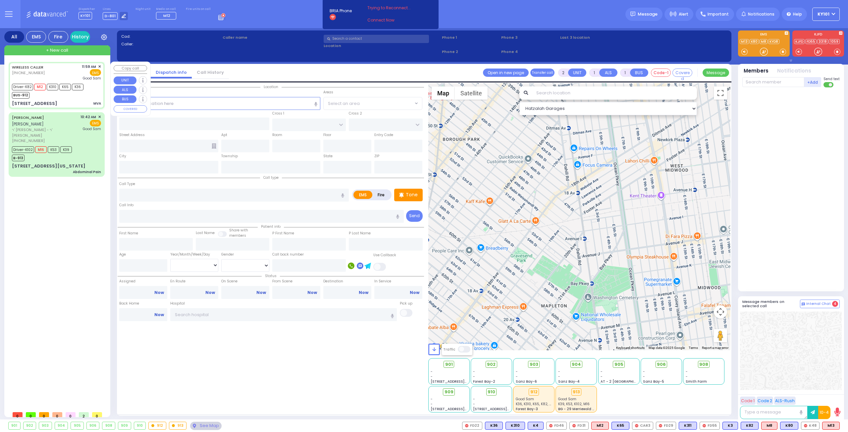
type input "6"
select select
type input "MVA"
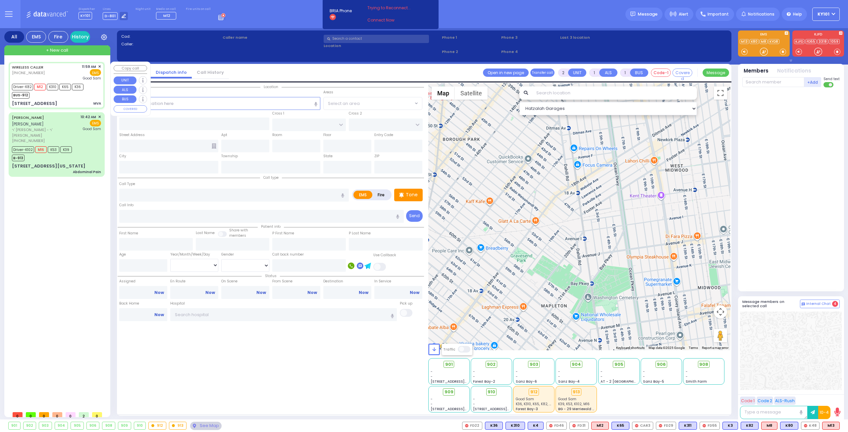
radio input "true"
type input "[PERSON_NAME]"
type input "Kohn"
type input "22"
select select "Year"
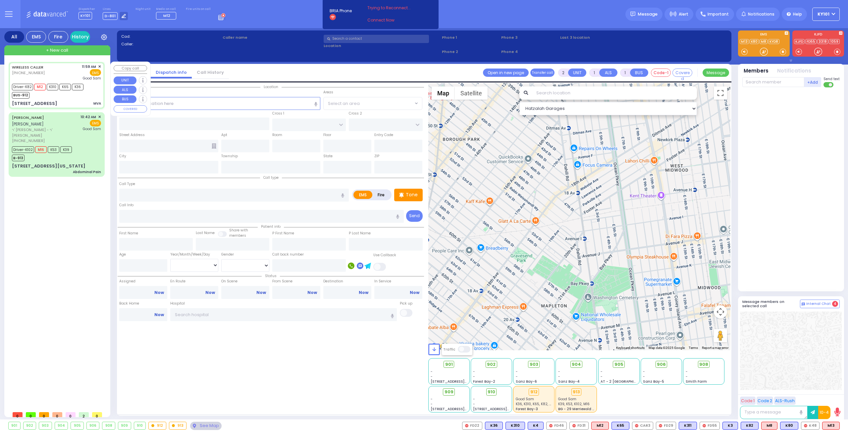
select select "[DEMOGRAPHIC_DATA]"
type input "11:59"
type input "12:01"
type input "12:22"
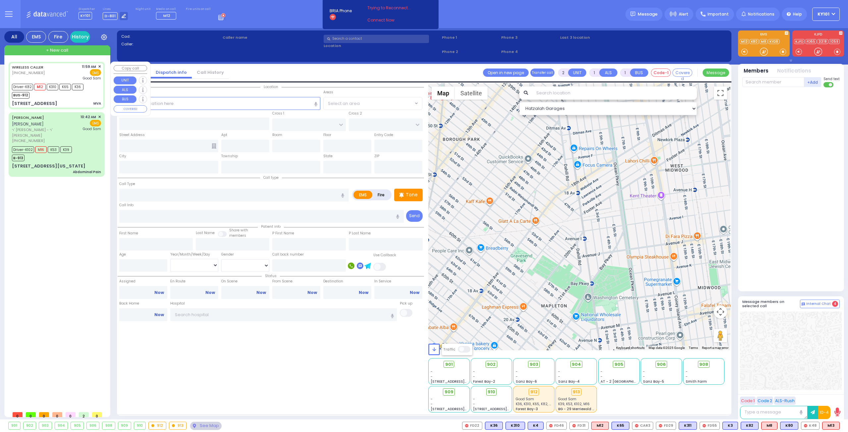
type input "[GEOGRAPHIC_DATA]"
select select "Hatzalah Garages"
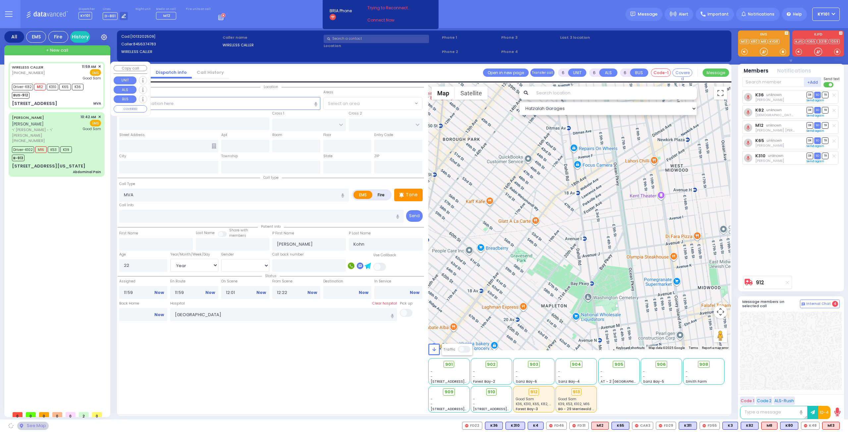
type input "LUBLIN WAY"
type input "RIMENEV COURT"
type input "[STREET_ADDRESS]"
type input "Monroe"
type input "[US_STATE]"
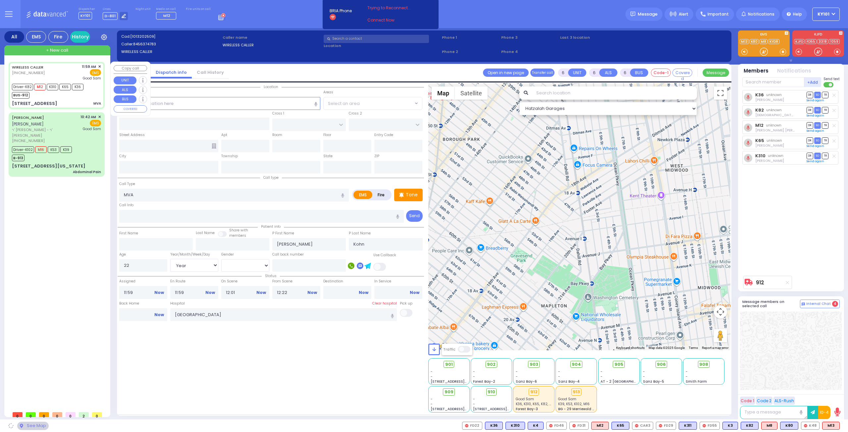
type input "10950"
select select "SECTION 1"
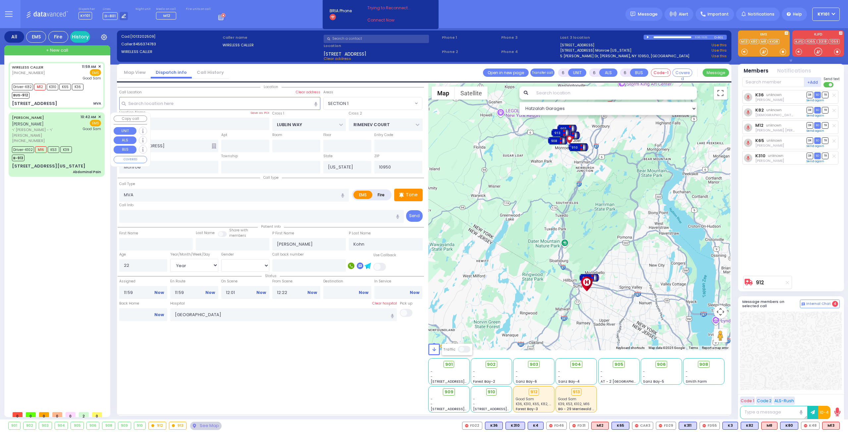
click at [39, 125] on div "[PERSON_NAME] [PERSON_NAME] פאזען" at bounding box center [45, 120] width 66 height 13
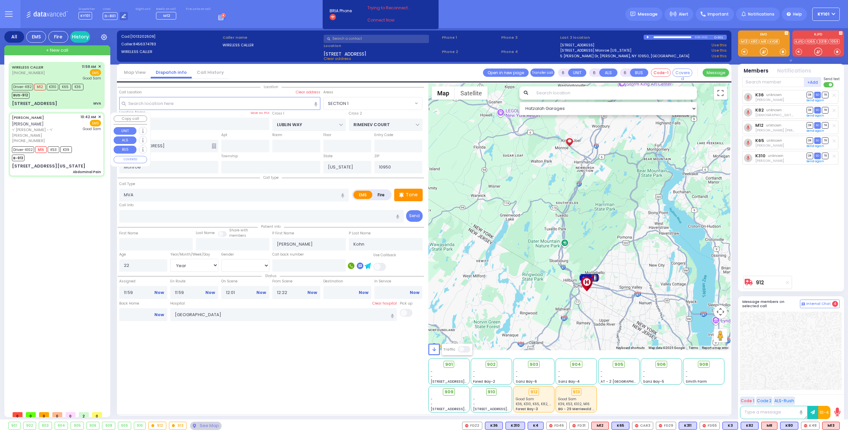
select select
type input "Abdominal Pain"
radio input "true"
type input "[PERSON_NAME]"
type input "POSEN"
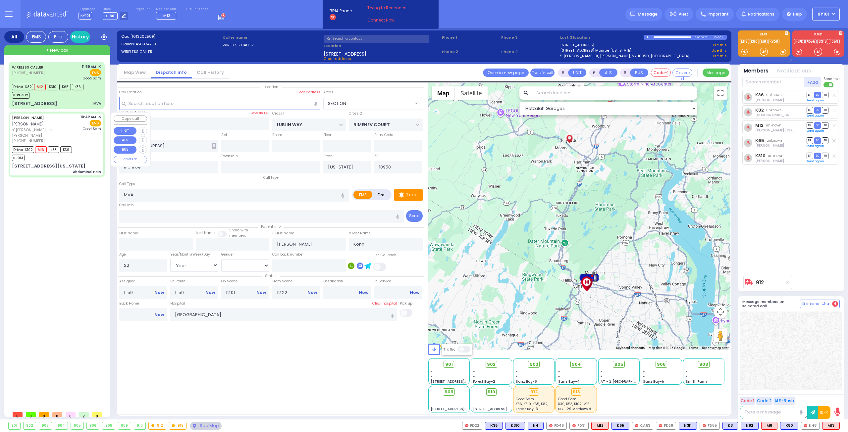
type input "[PERSON_NAME]"
type input "Posen"
type input "32"
select select "Year"
select select "[DEMOGRAPHIC_DATA]"
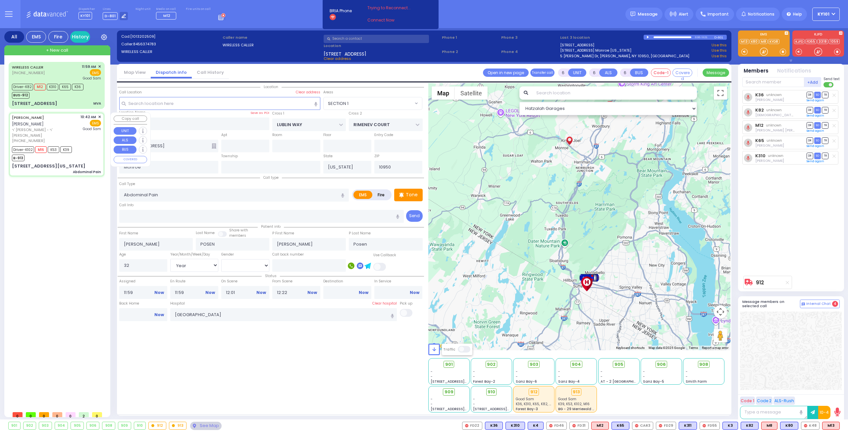
type input "10:42"
type input "10:44"
type input "10:46"
type input "11:37"
type input "12:02"
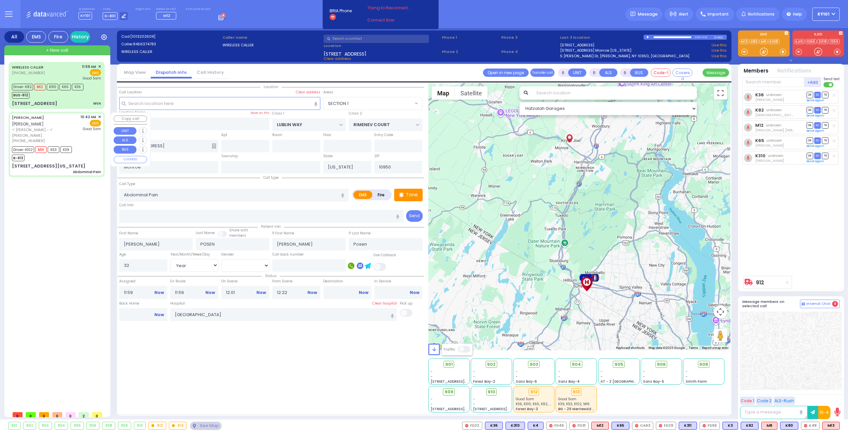
type input "12:16"
select select "Hatzalah Garages"
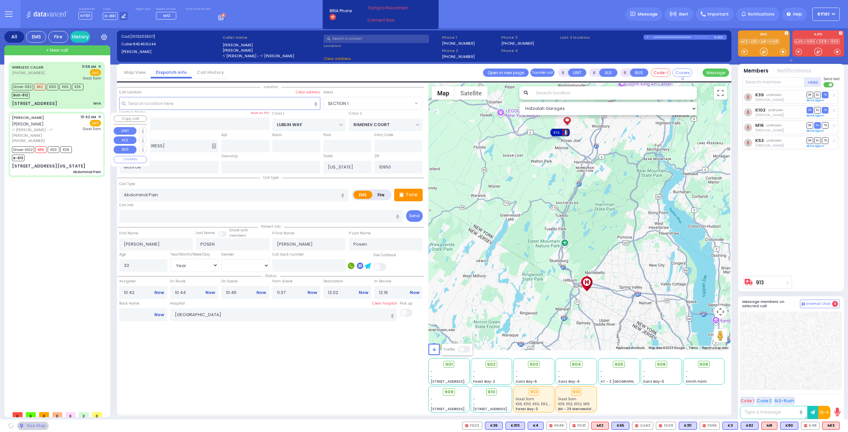
type input "MERRIEWOLD LN SOUTH"
type input "[STREET_ADDRESS][US_STATE]"
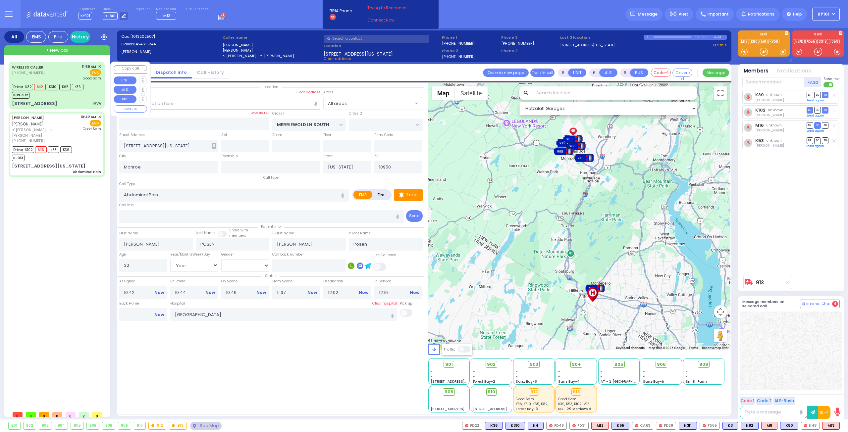
click at [36, 68] on link "WIRELESS CALLER" at bounding box center [27, 67] width 31 height 5
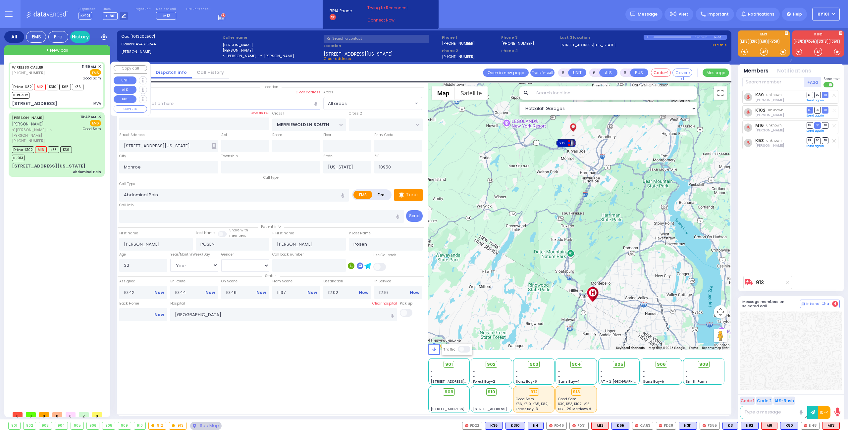
select select
type input "MVA"
radio input "true"
type input "[PERSON_NAME]"
type input "Kohn"
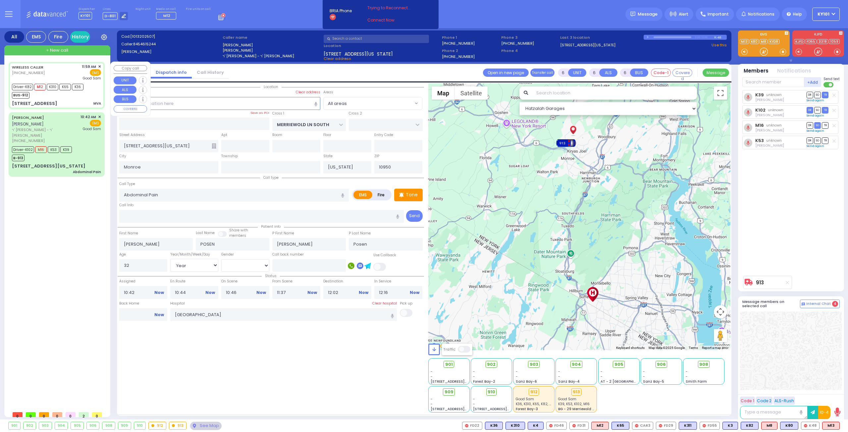
type input "22"
select select "Year"
select select "[DEMOGRAPHIC_DATA]"
type input "11:59"
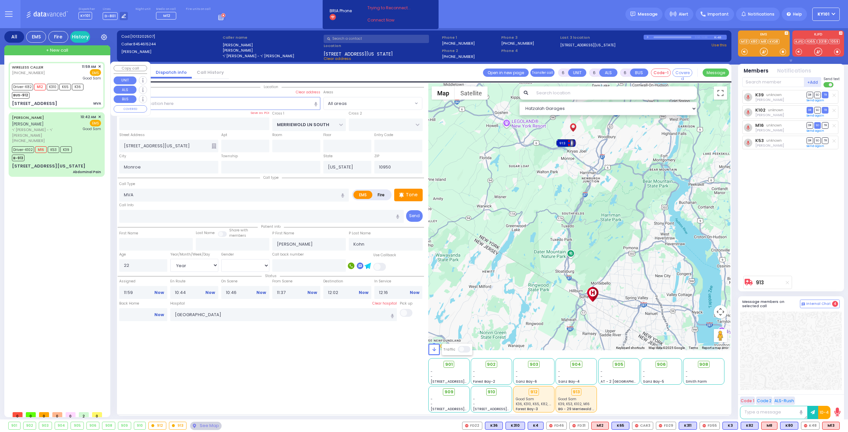
type input "12:01"
type input "12:22"
type input "LUBLIN WAY"
type input "RIMENEV COURT"
type input "[STREET_ADDRESS]"
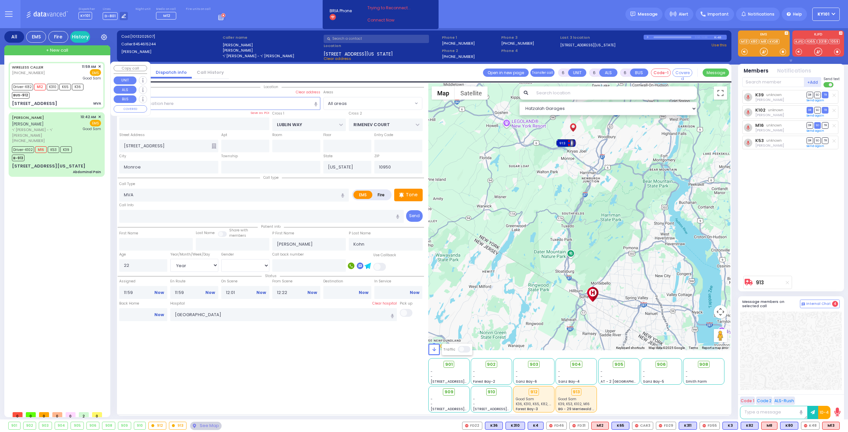
select select "Hatzalah Garages"
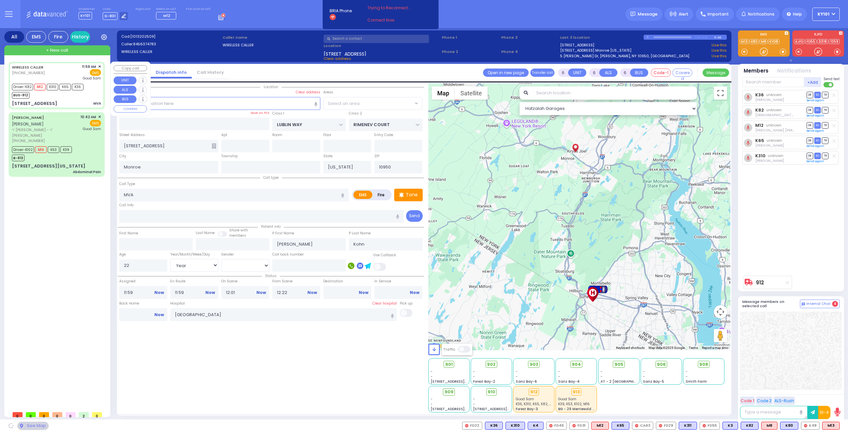
select select "SECTION 1"
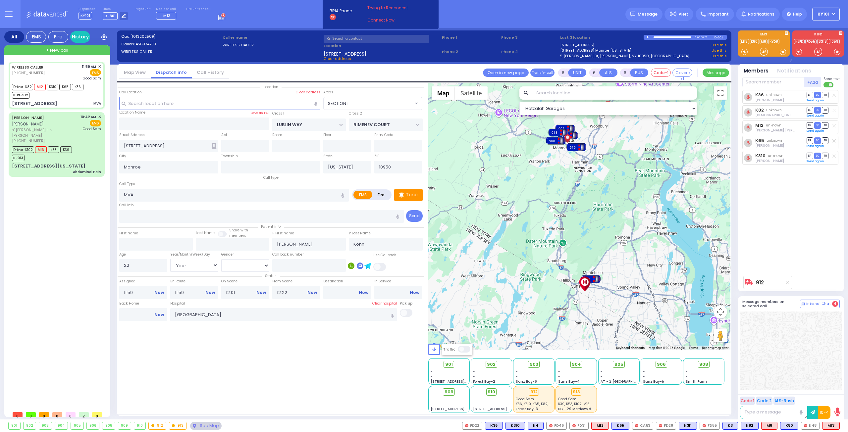
click at [828, 13] on span "KY101" at bounding box center [824, 14] width 12 height 6
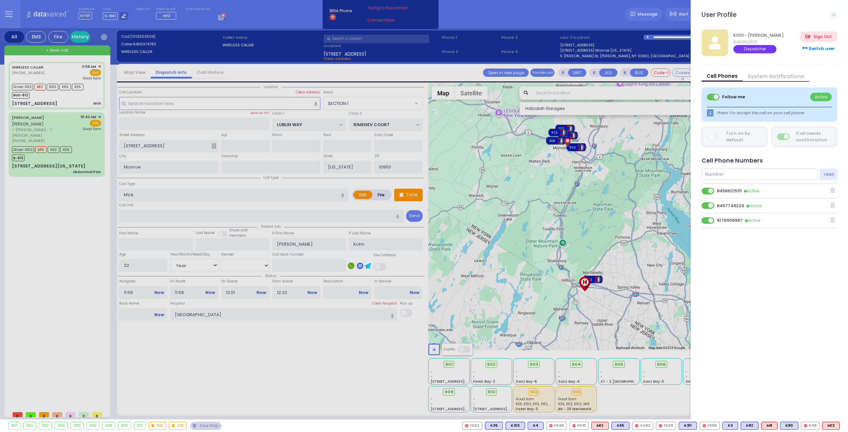
click at [766, 48] on div "Dispatcher" at bounding box center [755, 49] width 43 height 8
click at [833, 11] on link at bounding box center [834, 15] width 8 height 8
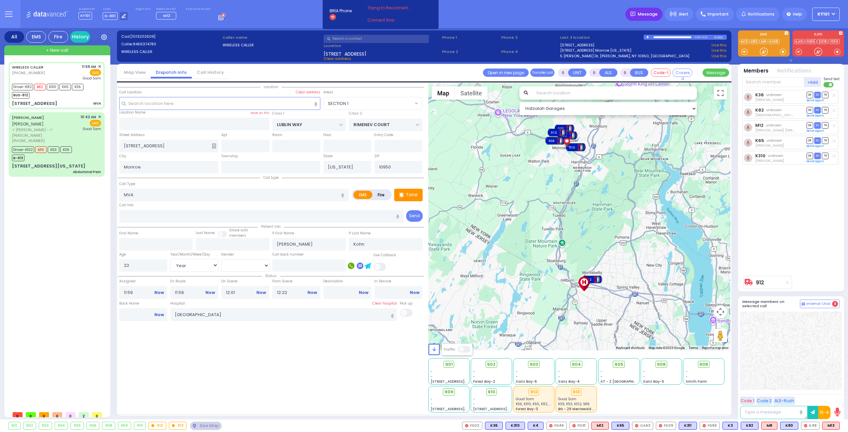
click at [658, 14] on span "Message" at bounding box center [648, 14] width 20 height 7
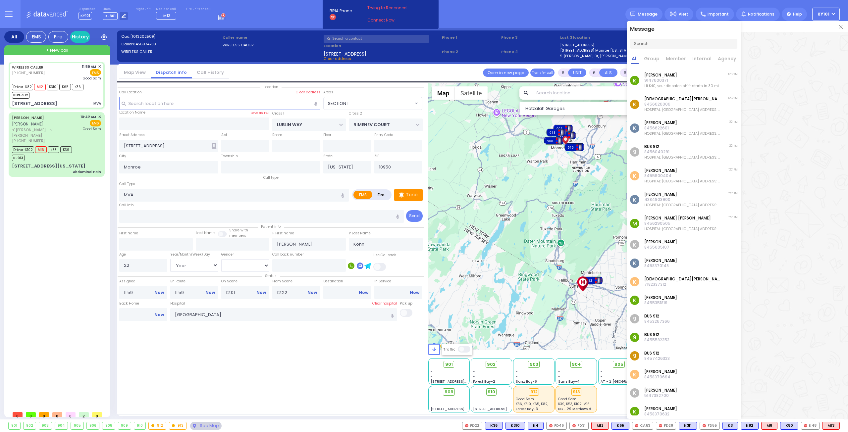
click at [840, 27] on img at bounding box center [841, 27] width 4 height 4
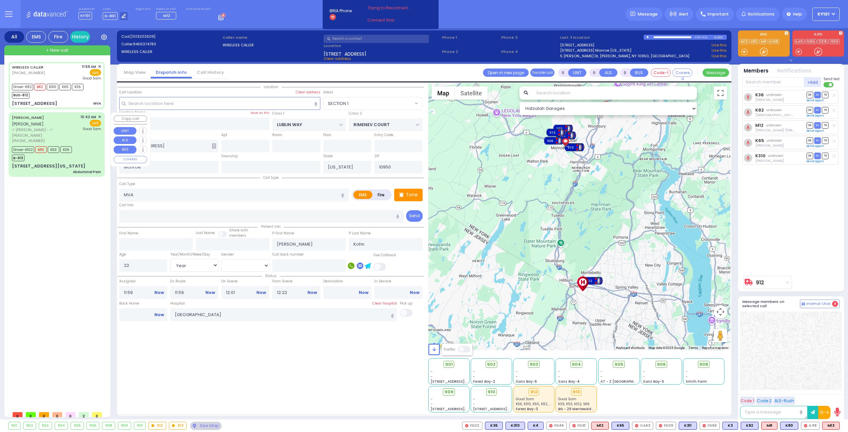
click at [53, 126] on div "[PERSON_NAME] [PERSON_NAME] פאזען" at bounding box center [45, 120] width 66 height 13
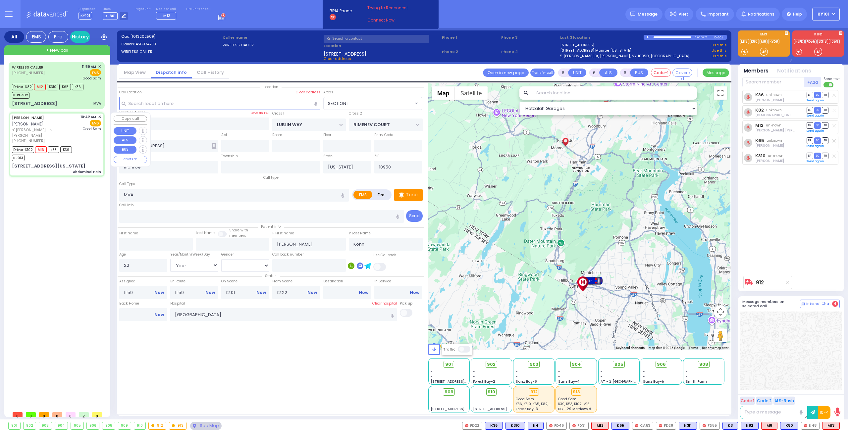
select select
type input "Abdominal Pain"
radio input "true"
type input "[PERSON_NAME]"
type input "POSEN"
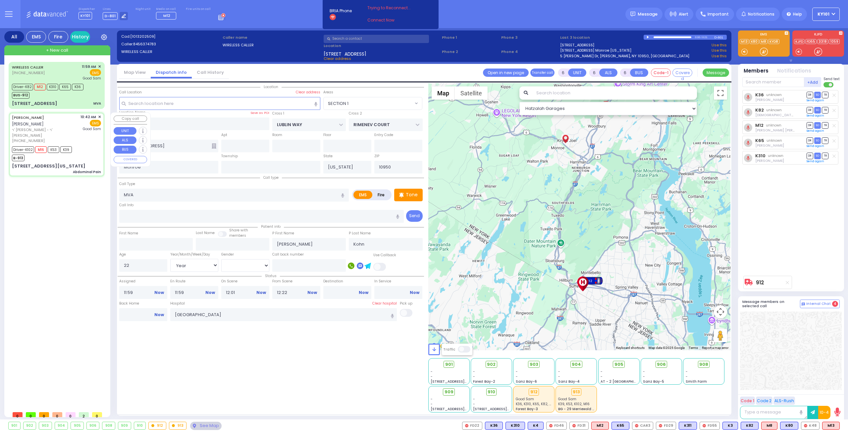
type input "[PERSON_NAME]"
type input "Posen"
type input "32"
select select "Year"
select select "[DEMOGRAPHIC_DATA]"
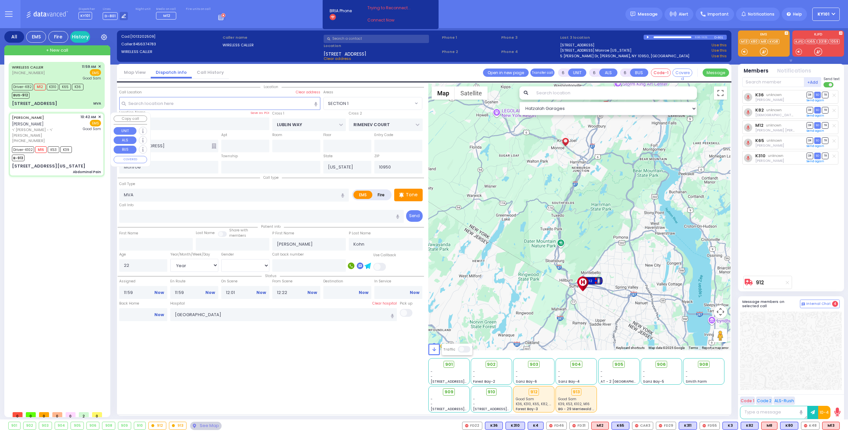
type input "10:42"
type input "10:44"
type input "10:46"
type input "11:37"
type input "12:02"
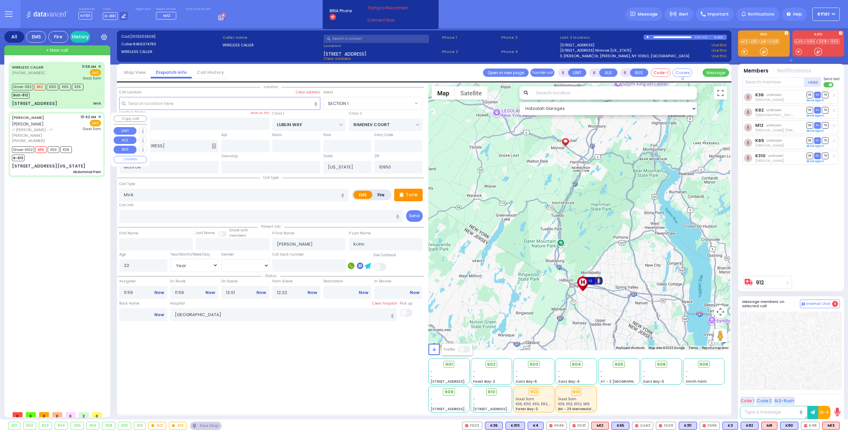
type input "12:16"
type input "MERRIEWOLD LN SOUTH"
type input "[STREET_ADDRESS][US_STATE]"
select select "Hatzalah Garages"
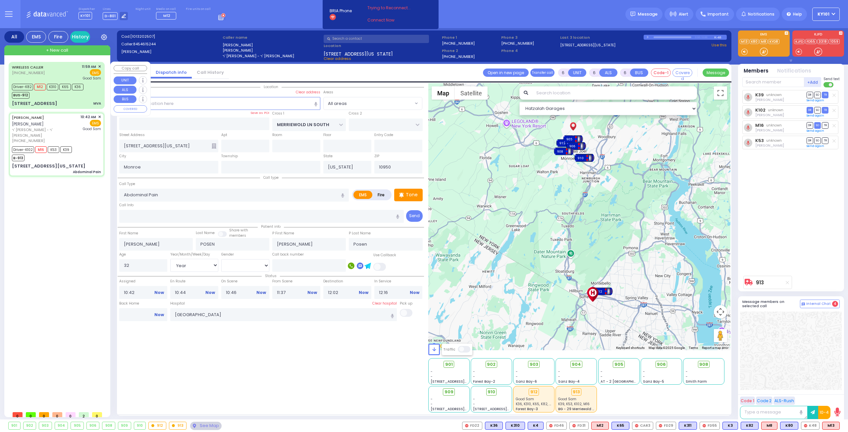
click at [54, 72] on div "WIRELESS CALLER [PHONE_NUMBER] 11:59 AM ✕ EMS Good [PERSON_NAME]" at bounding box center [56, 72] width 89 height 17
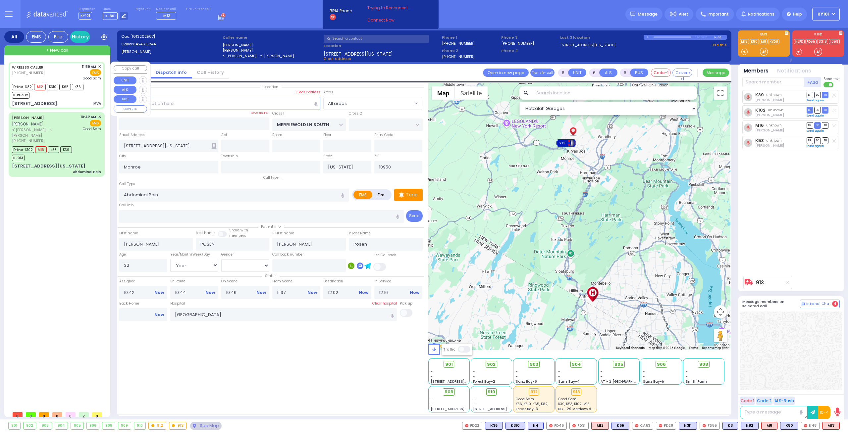
select select
type input "MVA"
radio input "true"
type input "[PERSON_NAME]"
type input "Kohn"
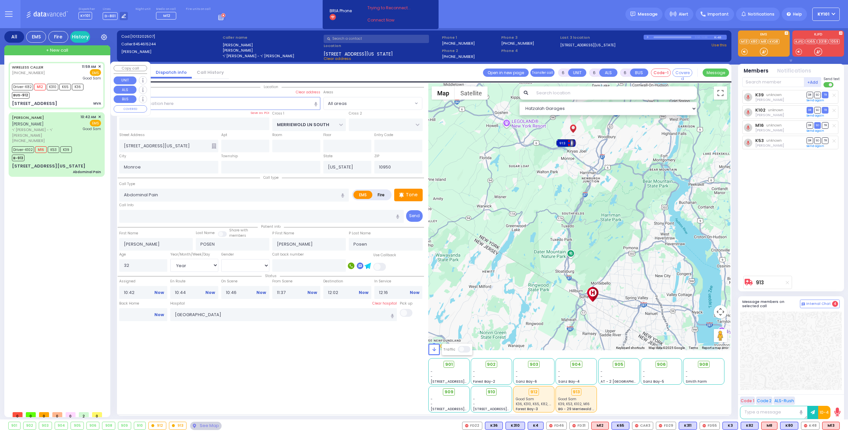
type input "22"
select select "Year"
select select "[DEMOGRAPHIC_DATA]"
type input "11:59"
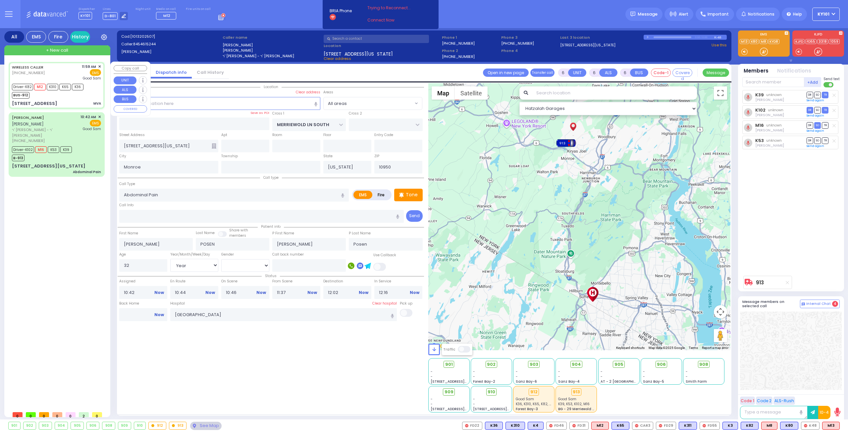
type input "12:01"
type input "12:22"
type input "LUBLIN WAY"
type input "RIMENEV COURT"
type input "[STREET_ADDRESS]"
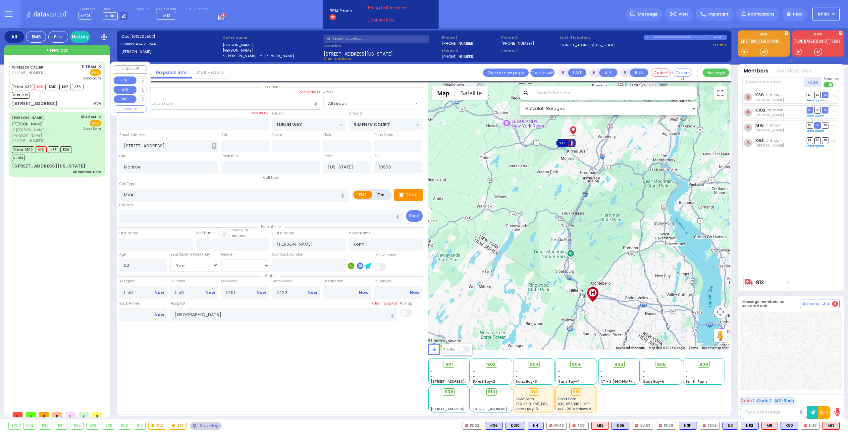
select select "Hatzalah Garages"
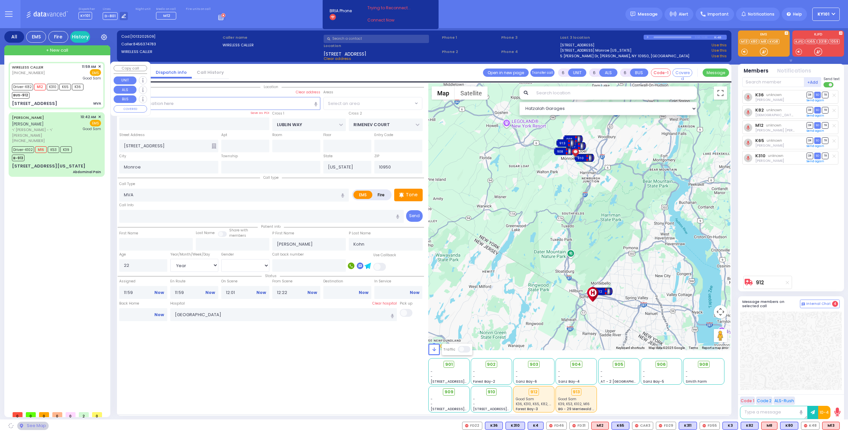
select select "SECTION 1"
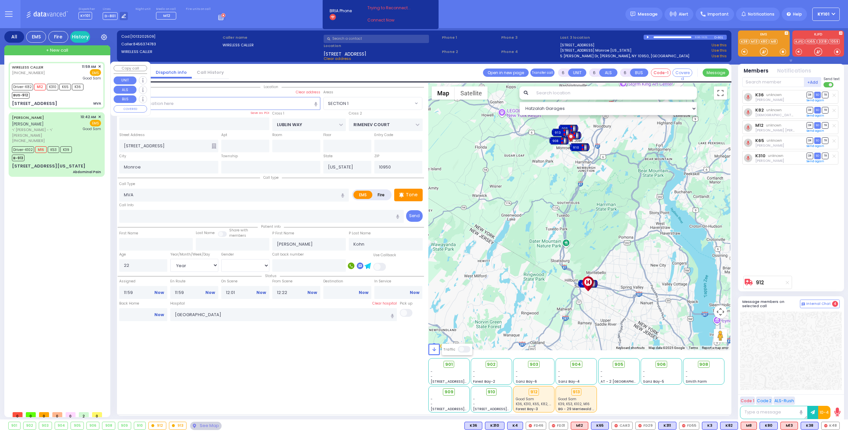
select select
radio input "true"
select select "Year"
select select "[DEMOGRAPHIC_DATA]"
select select "Hatzalah Garages"
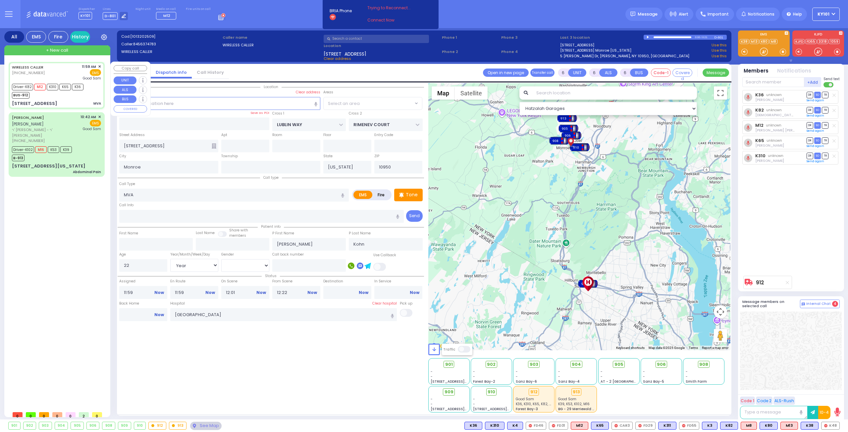
select select
radio input "true"
select select "Year"
select select "[DEMOGRAPHIC_DATA]"
select select "Hatzalah Garages"
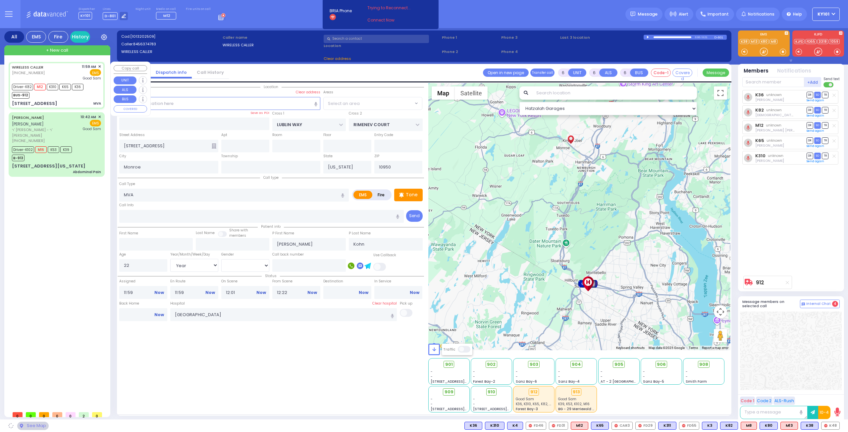
select select "SECTION 1"
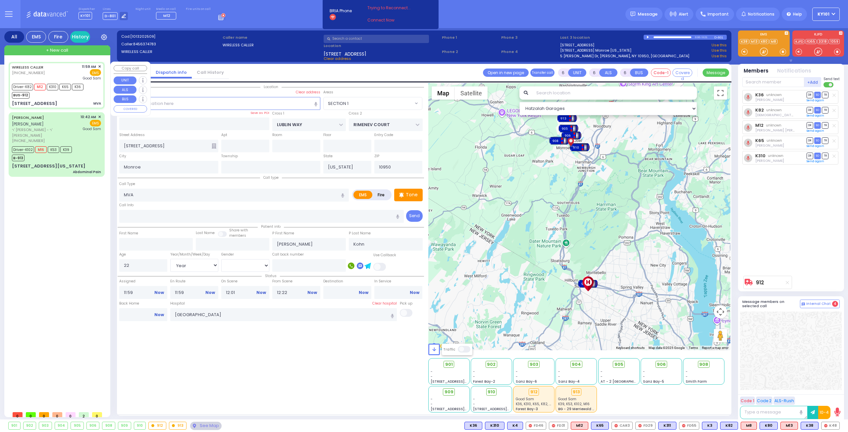
select select
radio input "true"
select select "Year"
select select "[DEMOGRAPHIC_DATA]"
select select "Hatzalah Garages"
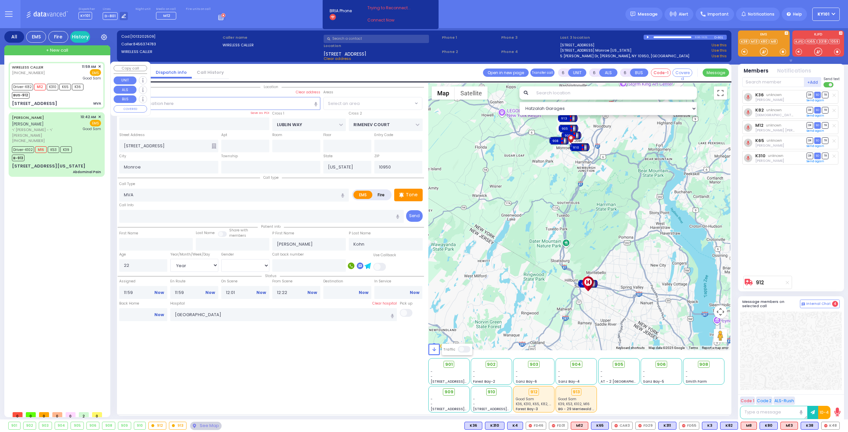
select select "SECTION 1"
select select
radio input "true"
select select "Year"
select select "[DEMOGRAPHIC_DATA]"
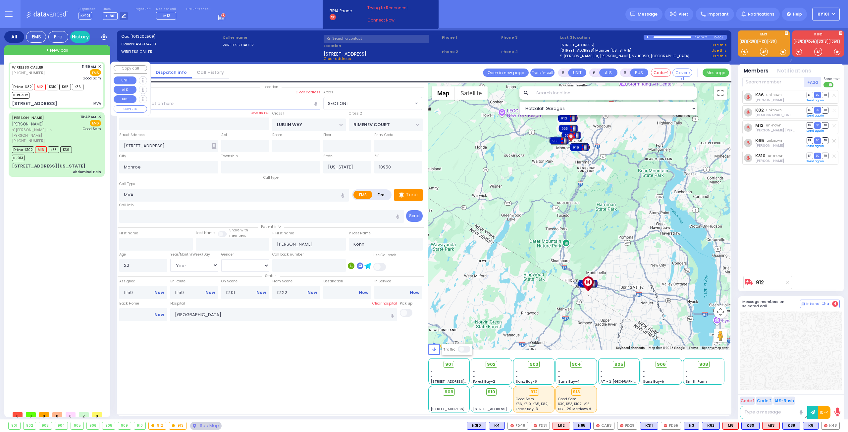
type input "12:08"
select select "Hatzalah Garages"
select select "SECTION 1"
select select
radio input "true"
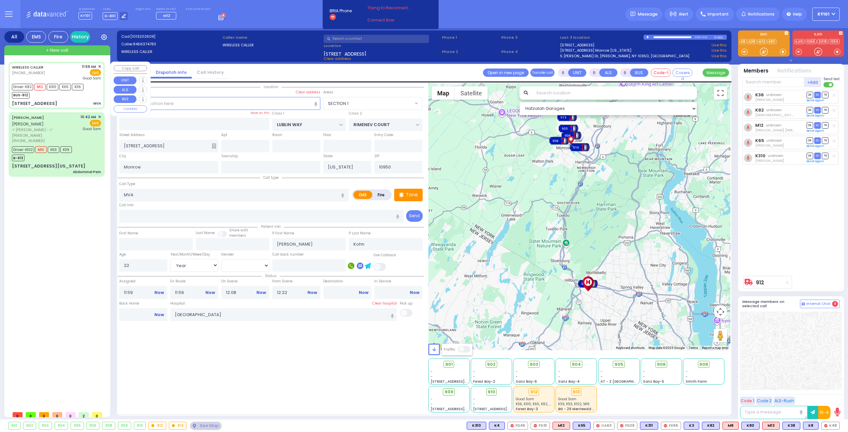
select select "Year"
select select "[DEMOGRAPHIC_DATA]"
select select "Hatzalah Garages"
select select "SECTION 1"
select select
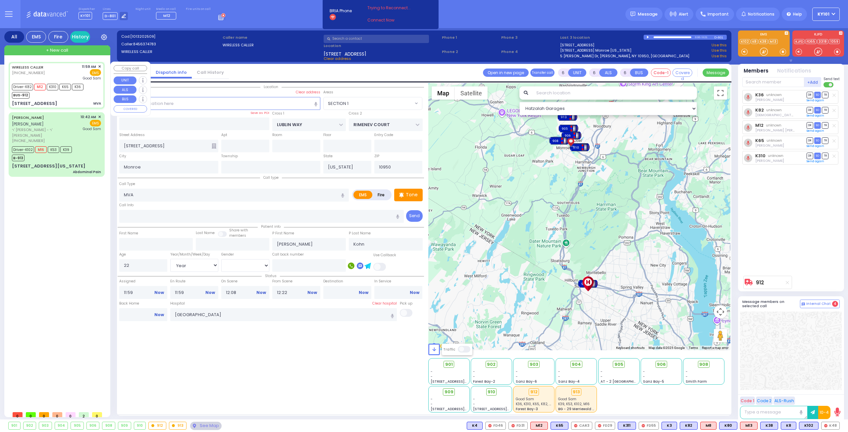
radio input "true"
select select "Year"
select select "[DEMOGRAPHIC_DATA]"
type input "12:01"
select select "Hatzalah Garages"
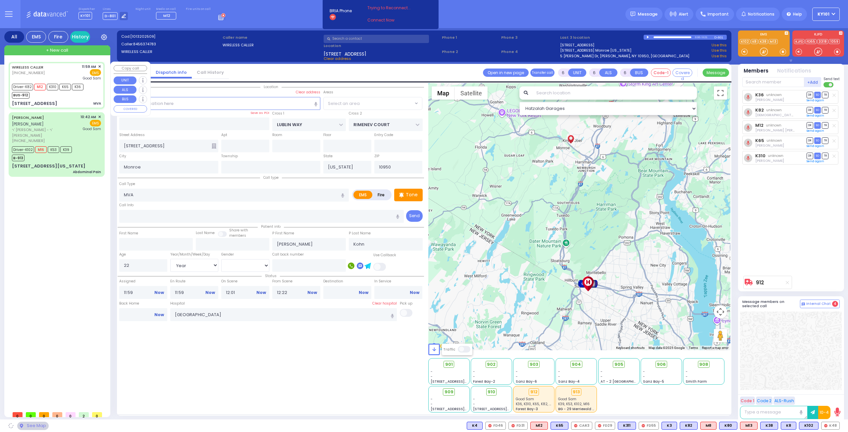
select select "SECTION 1"
select select
radio input "true"
select select "Year"
select select "[DEMOGRAPHIC_DATA]"
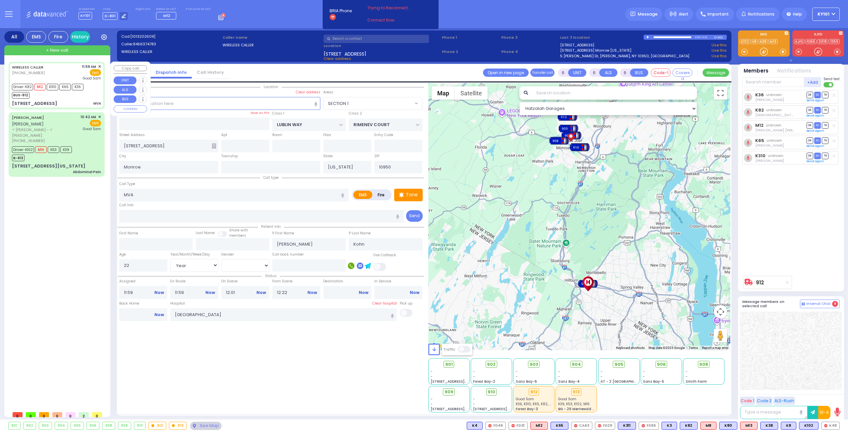
select select "Hatzalah Garages"
select select "SECTION 1"
select select
radio input "true"
select select "Year"
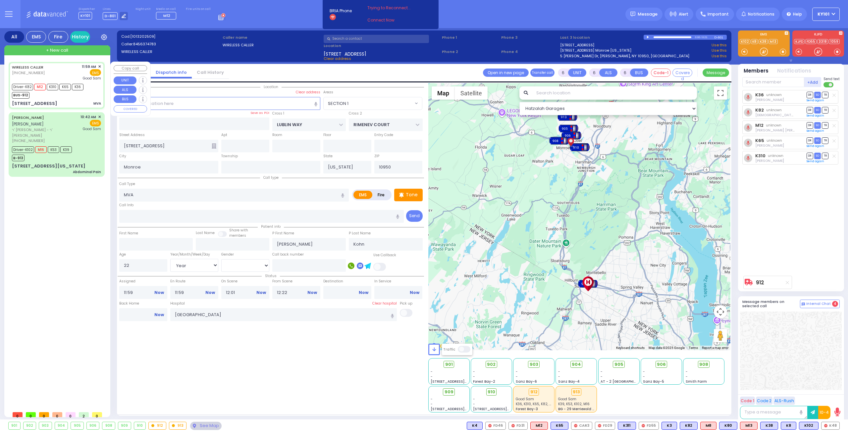
select select "[DEMOGRAPHIC_DATA]"
select select "Hatzalah Garages"
select select "SECTION 1"
select select
radio input "true"
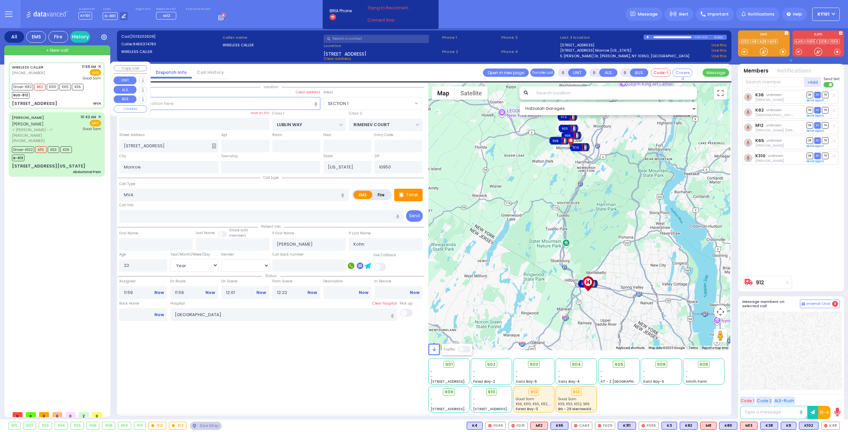
select select "Year"
select select "[DEMOGRAPHIC_DATA]"
type input "12:08"
select select "Hatzalah Garages"
select select "SECTION 1"
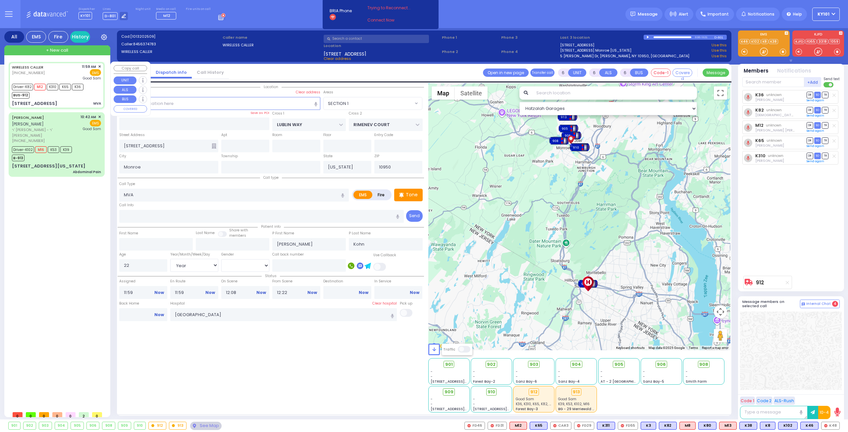
select select
radio input "true"
select select "Year"
select select "[DEMOGRAPHIC_DATA]"
type input "12:01"
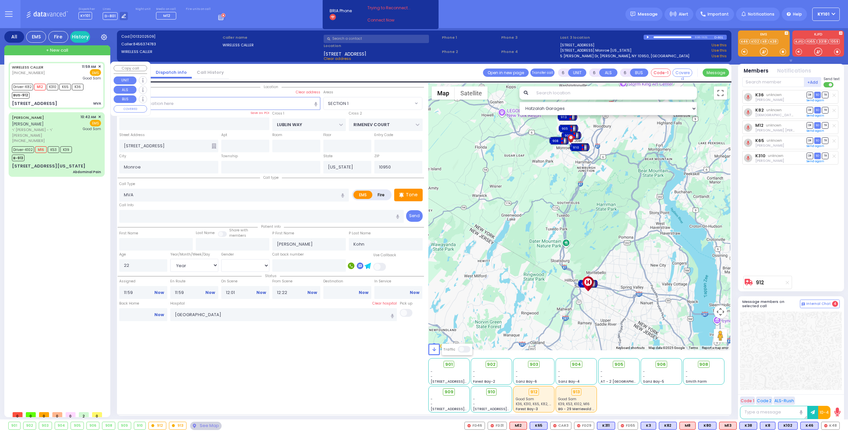
select select "Hatzalah Garages"
select select "SECTION 1"
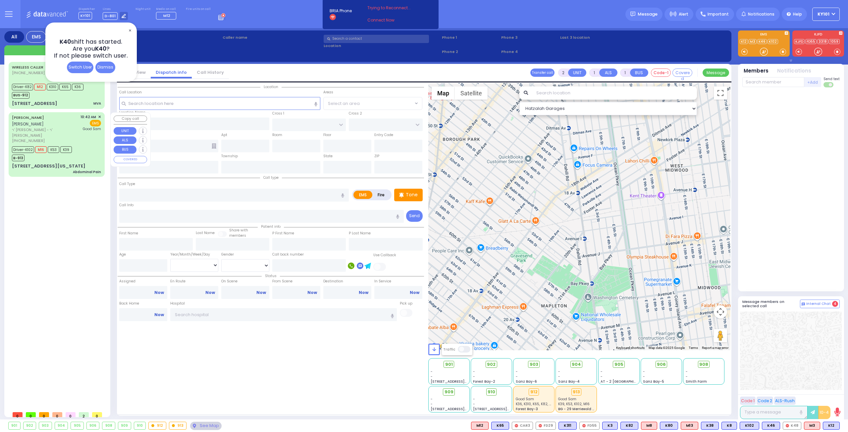
click at [31, 121] on div "[PERSON_NAME] [PERSON_NAME] פאזען" at bounding box center [45, 120] width 66 height 13
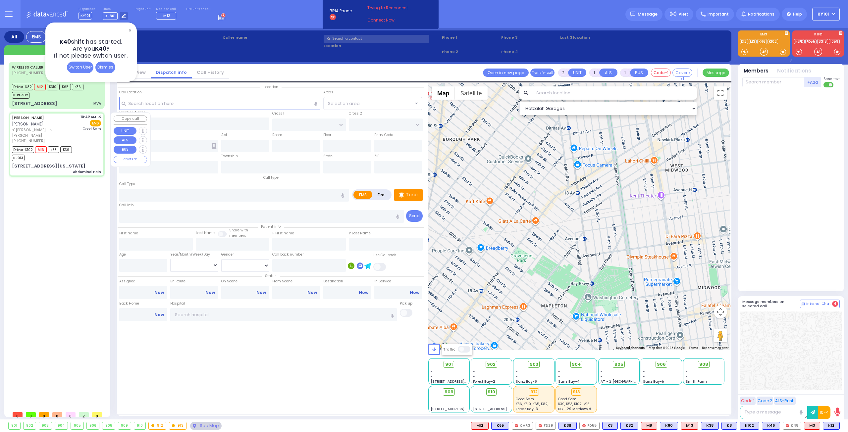
type input "6"
select select
type input "Abdominal Pain"
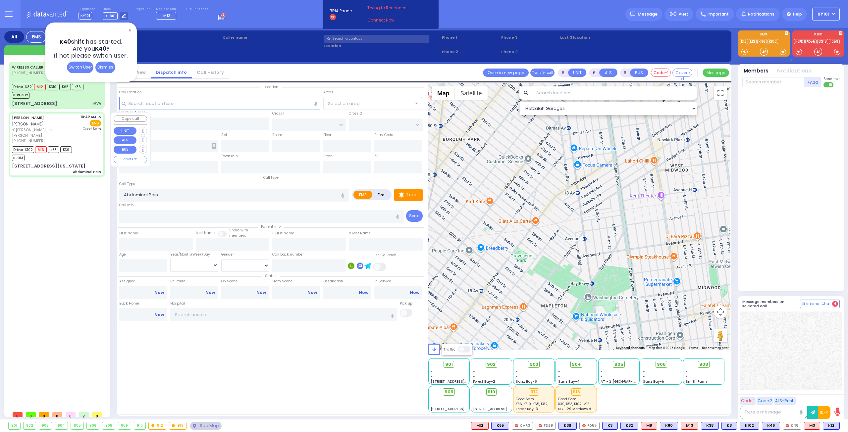
radio input "true"
type input "[PERSON_NAME]"
type input "POSEN"
type input "[PERSON_NAME]"
type input "Posen"
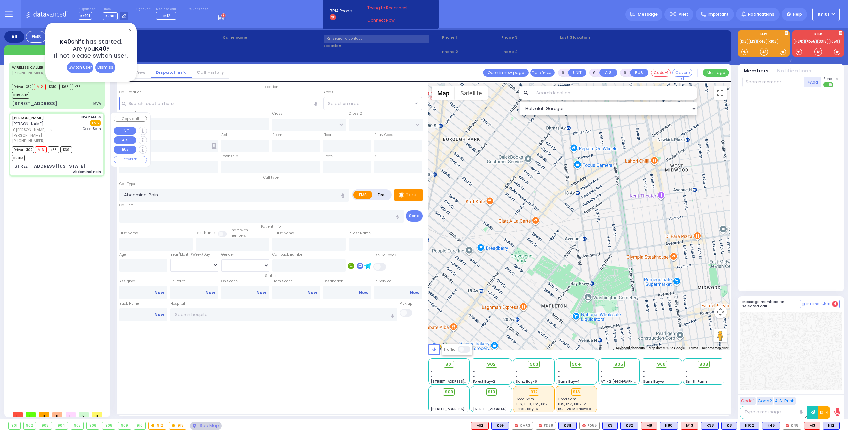
type input "32"
select select "Year"
select select "[DEMOGRAPHIC_DATA]"
type input "10:42"
type input "10:44"
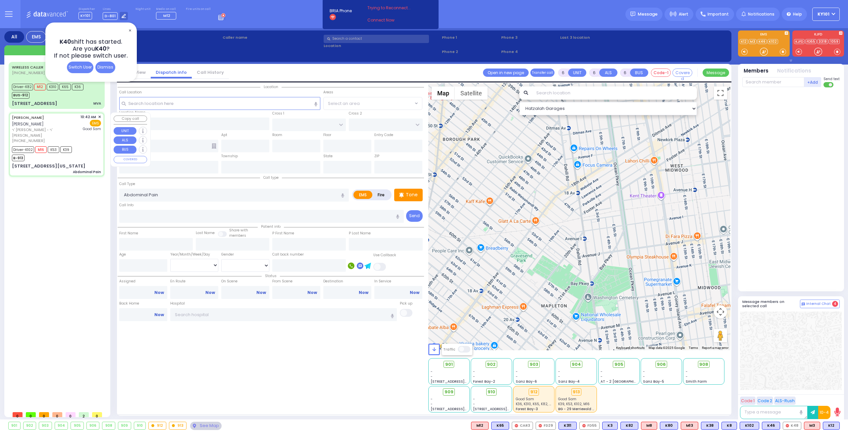
type input "10:46"
type input "11:37"
type input "12:02"
type input "12:16"
type input "[GEOGRAPHIC_DATA]"
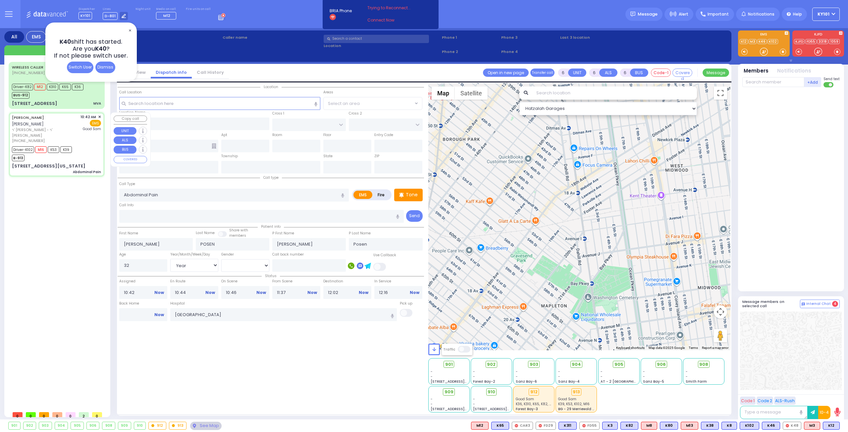
select select "Hatzalah Garages"
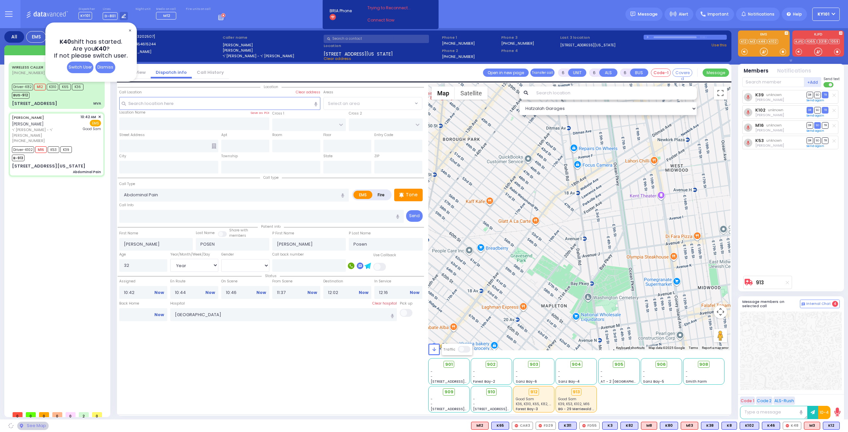
type input "MERRIEWOLD LN SOUTH"
type input "[STREET_ADDRESS][US_STATE]"
type input "Monroe"
type input "[US_STATE]"
type input "10950"
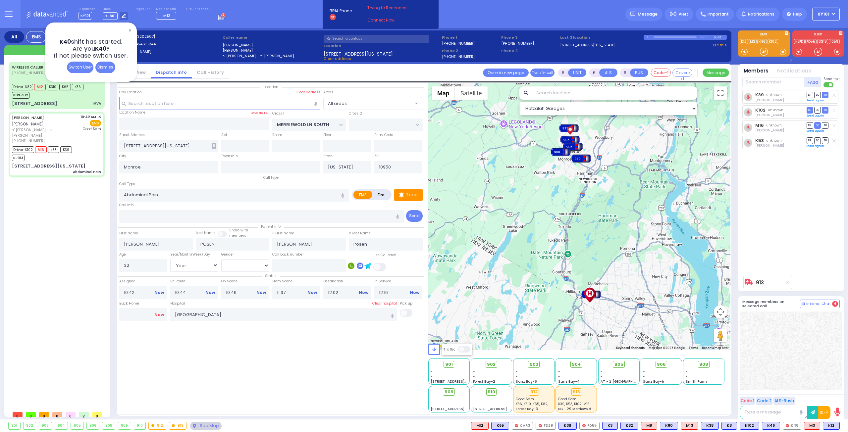
click at [161, 313] on link "Now" at bounding box center [159, 315] width 10 height 6
type input "13:06"
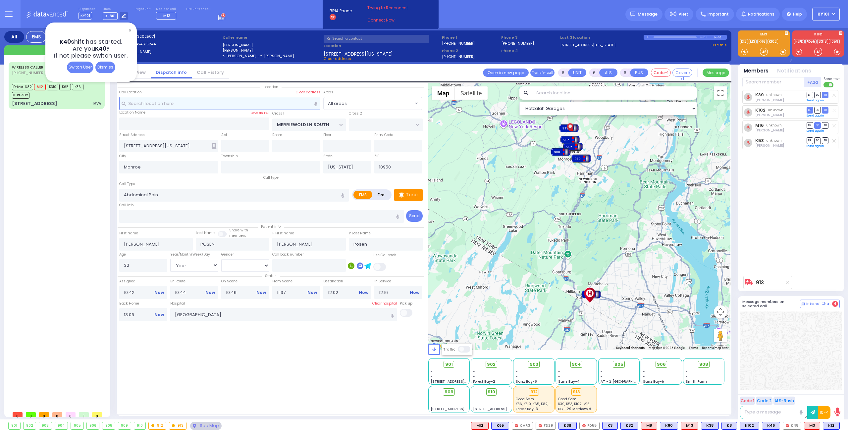
select select
radio input "true"
select select
select select "Hatzalah Garages"
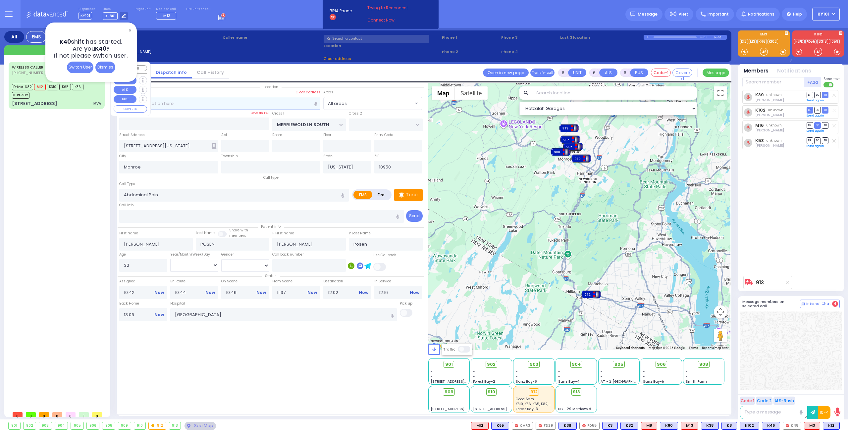
select select
radio input "true"
select select
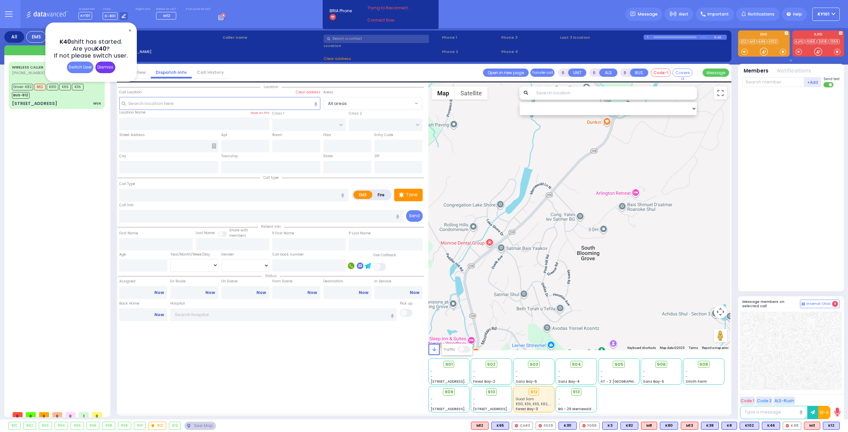
click at [111, 68] on div "Dismiss" at bounding box center [105, 68] width 20 height 12
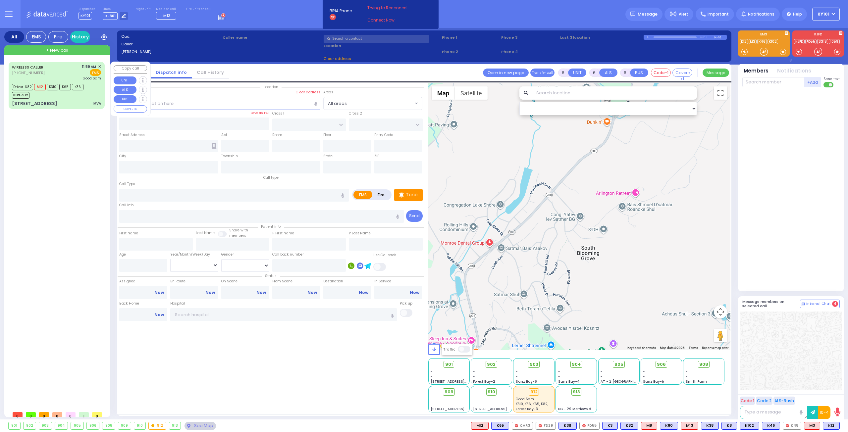
click at [57, 69] on div "WIRELESS CALLER [PHONE_NUMBER] 11:59 AM ✕ EMS Good [PERSON_NAME]" at bounding box center [56, 72] width 89 height 17
select select
type input "MVA"
radio input "true"
type input "[PERSON_NAME]"
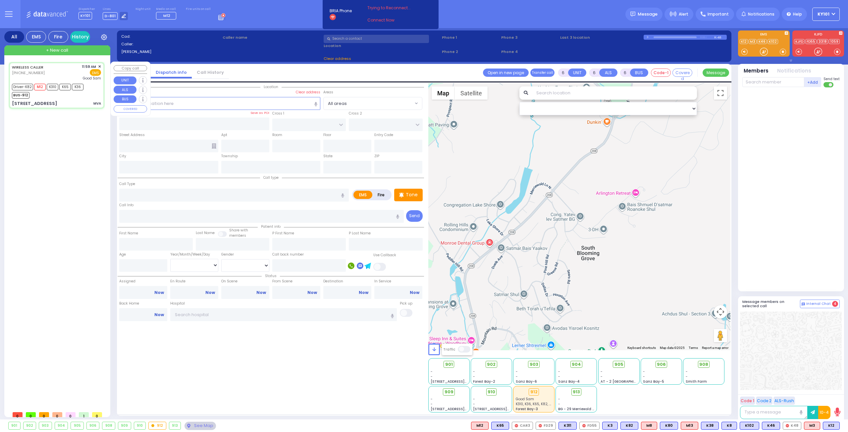
type input "Kohn"
type input "22"
select select "Year"
select select "[DEMOGRAPHIC_DATA]"
type input "11:59"
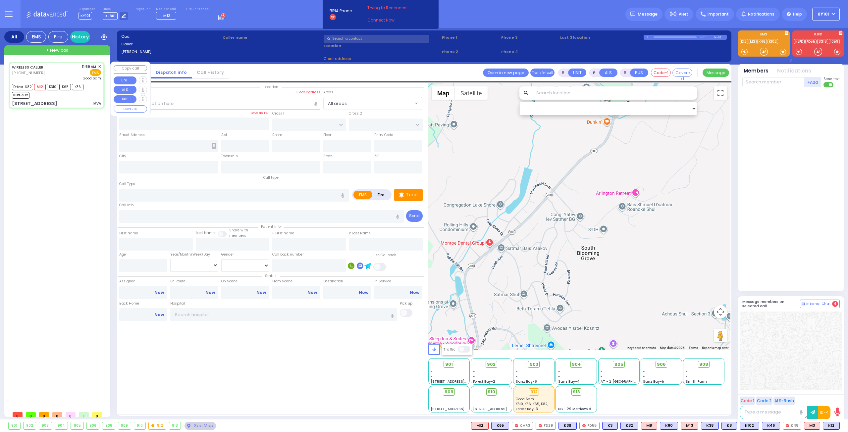
type input "11:59"
type input "12:08"
type input "12:22"
type input "[GEOGRAPHIC_DATA]"
select select "Hatzalah Garages"
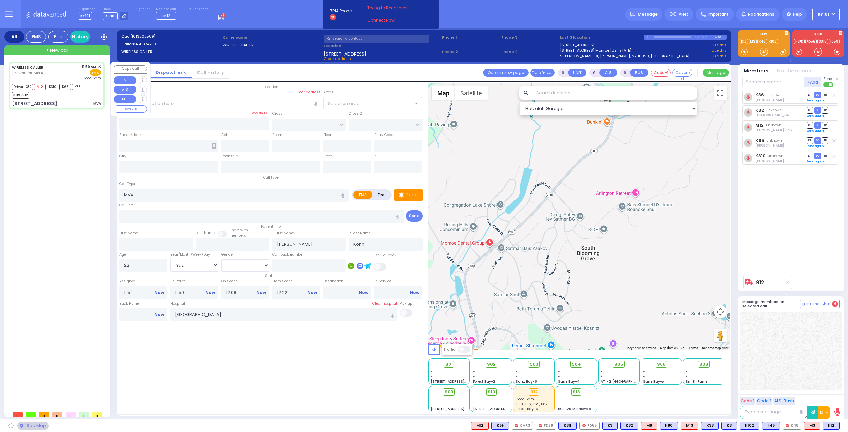
type input "LUBLIN WAY"
type input "RIMENEV COURT"
type input "[STREET_ADDRESS]"
type input "Monroe"
type input "[US_STATE]"
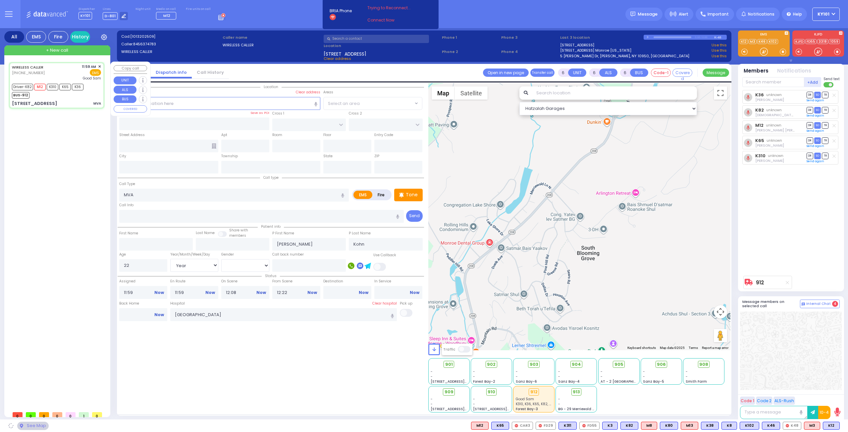
type input "10950"
select select "SECTION 1"
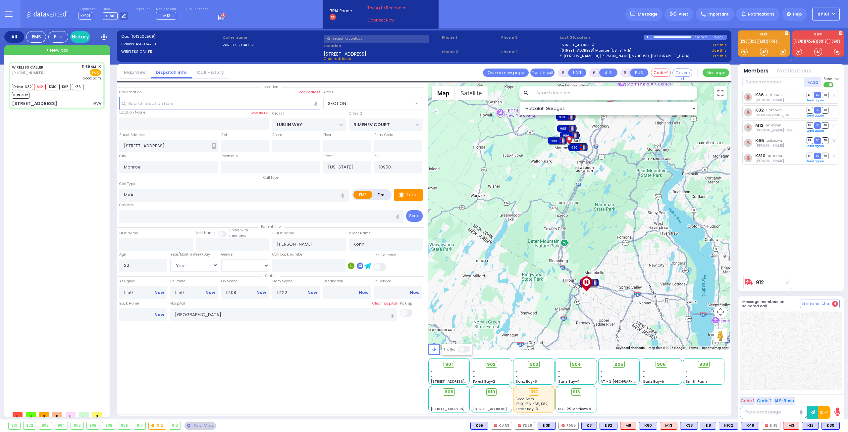
select select
radio input "true"
select select "Year"
select select "[DEMOGRAPHIC_DATA]"
type input "12:01"
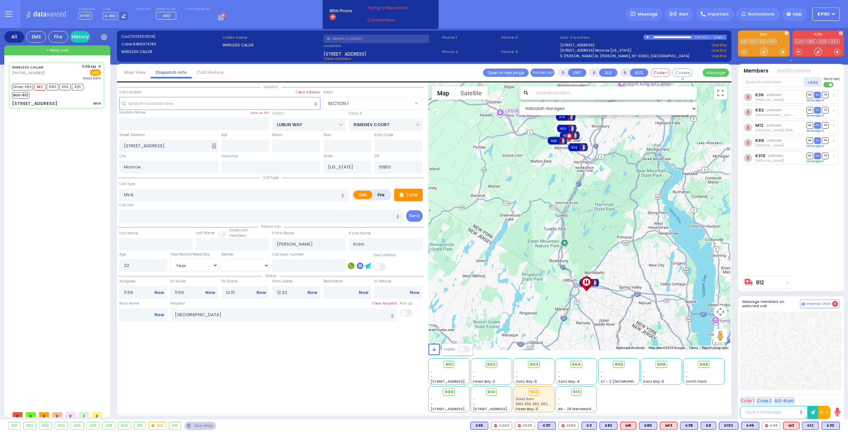
select select "Hatzalah Garages"
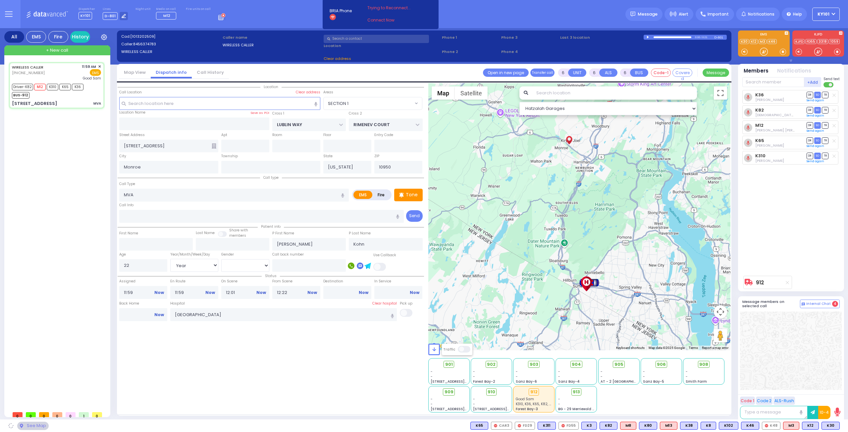
select select "SECTION 1"
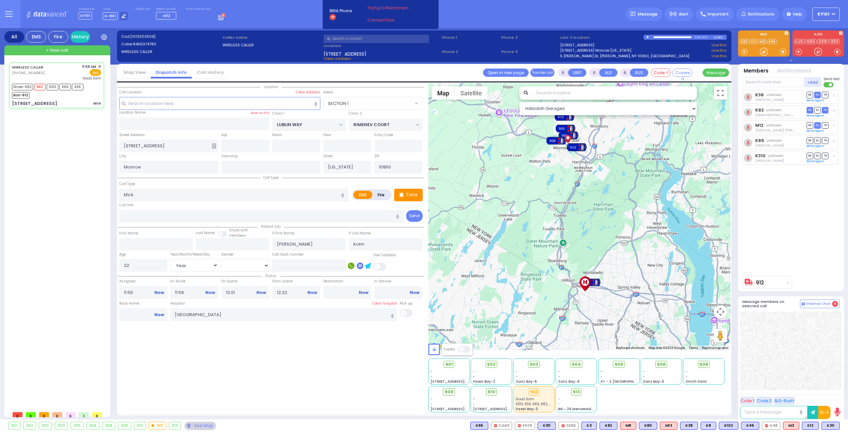
select select
radio input "true"
select select "Year"
select select "[DEMOGRAPHIC_DATA]"
select select "Hatzalah Garages"
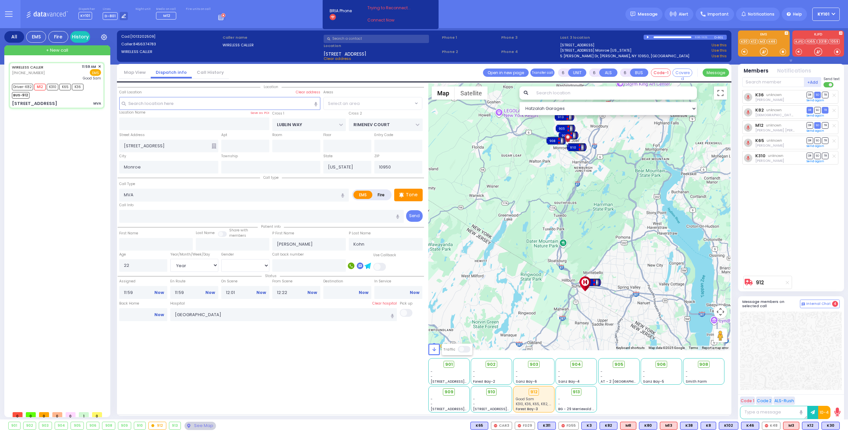
select select "SECTION 1"
select select
radio input "true"
select select "Year"
select select "[DEMOGRAPHIC_DATA]"
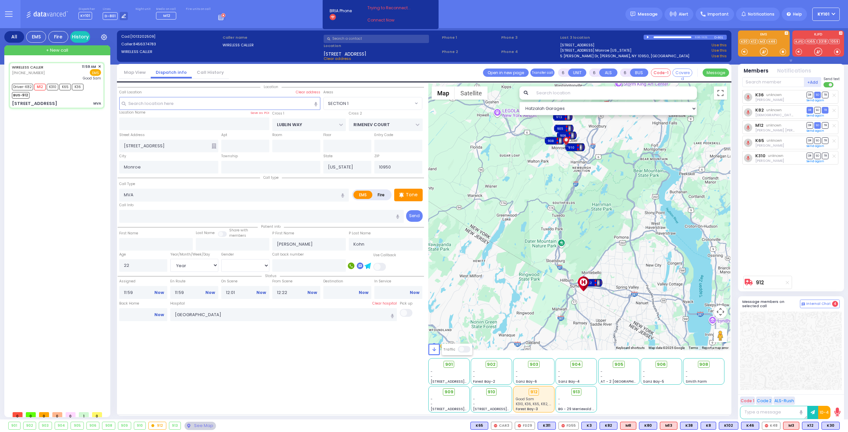
type input "12:50"
type input "13:07"
select select "Hatzalah Garages"
select select "SECTION 1"
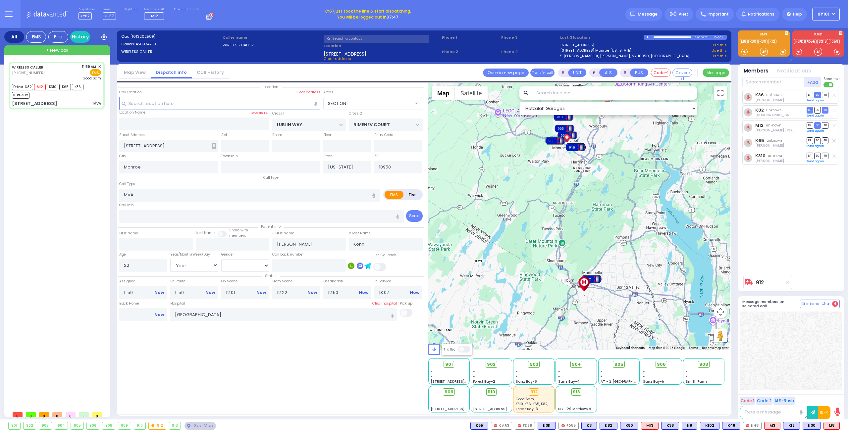
select select
radio input "true"
select select "Year"
select select "[DEMOGRAPHIC_DATA]"
select select "SECTION 1"
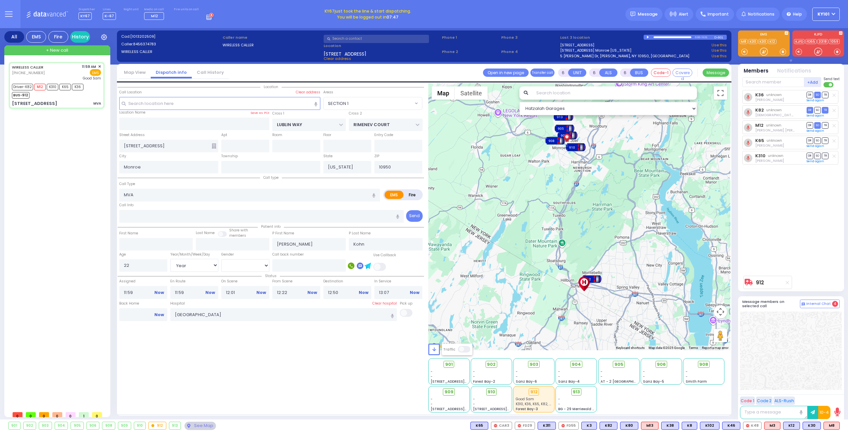
select select "Hatzalah Garages"
select select
radio input "true"
select select "Year"
select select "[DEMOGRAPHIC_DATA]"
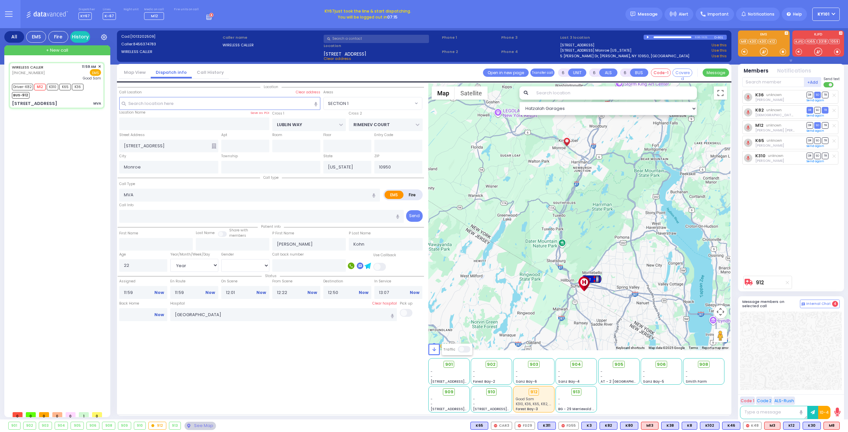
select select "SECTION 1"
select select "Hatzalah Garages"
select select
radio input "true"
select select "Year"
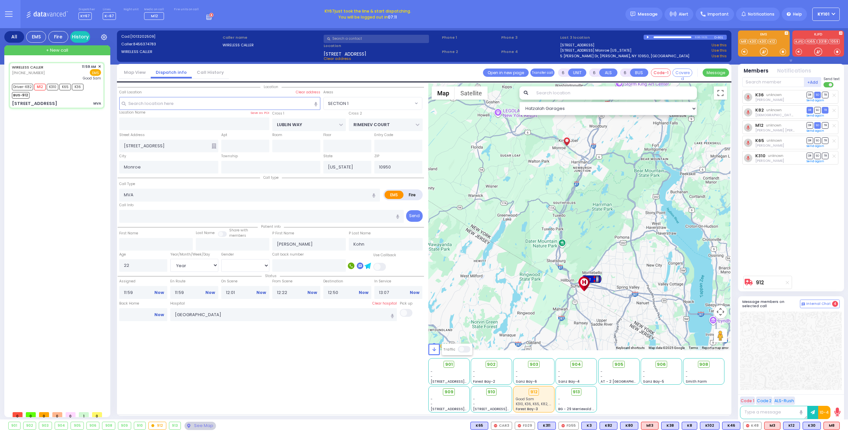
select select "[DEMOGRAPHIC_DATA]"
select select "SECTION 1"
select select "Hatzalah Garages"
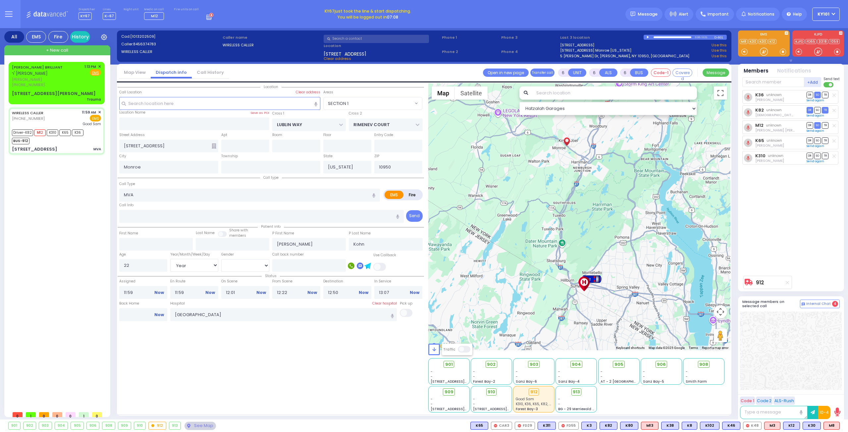
select select
radio input "true"
select select "Year"
select select "[DEMOGRAPHIC_DATA]"
select select "SECTION 1"
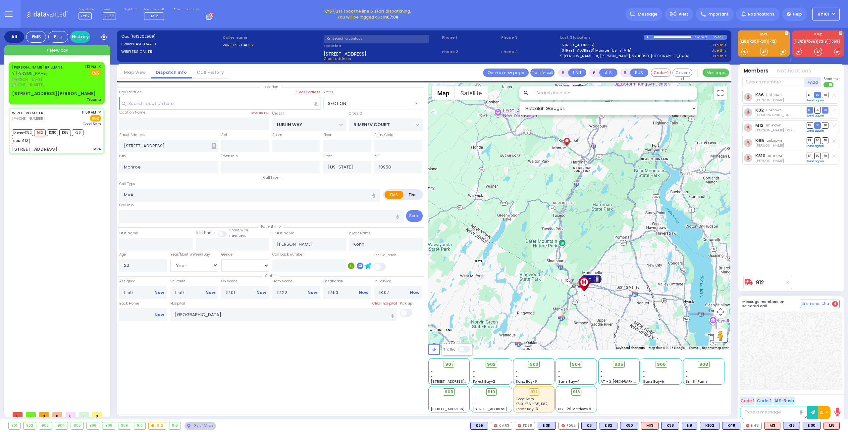
select select "Hatzalah Garages"
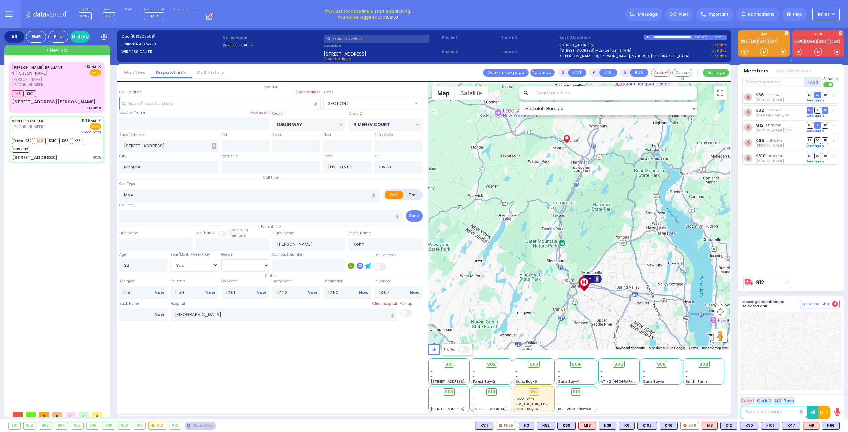
select select
radio input "true"
select select "Year"
select select "[DEMOGRAPHIC_DATA]"
radio input "true"
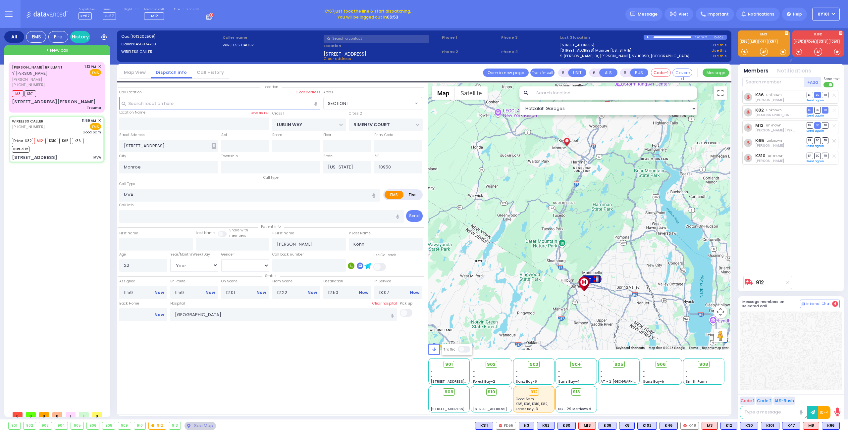
select select "Year"
select select "[DEMOGRAPHIC_DATA]"
radio input "true"
select select "Year"
select select "[DEMOGRAPHIC_DATA]"
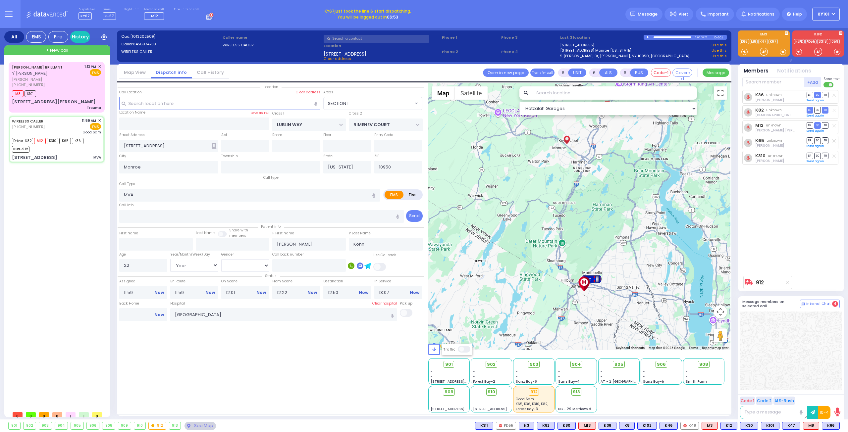
select select "SECTION 1"
select select "Hatzalah Garages"
